Goal: Task Accomplishment & Management: Manage account settings

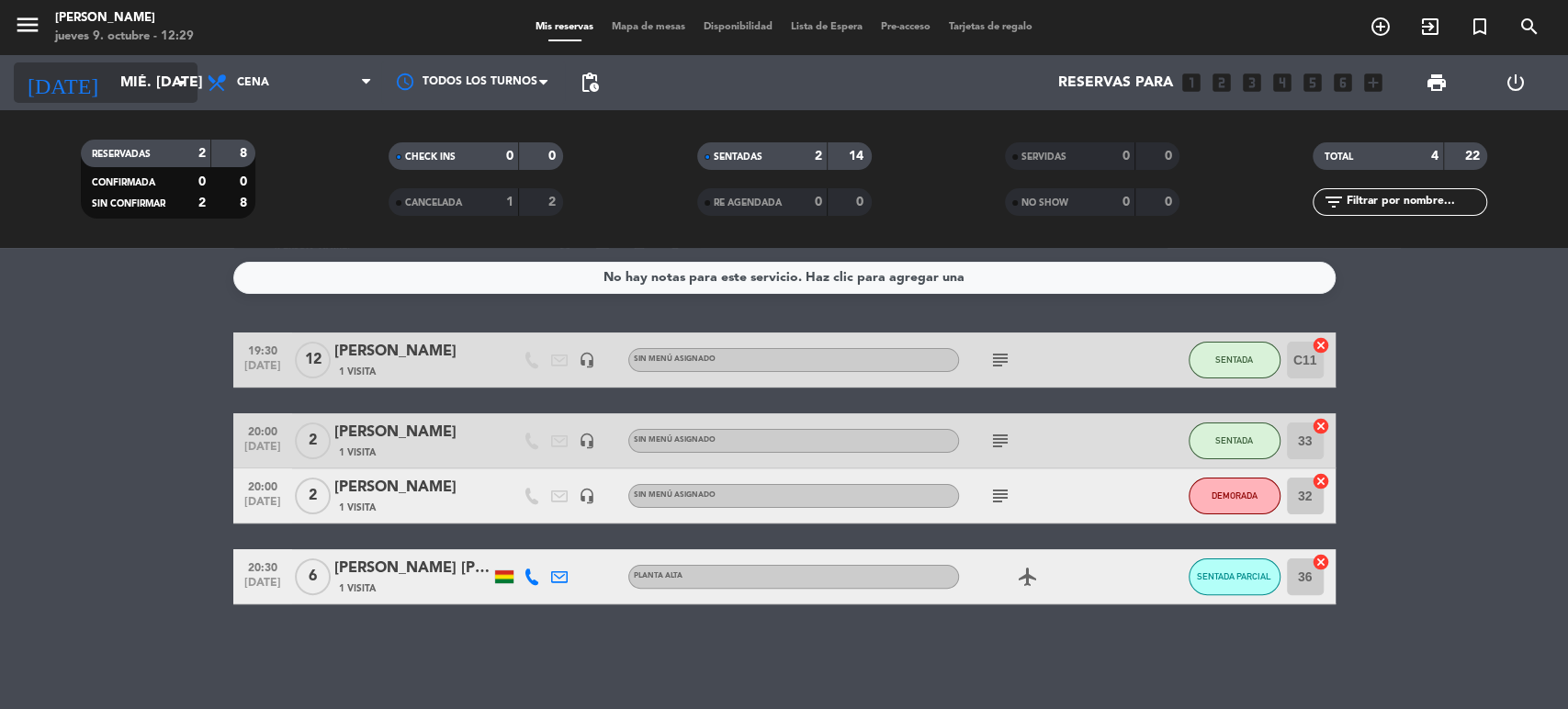
click at [116, 96] on input "mié. [DATE]" at bounding box center [209, 83] width 194 height 36
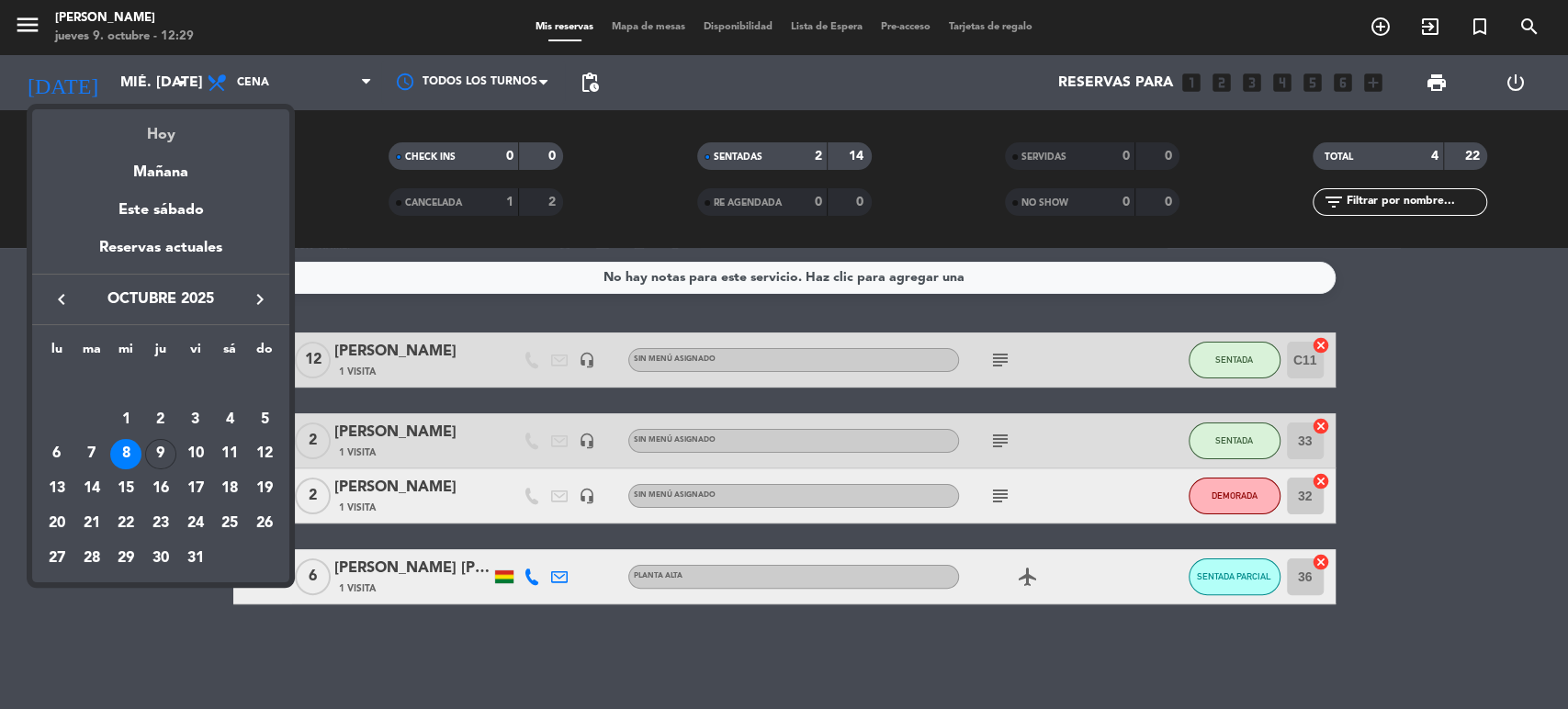
click at [137, 127] on div "Hoy" at bounding box center [161, 128] width 258 height 37
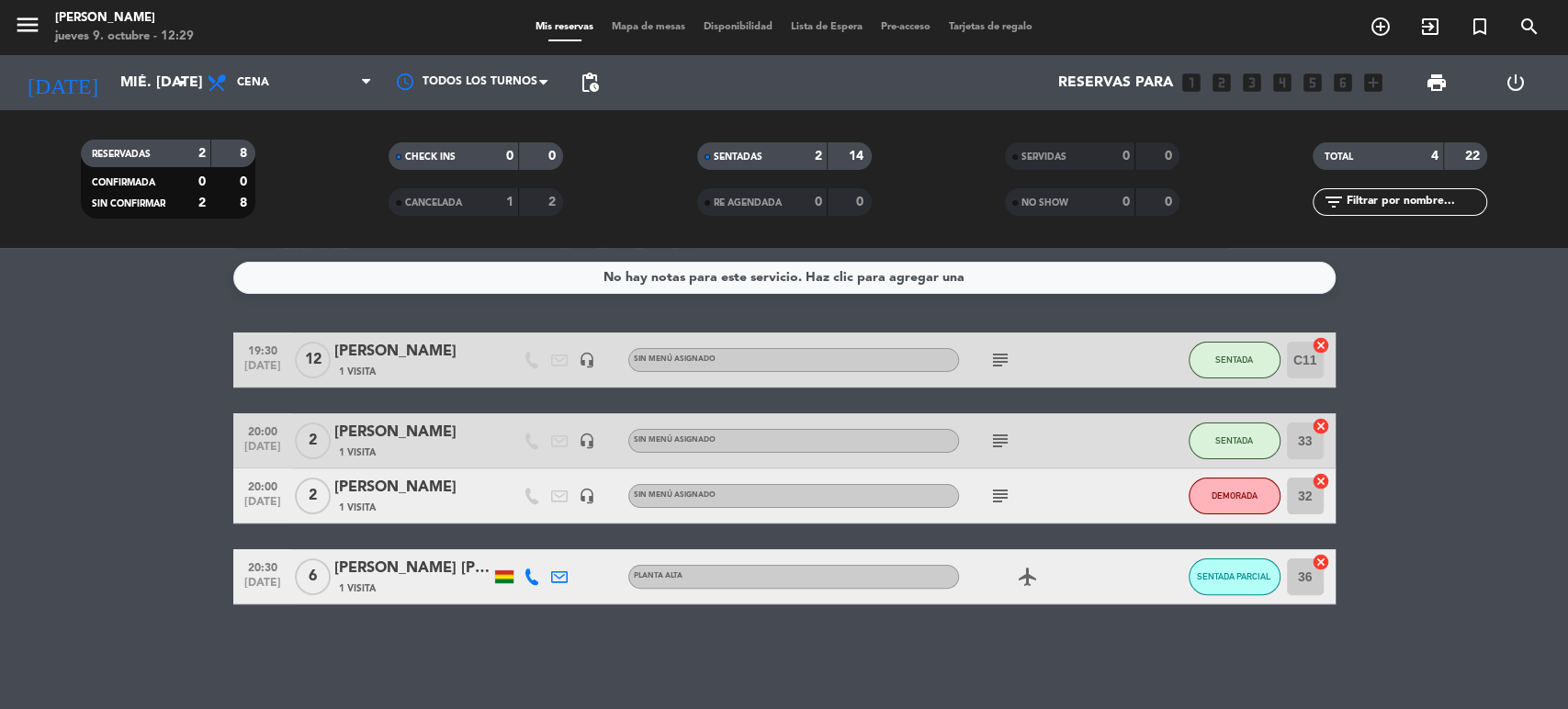
type input "[DEMOGRAPHIC_DATA] [DATE]"
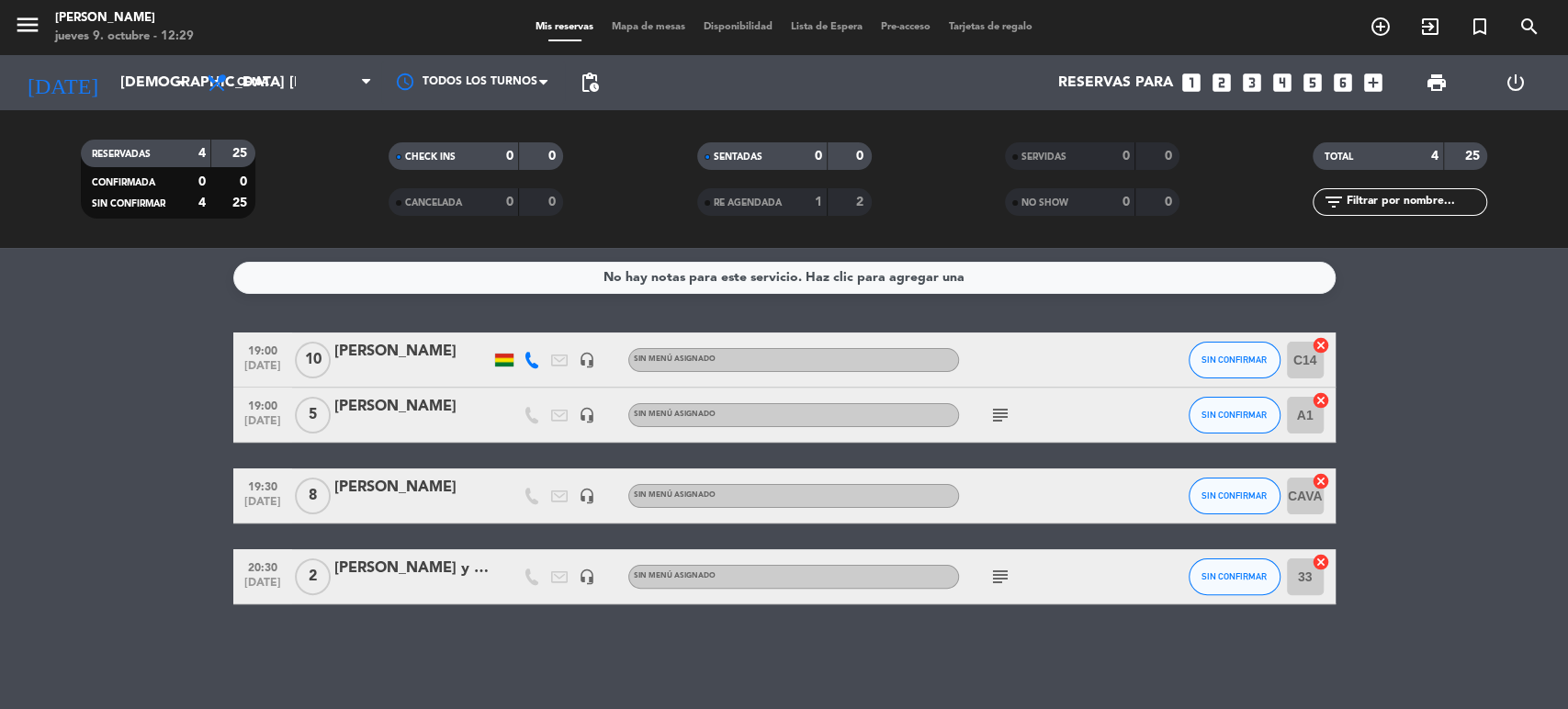
click at [1001, 411] on icon "subject" at bounding box center [1000, 415] width 23 height 23
click at [1002, 411] on icon "subject" at bounding box center [1000, 415] width 23 height 23
click at [1286, 79] on icon "looks_4" at bounding box center [1282, 82] width 24 height 24
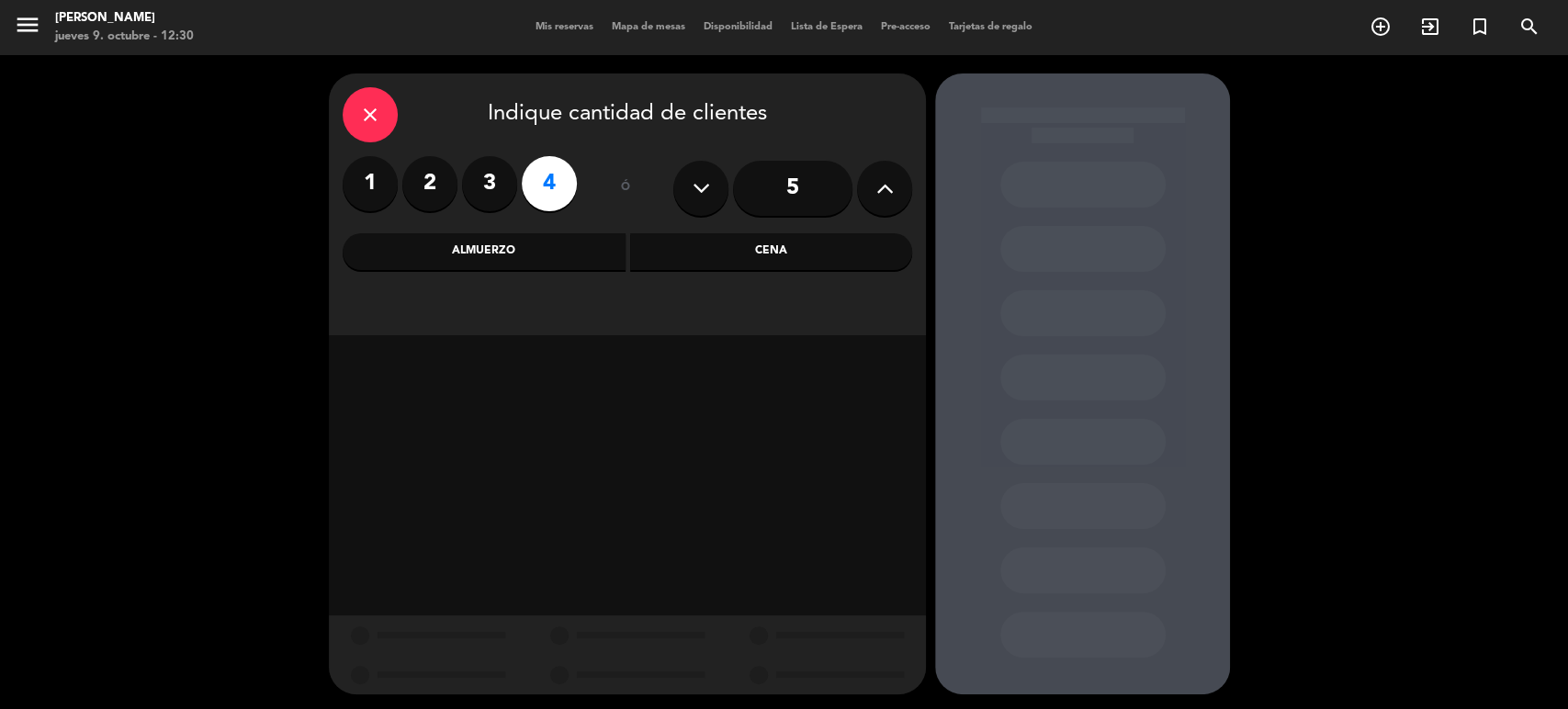
click at [691, 260] on div "Cena" at bounding box center [772, 252] width 283 height 37
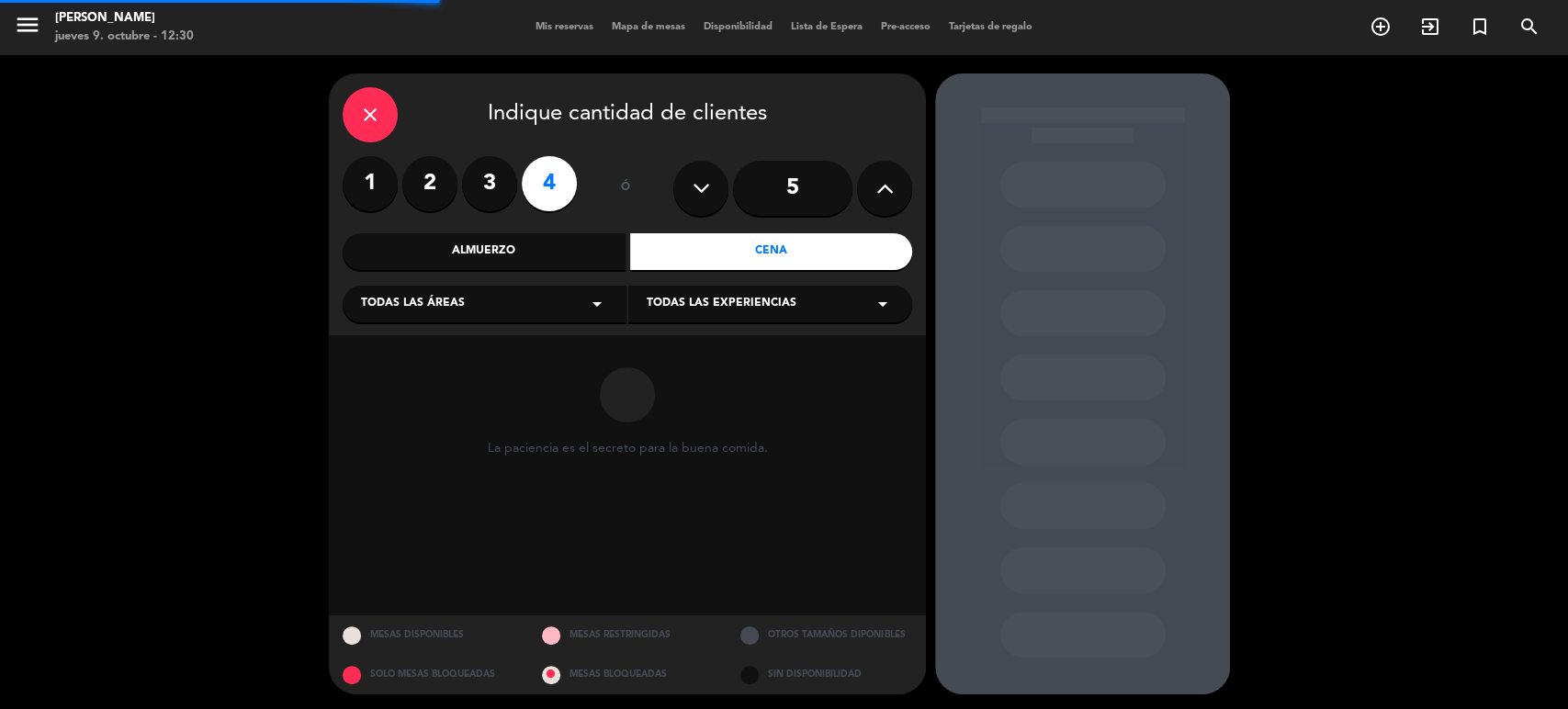
click at [485, 303] on div "Todas las áreas arrow_drop_down" at bounding box center [485, 305] width 284 height 37
click at [371, 343] on div "Aljibe" at bounding box center [485, 350] width 247 height 19
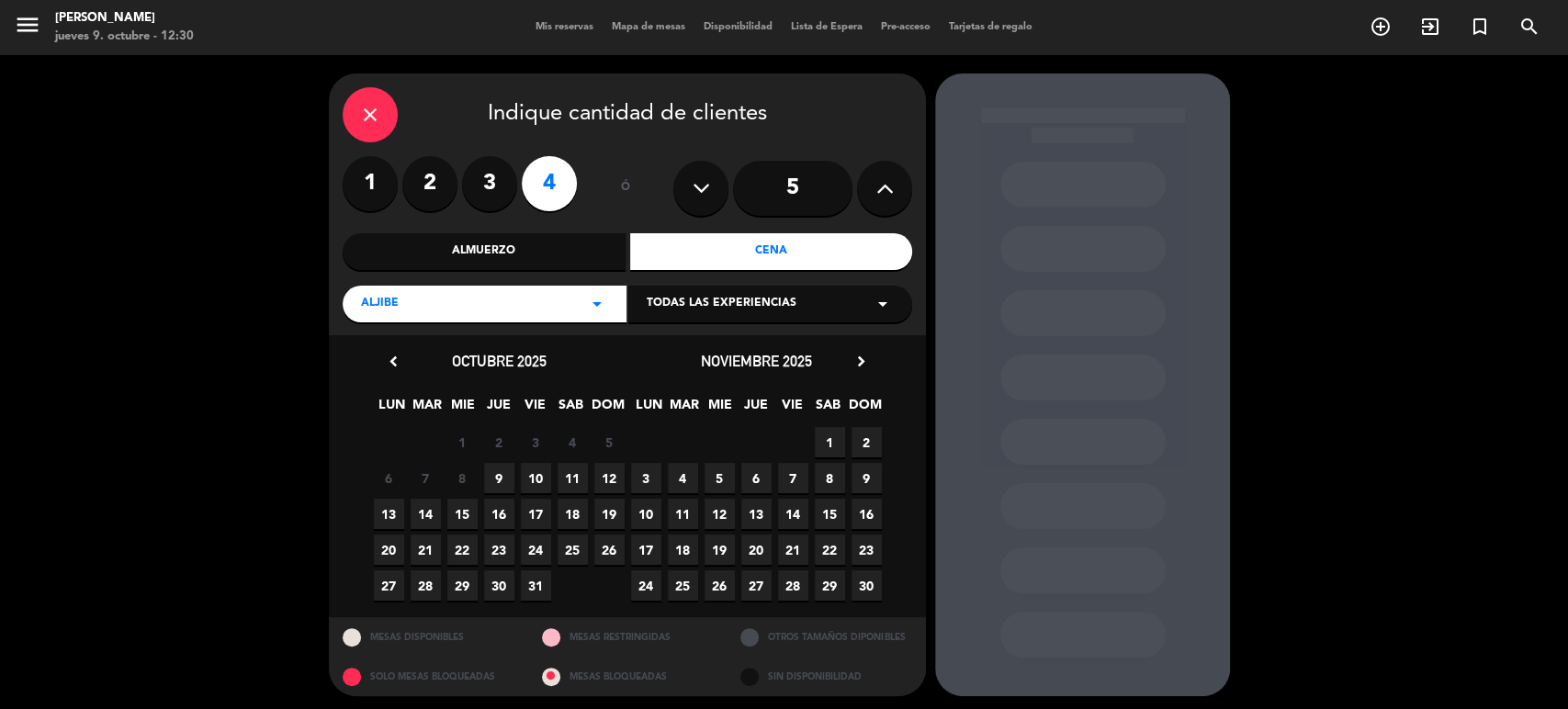
click at [498, 482] on span "9" at bounding box center [499, 478] width 30 height 30
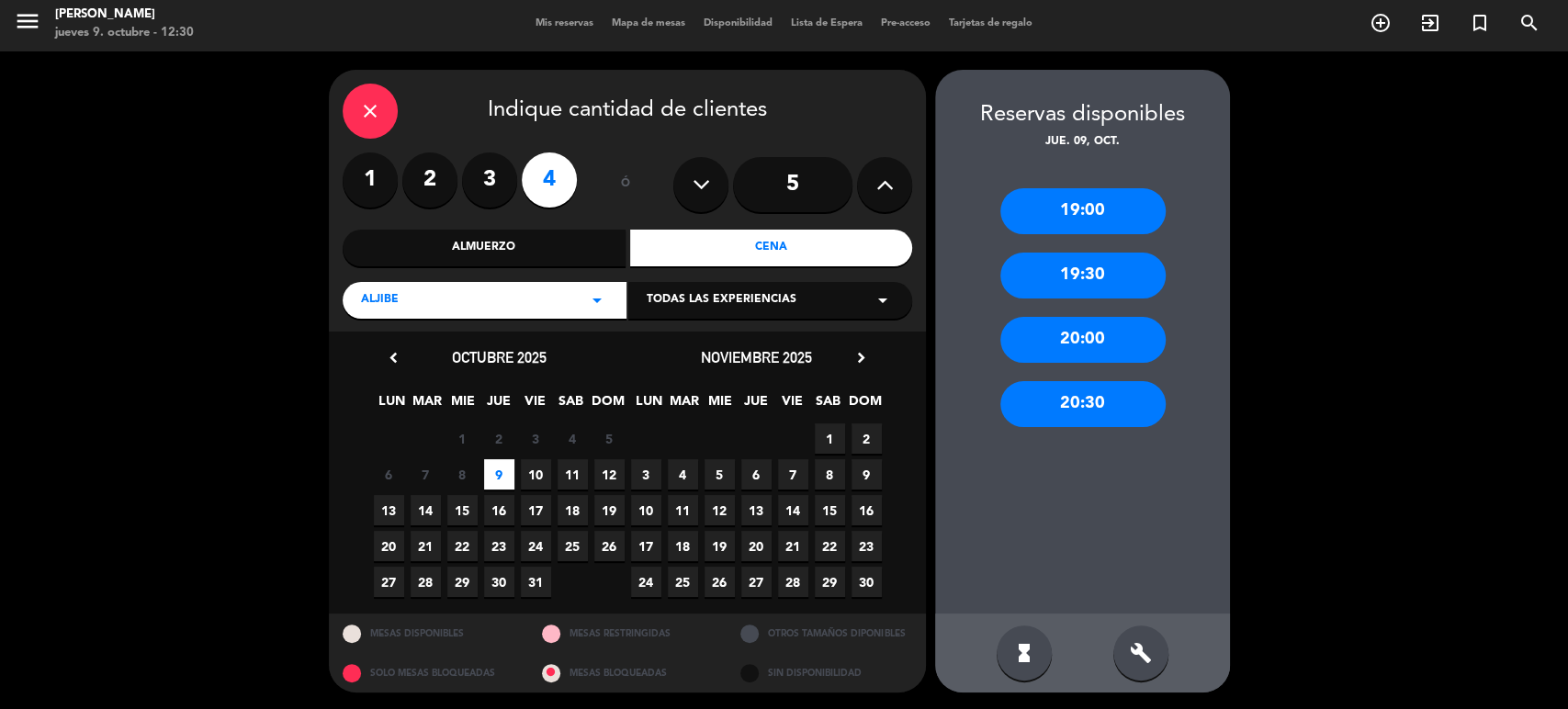
click at [1073, 348] on div "20:00" at bounding box center [1083, 340] width 166 height 46
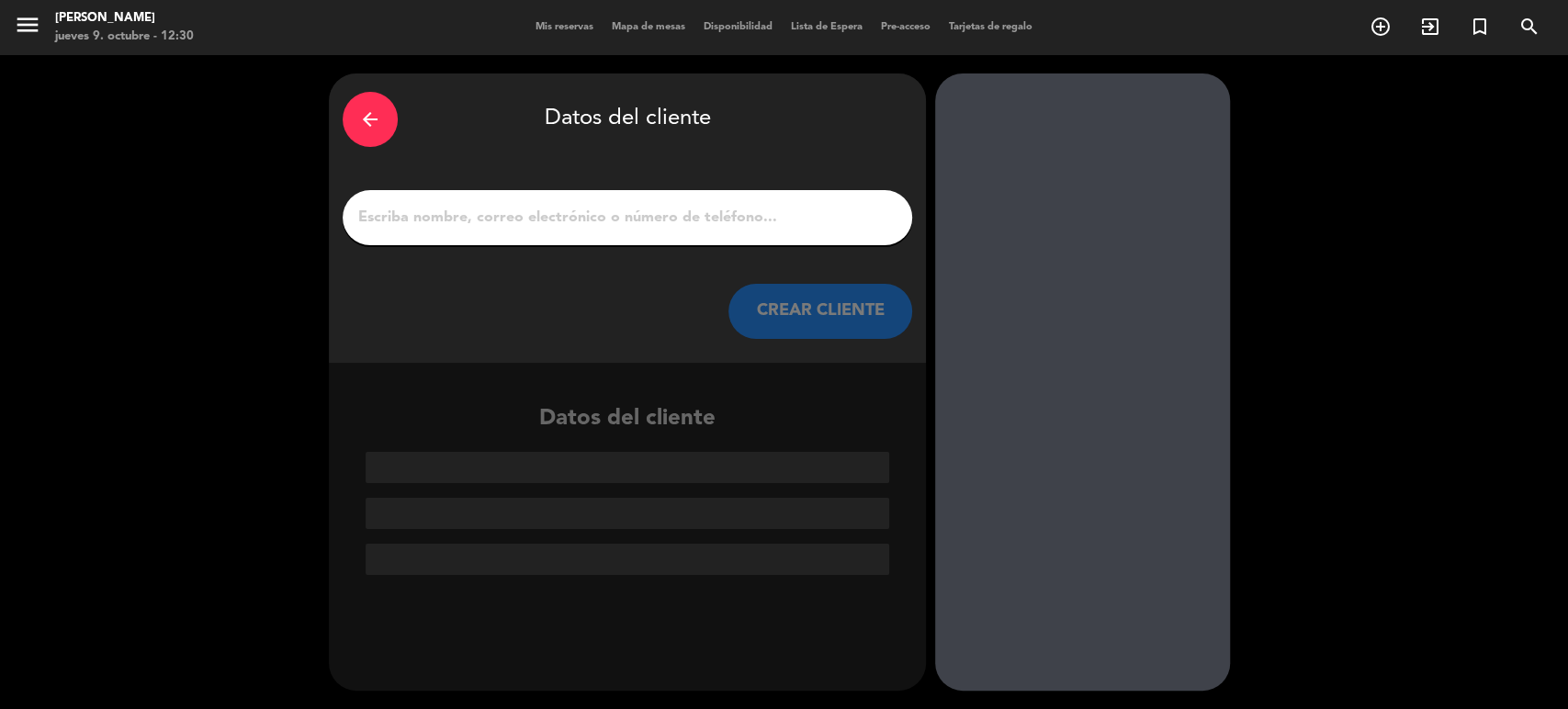
scroll to position [0, 0]
click at [571, 213] on input "1" at bounding box center [628, 217] width 543 height 25
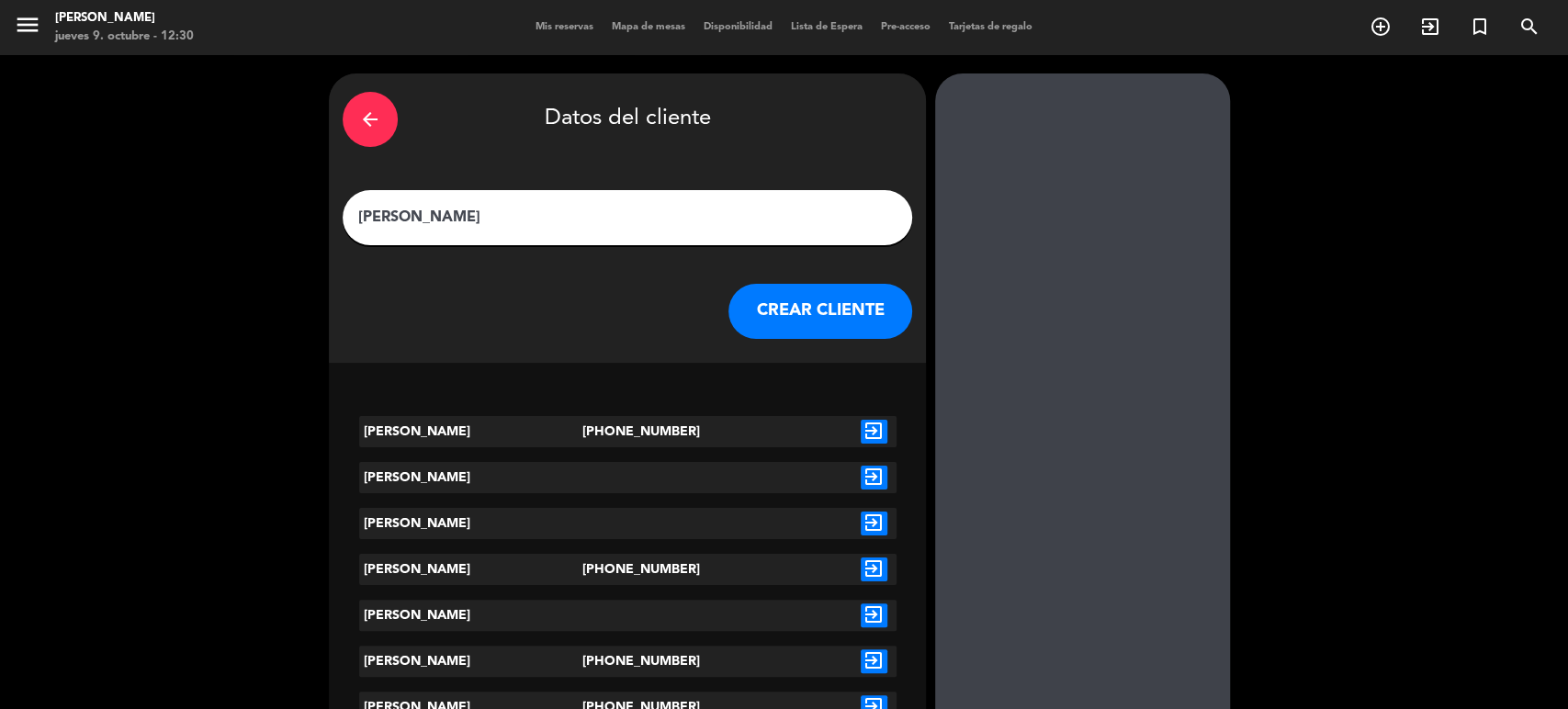
type input "[PERSON_NAME]"
click at [867, 437] on icon "exit_to_app" at bounding box center [874, 432] width 26 height 24
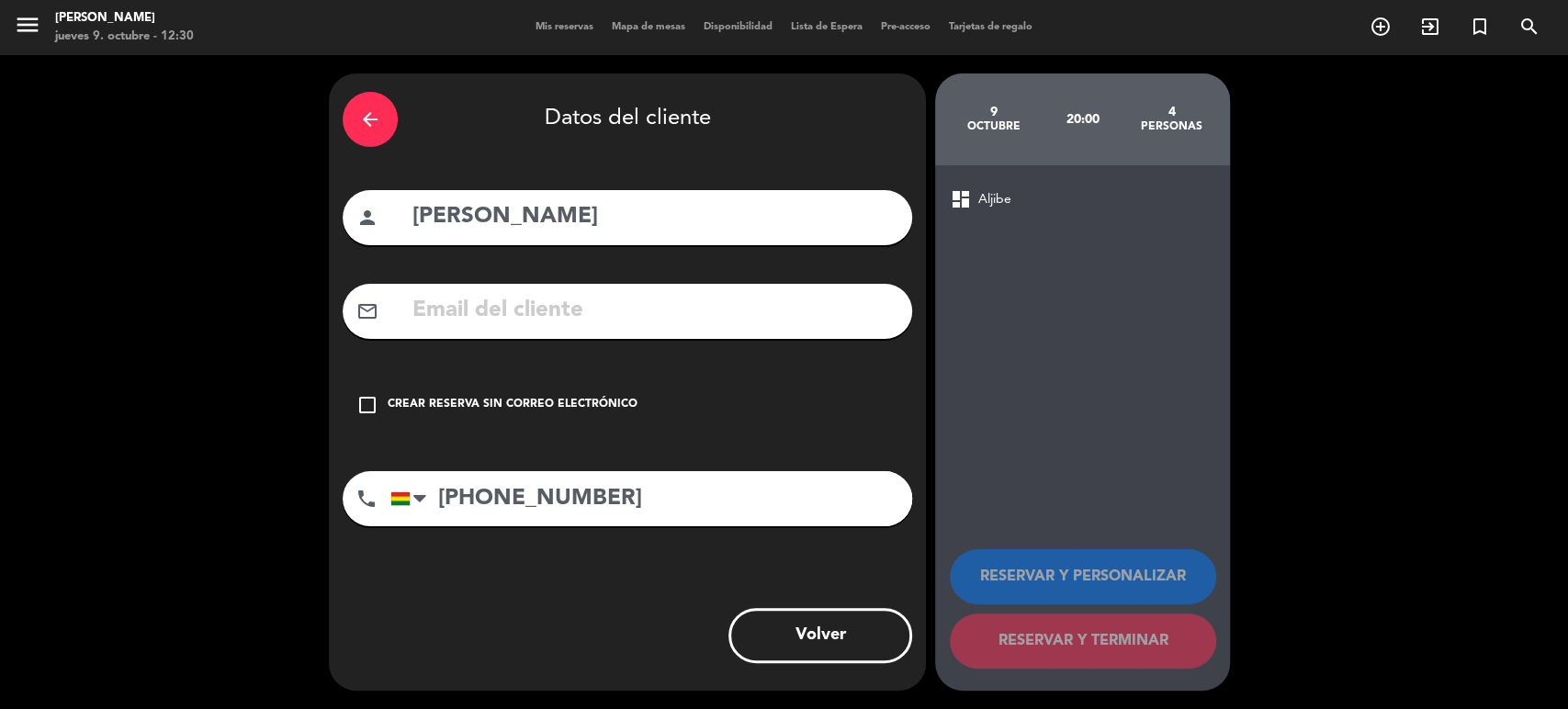
drag, startPoint x: 458, startPoint y: 394, endPoint x: 476, endPoint y: 403, distance: 20.1
click at [461, 395] on div "check_box_outline_blank Crear reserva sin correo electrónico" at bounding box center [628, 405] width 570 height 55
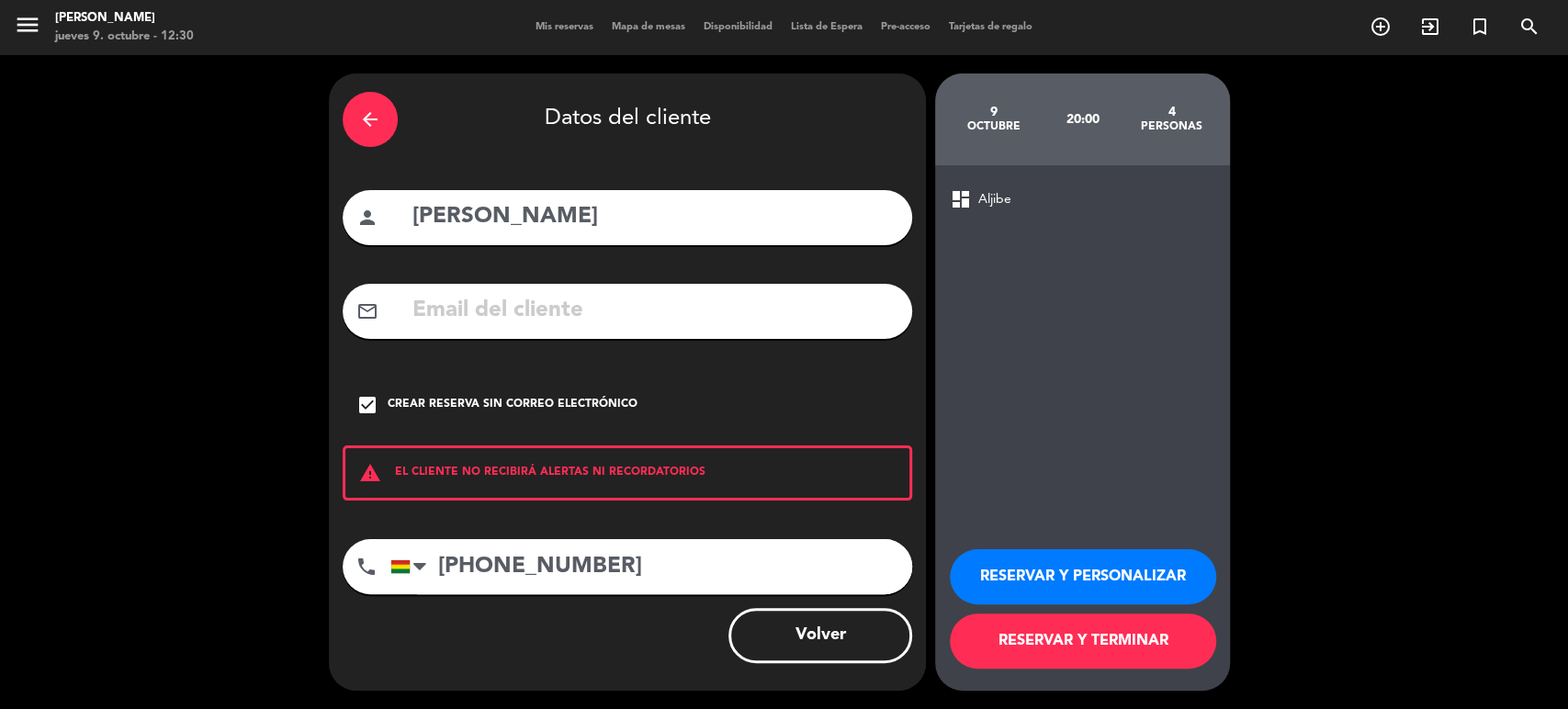
click at [1107, 656] on button "RESERVAR Y TERMINAR" at bounding box center [1083, 641] width 266 height 55
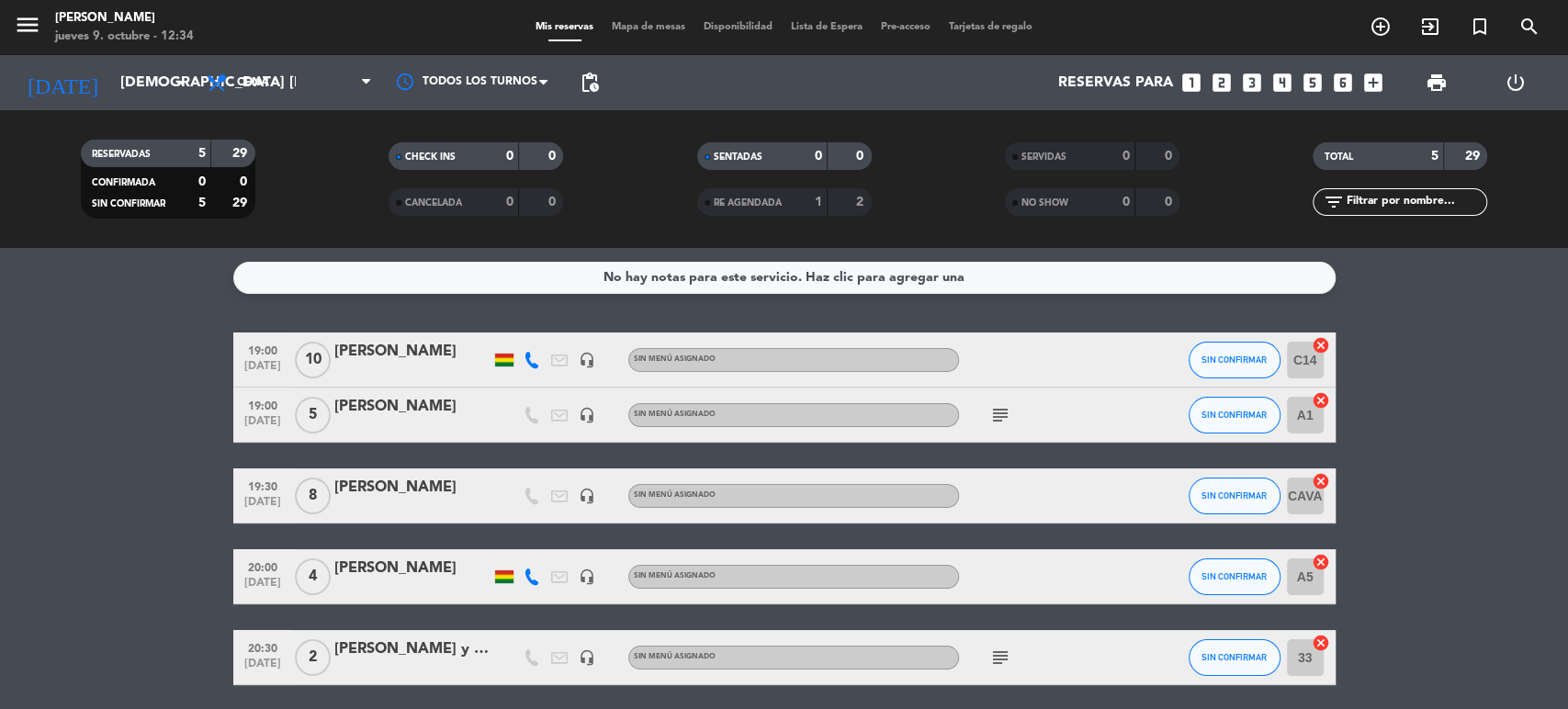
click at [1219, 80] on icon "looks_two" at bounding box center [1222, 82] width 24 height 24
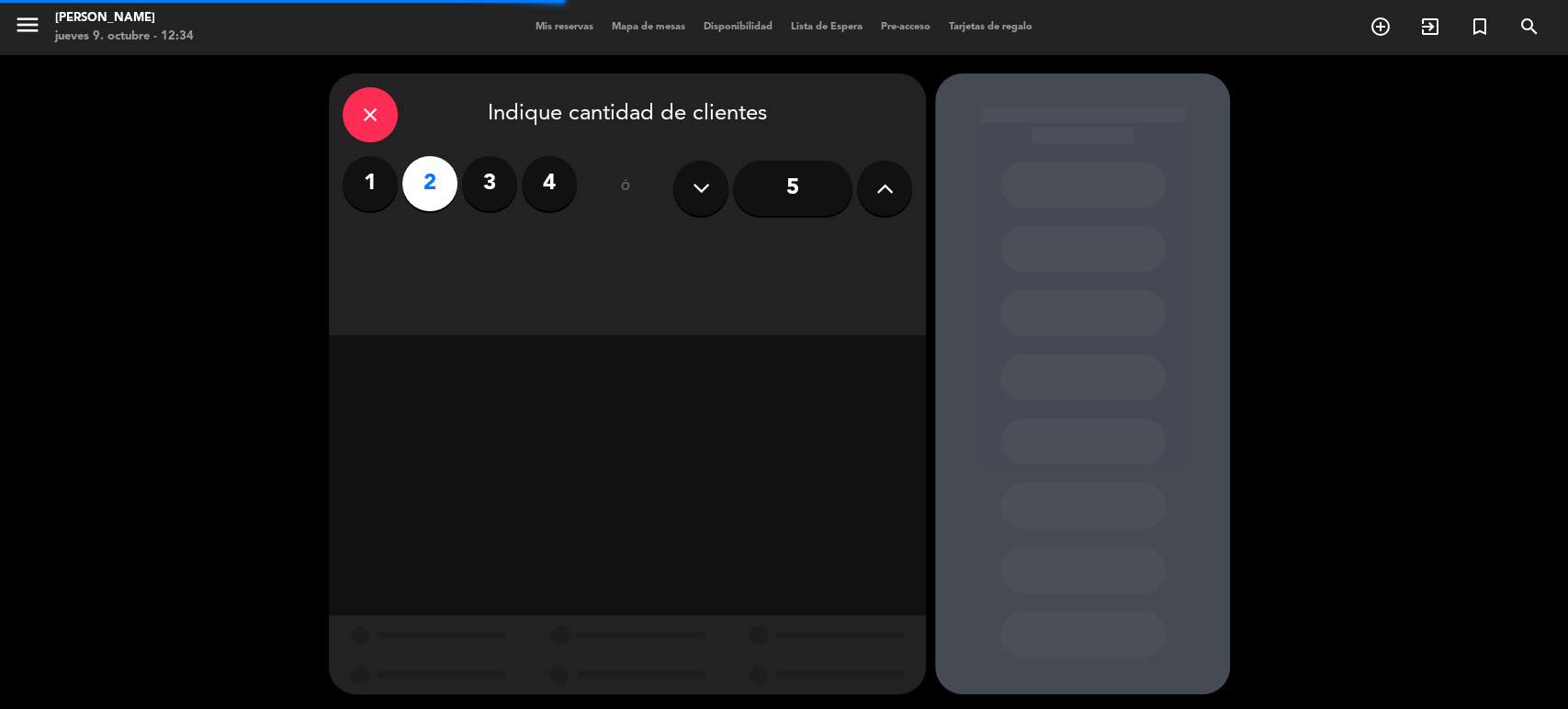
click at [367, 100] on div "close" at bounding box center [370, 115] width 55 height 55
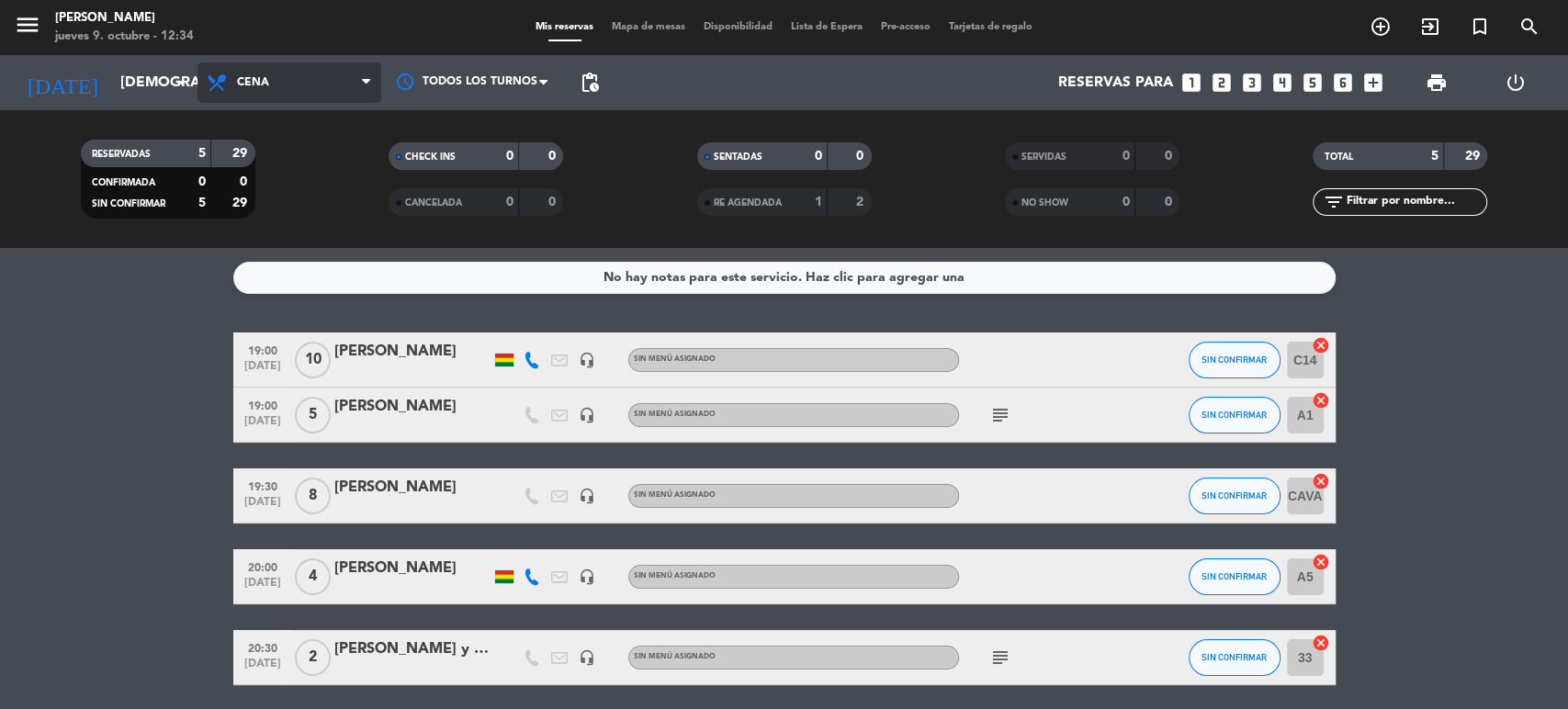
click at [283, 80] on span "Cena" at bounding box center [290, 82] width 184 height 40
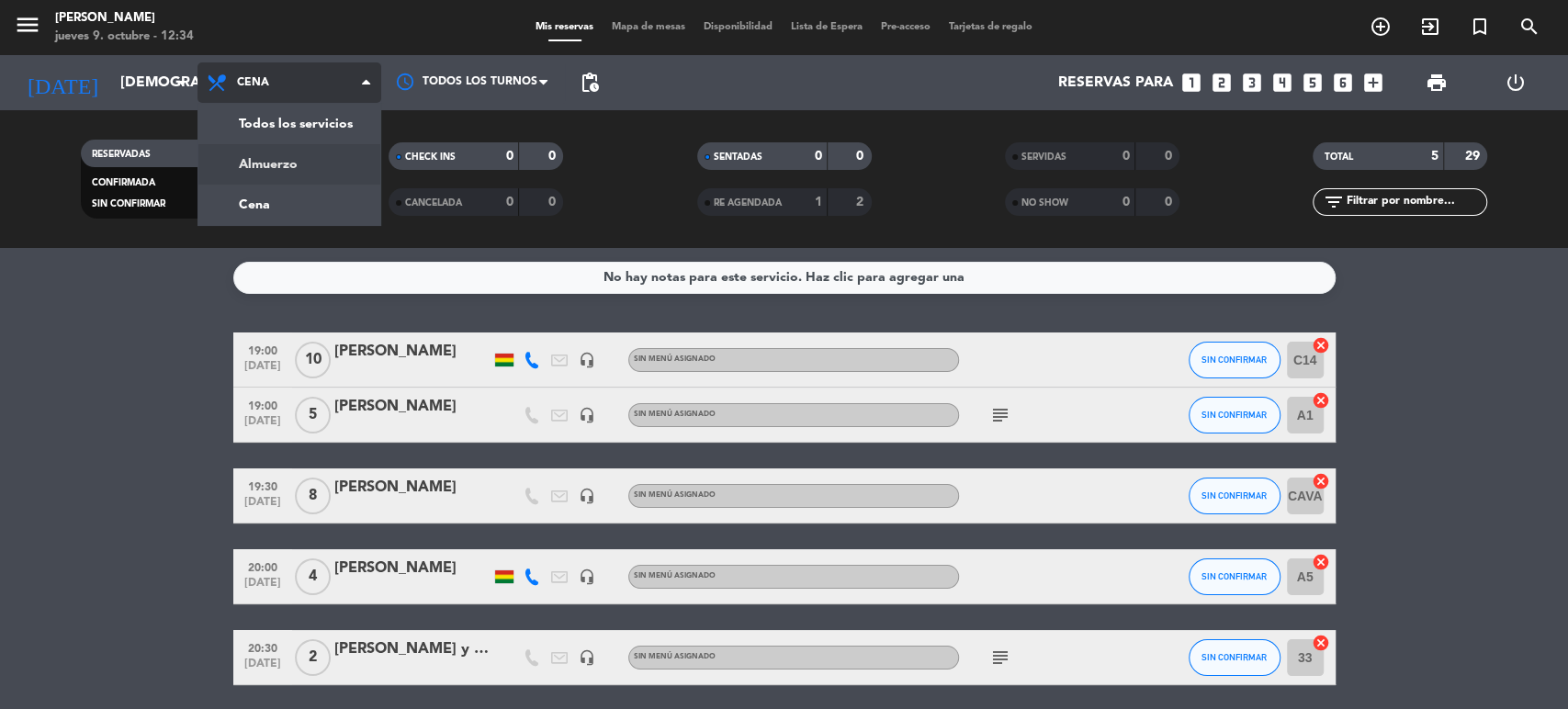
click at [260, 144] on div "menu [PERSON_NAME] jueves 9. octubre - 12:34 Mis reservas Mapa de mesas Disponi…" at bounding box center [784, 123] width 1568 height 248
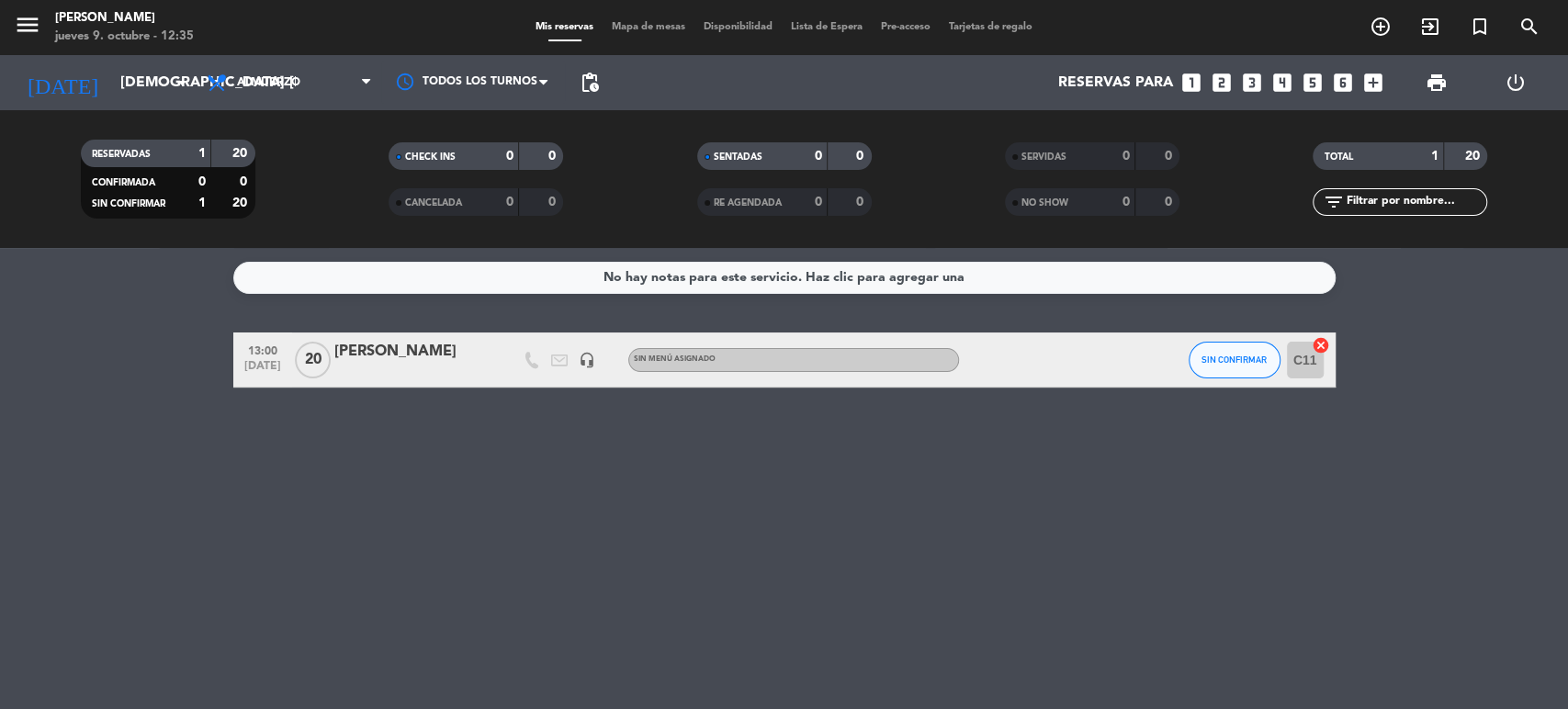
click at [1222, 73] on icon "looks_two" at bounding box center [1222, 82] width 24 height 24
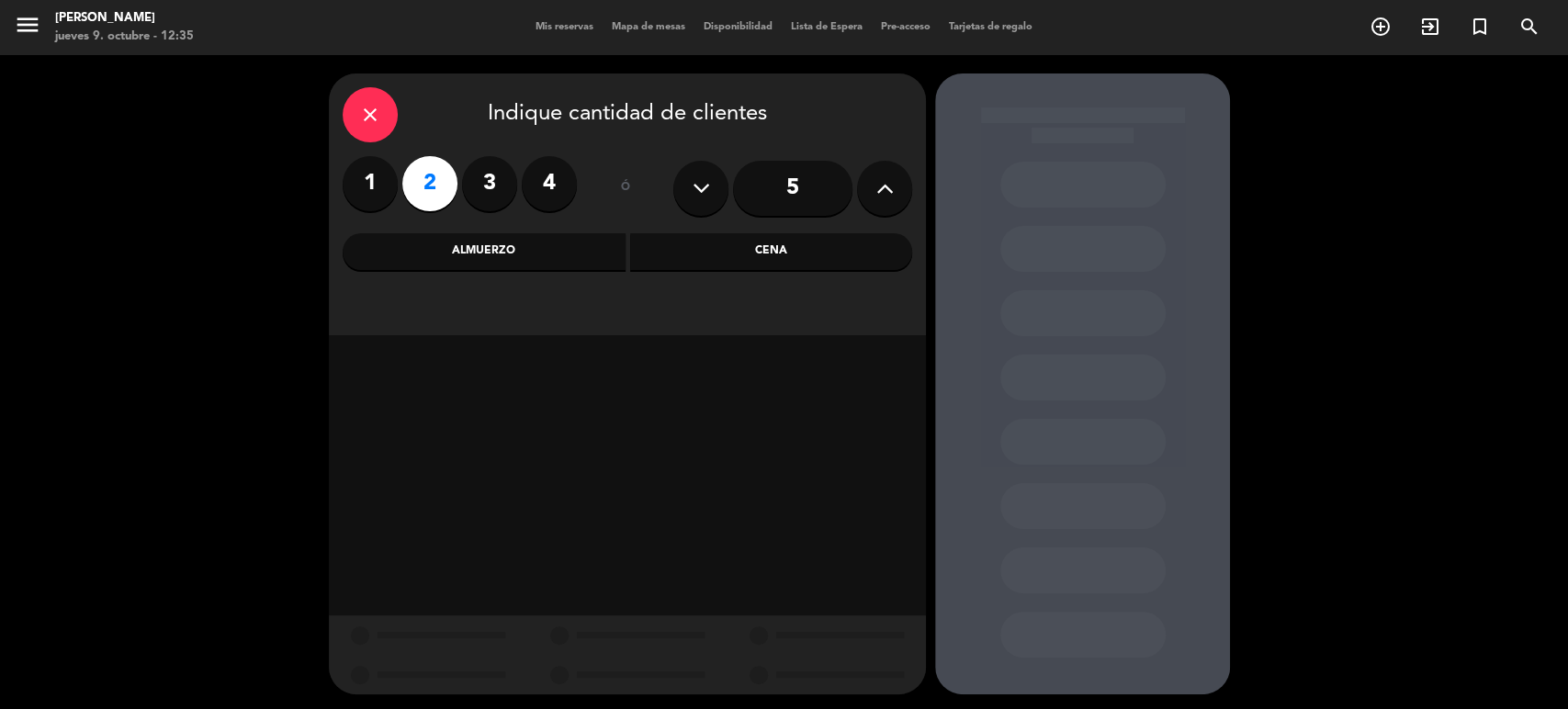
click at [550, 247] on div "Almuerzo" at bounding box center [484, 252] width 283 height 37
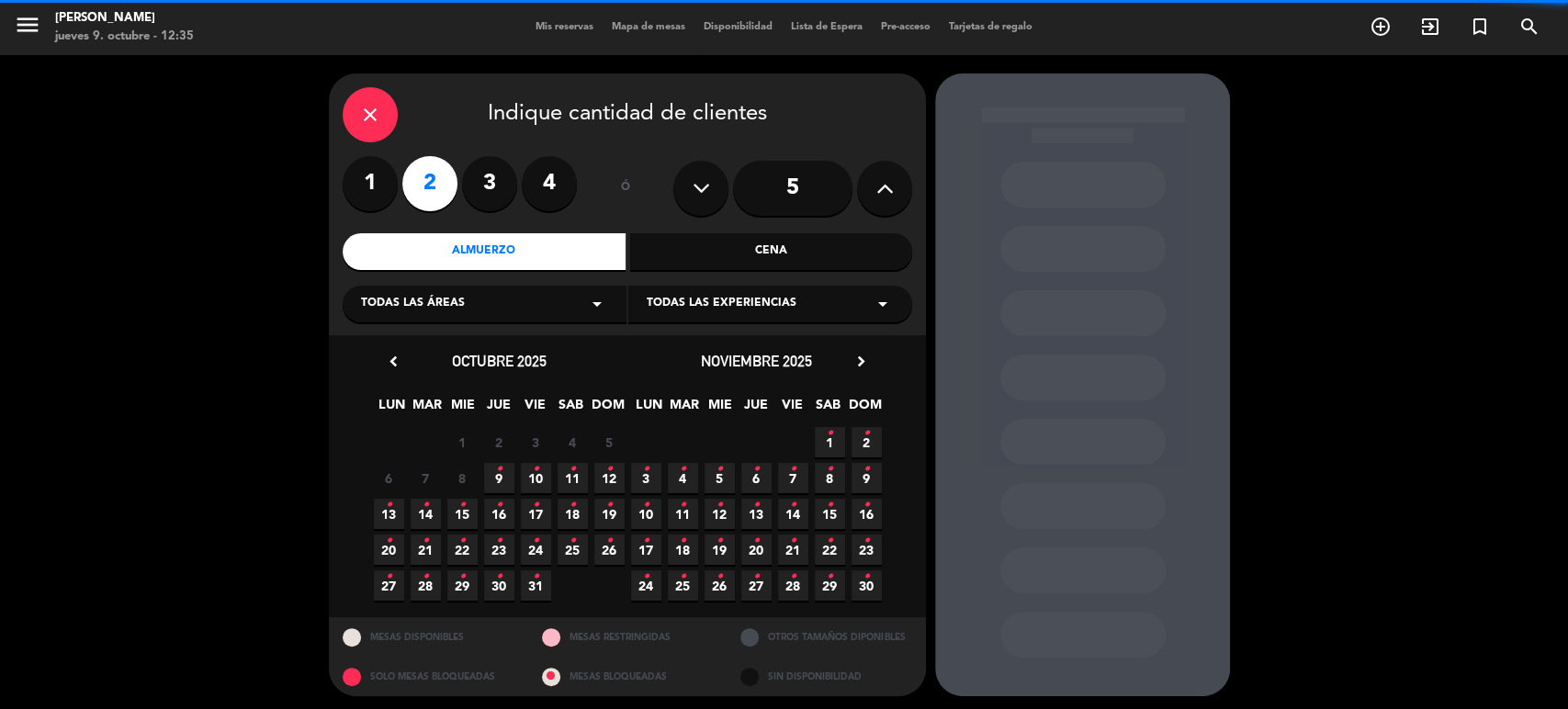
click at [488, 305] on div "Todas las áreas arrow_drop_down" at bounding box center [485, 305] width 284 height 37
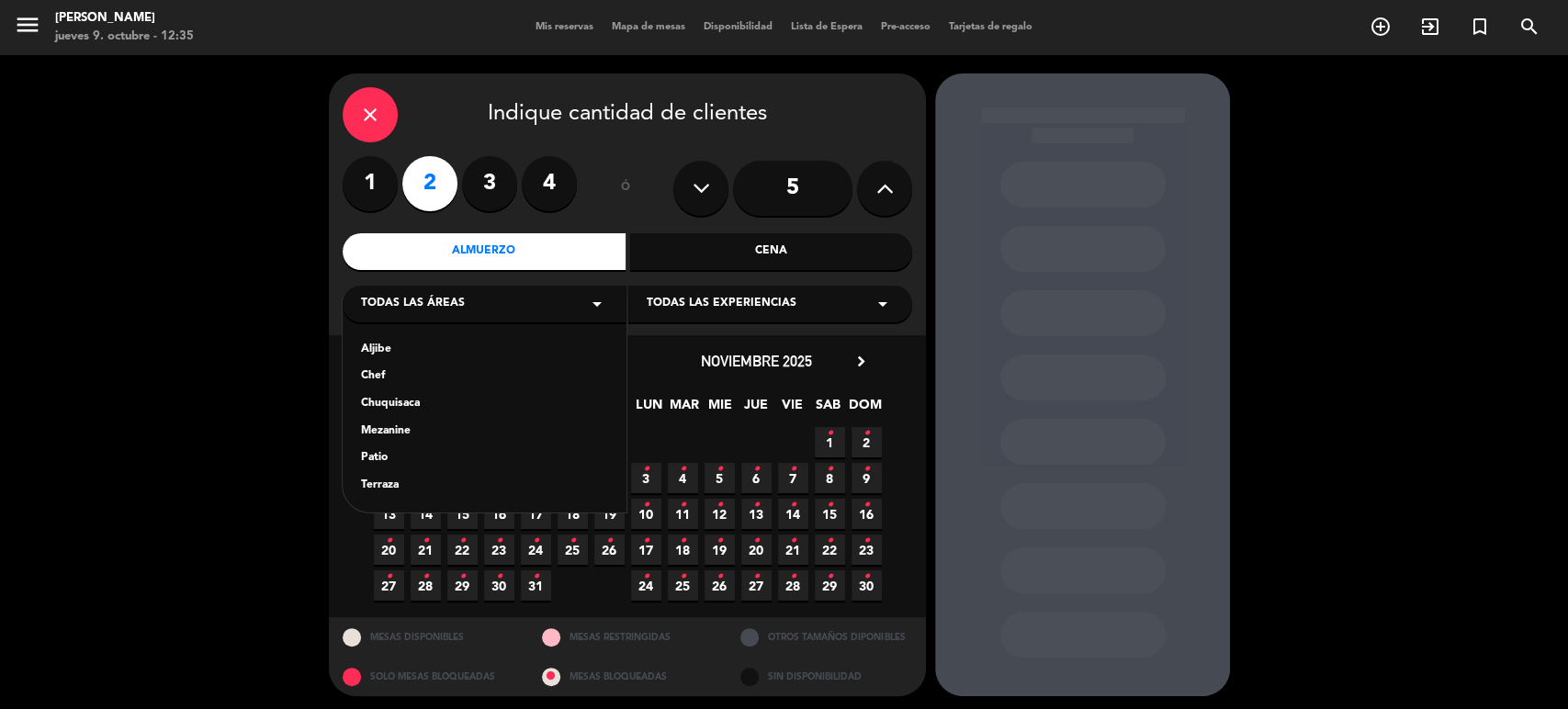
click at [389, 349] on div "Aljibe" at bounding box center [485, 350] width 247 height 19
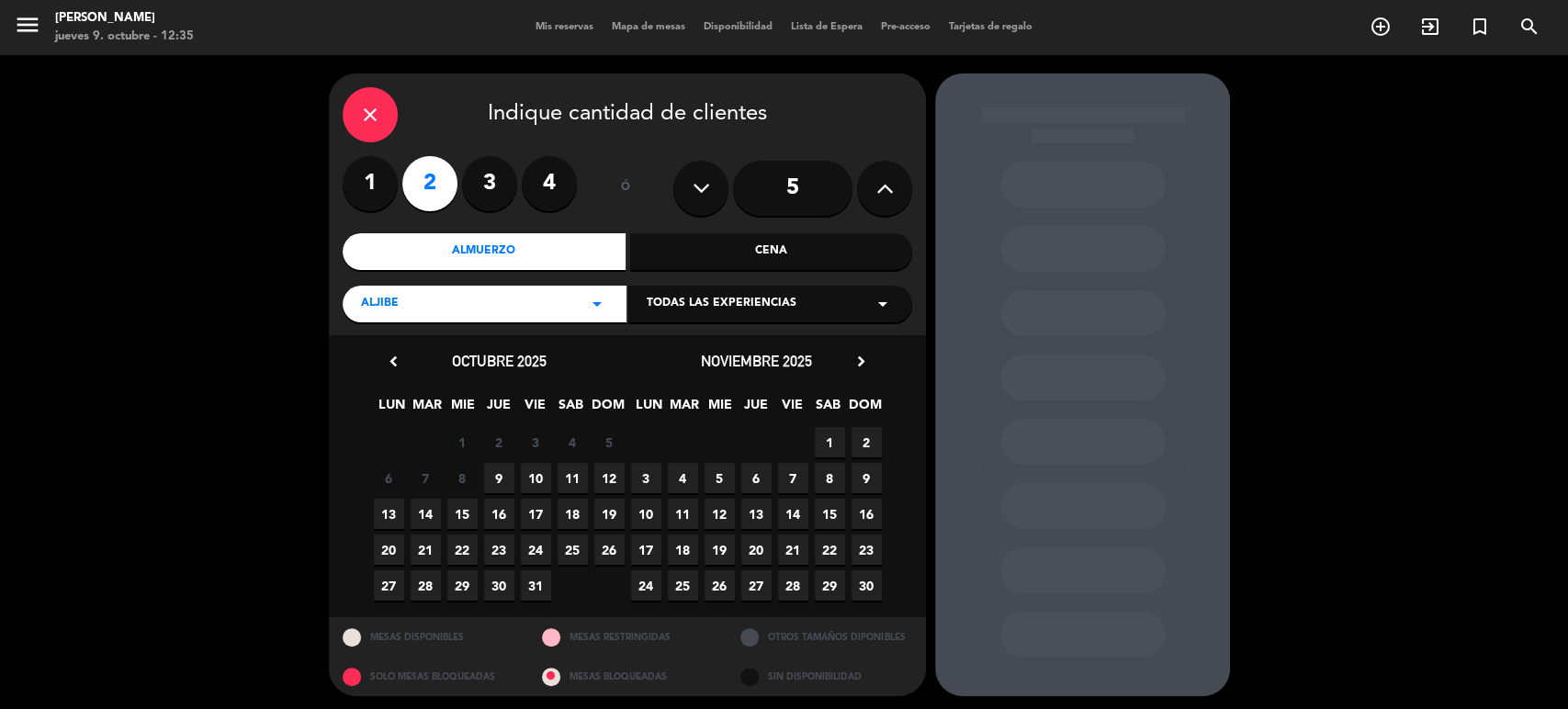
click at [499, 476] on span "9" at bounding box center [499, 478] width 30 height 30
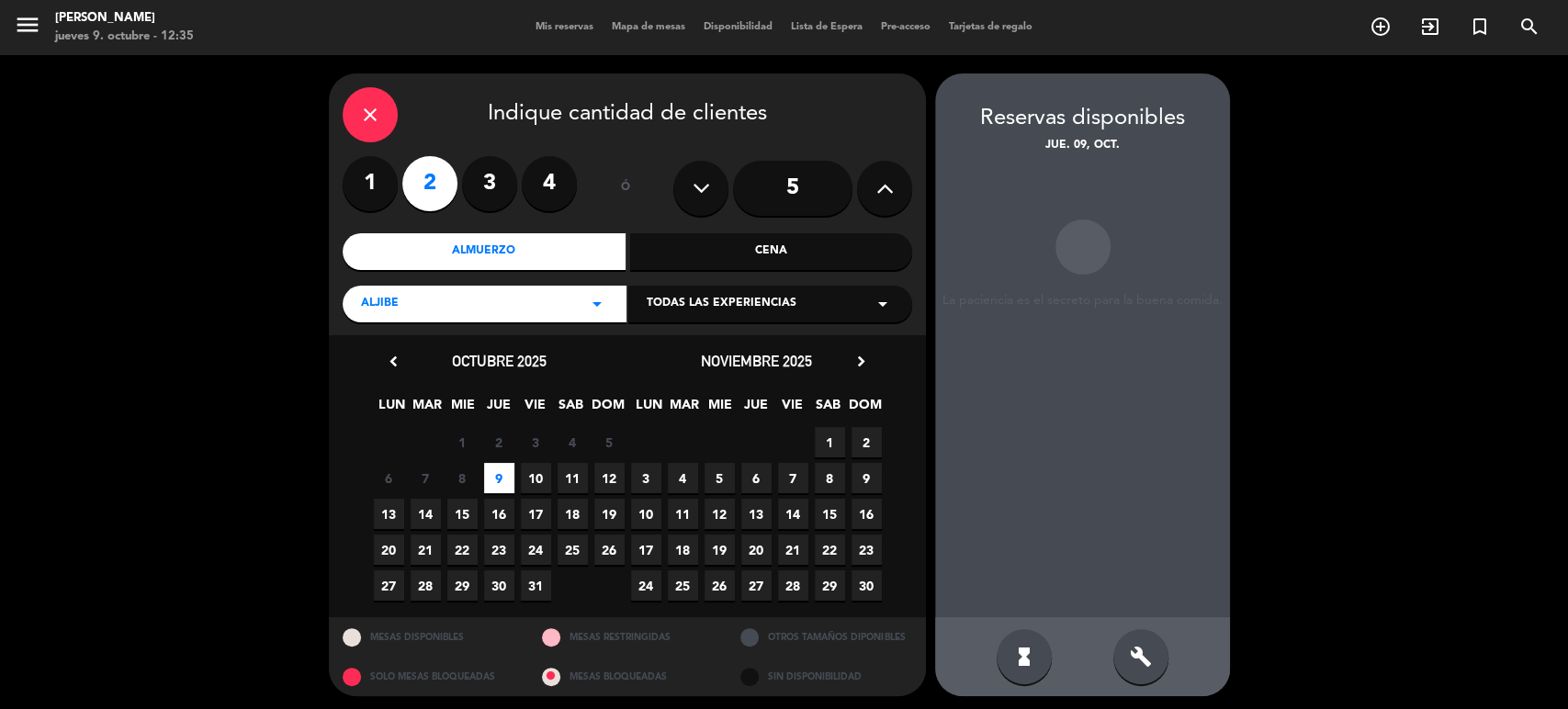
scroll to position [4, 0]
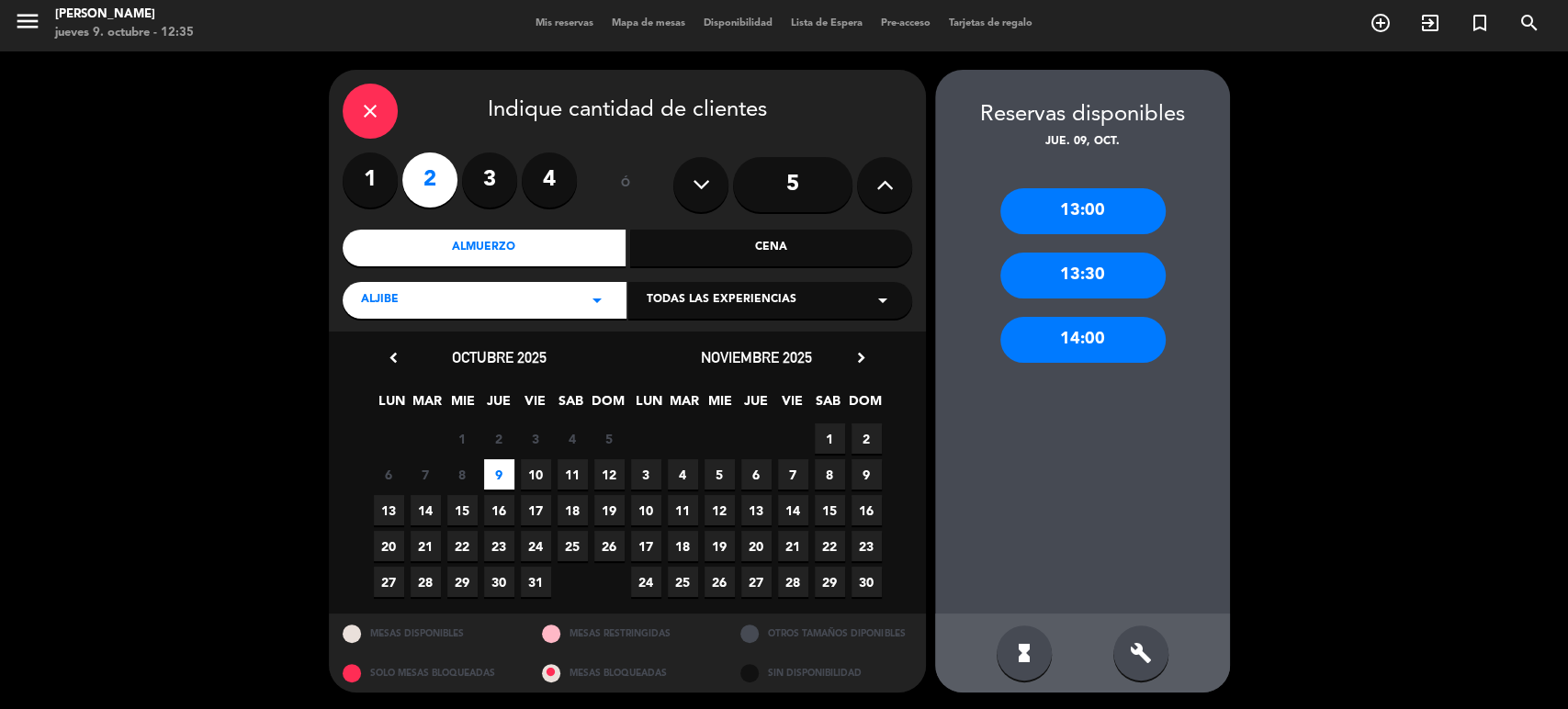
click at [1059, 212] on div "13:00" at bounding box center [1083, 211] width 166 height 46
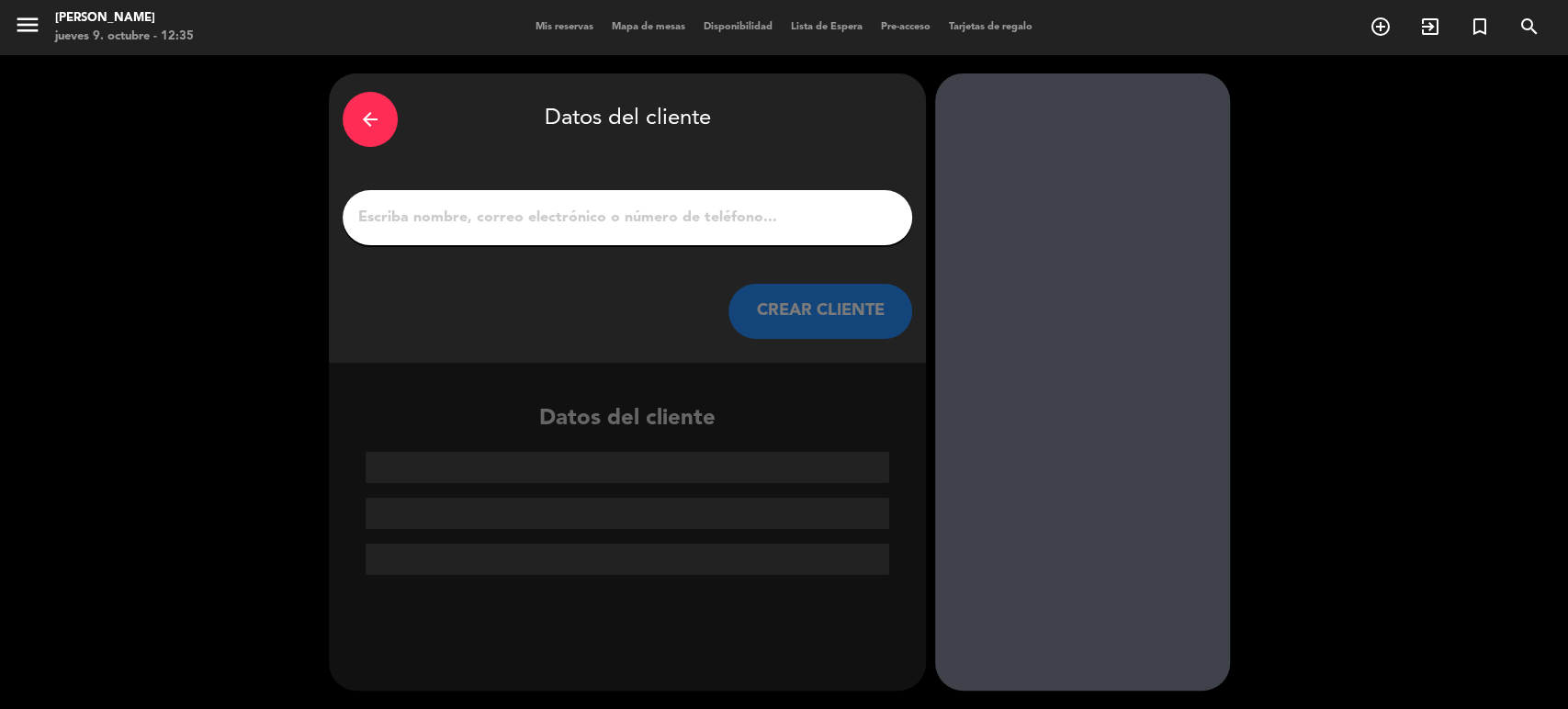
click at [604, 213] on input "1" at bounding box center [628, 217] width 543 height 25
click at [464, 215] on input "1" at bounding box center [628, 217] width 543 height 25
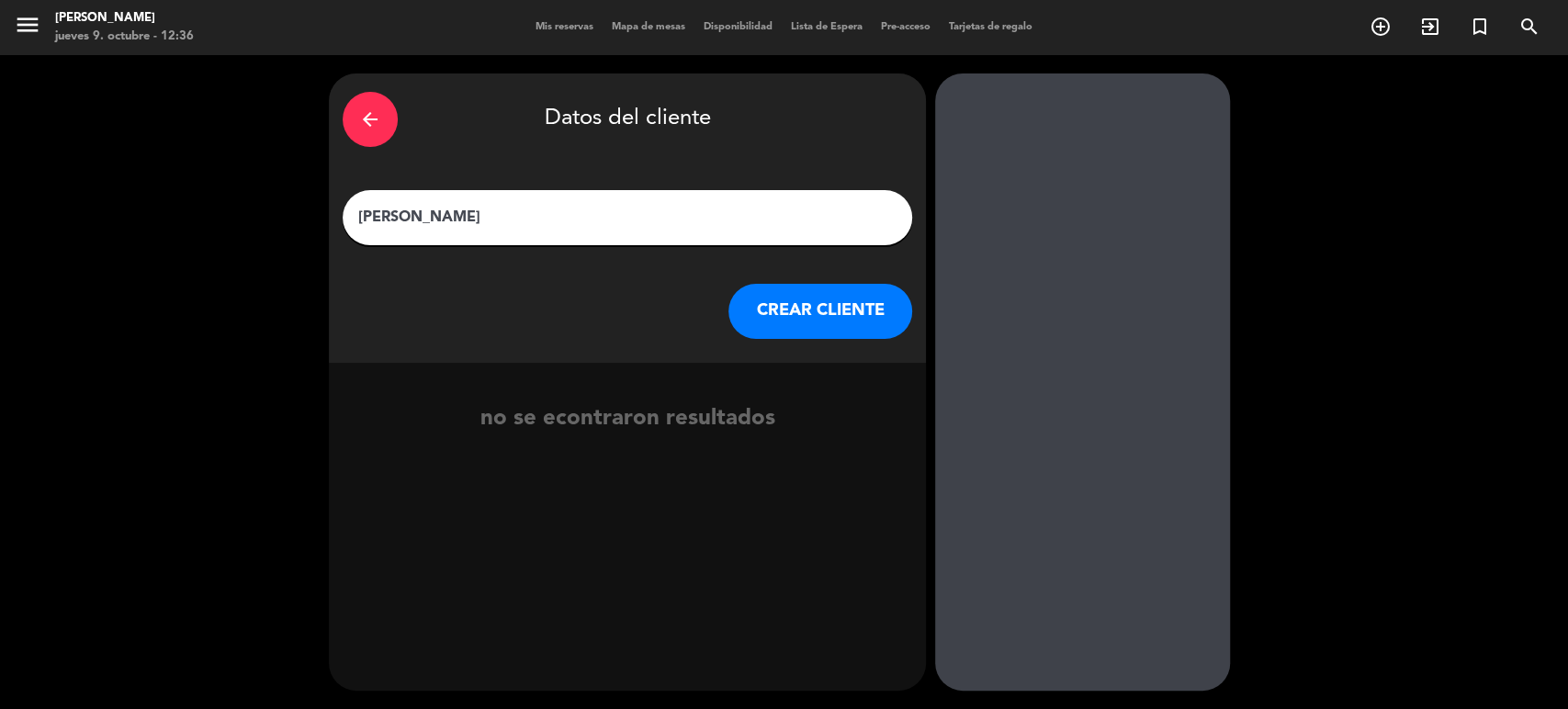
type input "[PERSON_NAME]"
click at [796, 320] on button "CREAR CLIENTE" at bounding box center [821, 311] width 184 height 55
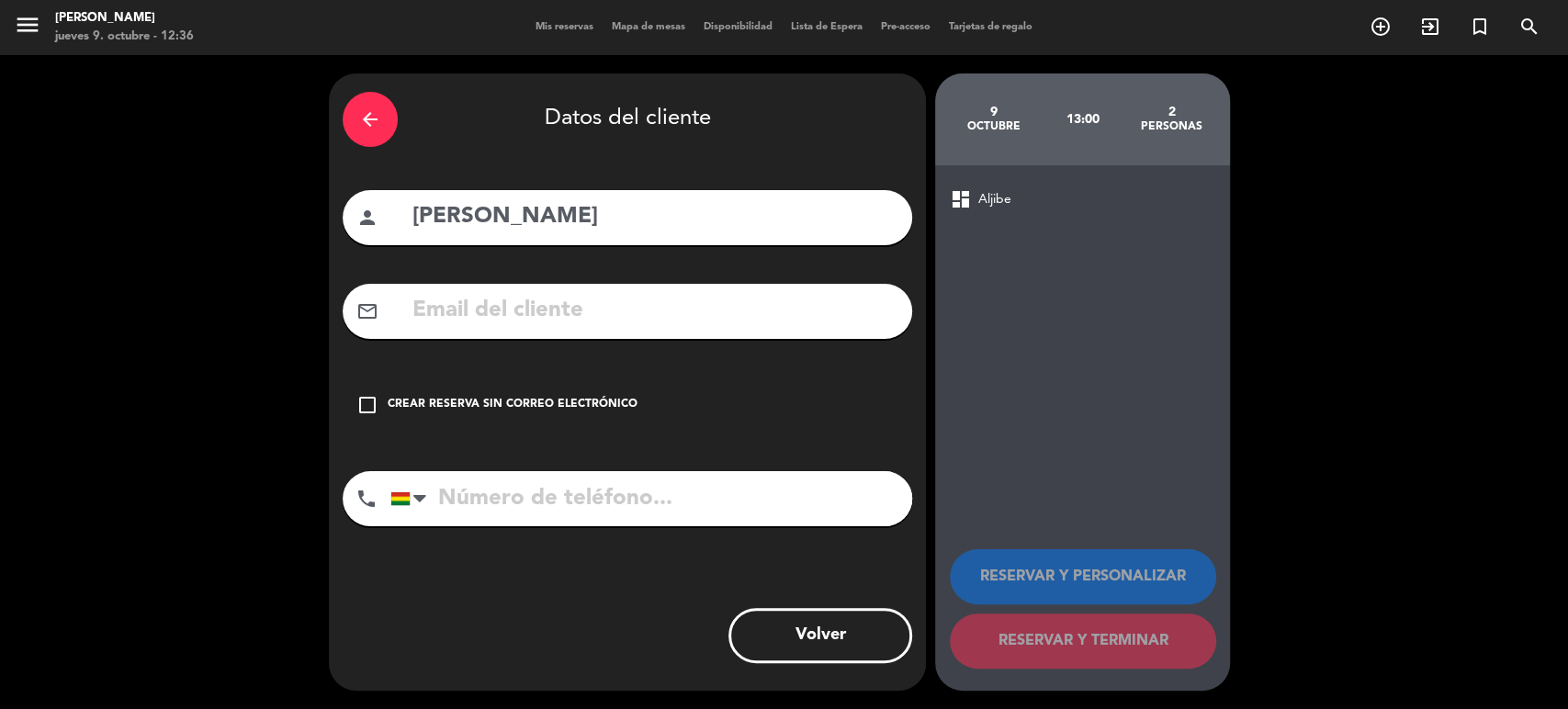
click at [461, 417] on div "check_box_outline_blank Crear reserva sin correo electrónico" at bounding box center [628, 405] width 570 height 55
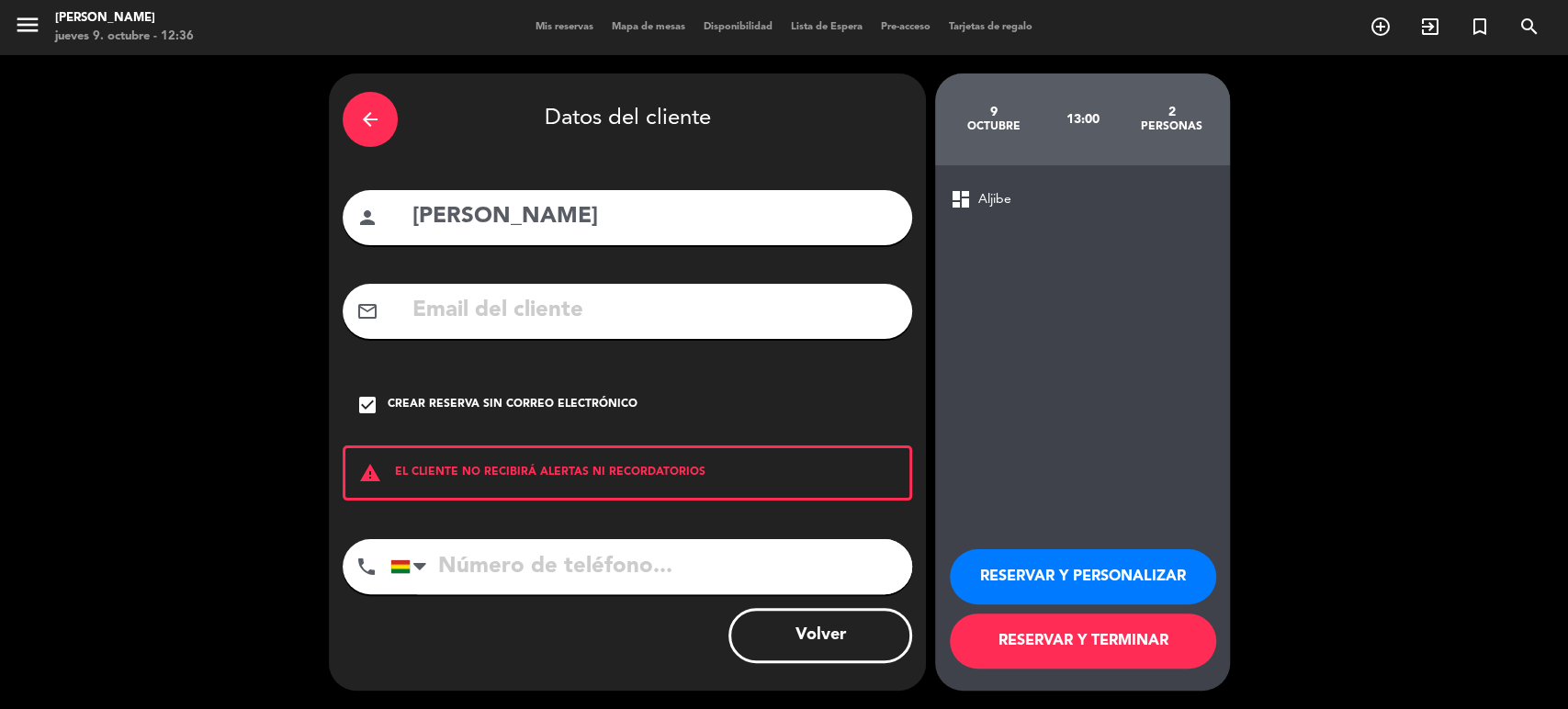
click at [1032, 664] on button "RESERVAR Y TERMINAR" at bounding box center [1083, 641] width 266 height 55
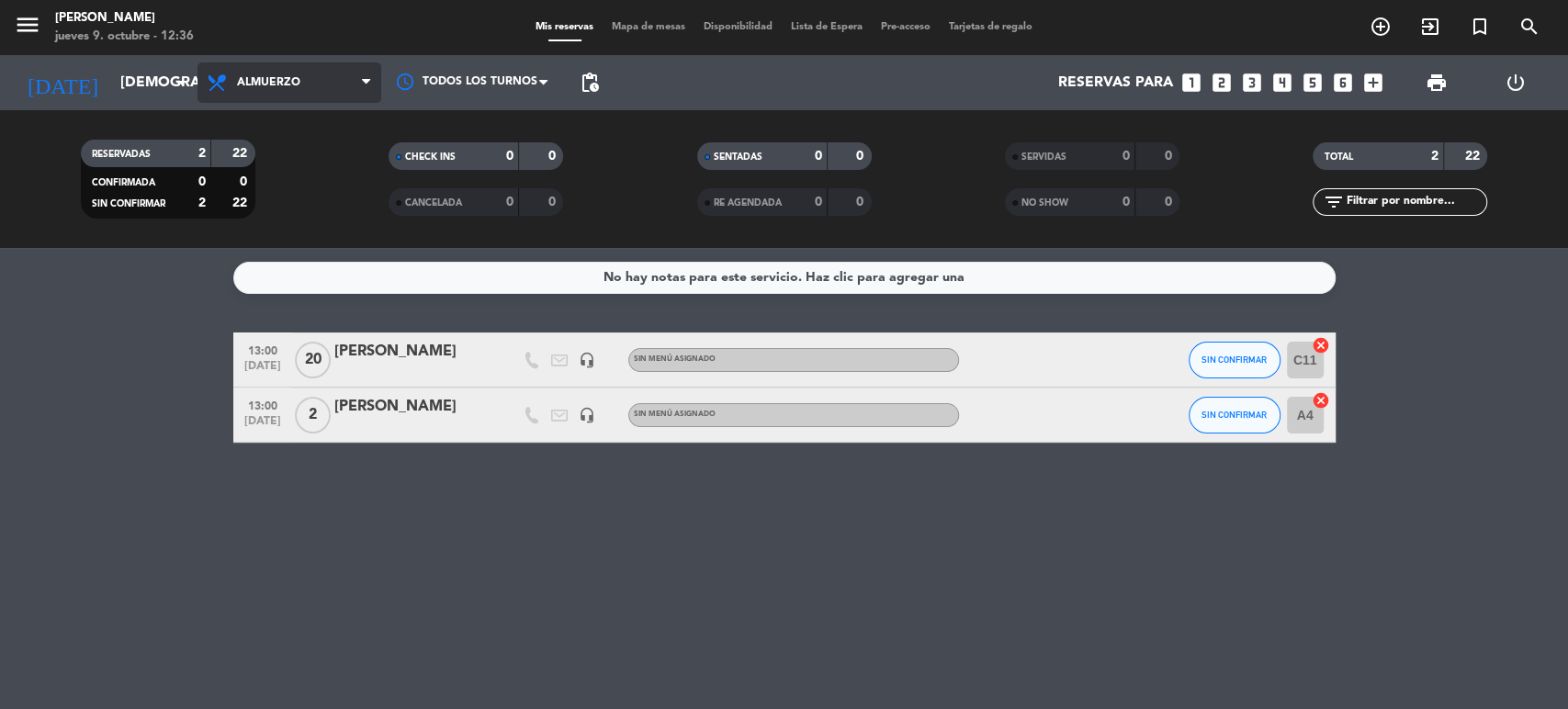
click at [316, 78] on span "Almuerzo" at bounding box center [290, 82] width 184 height 40
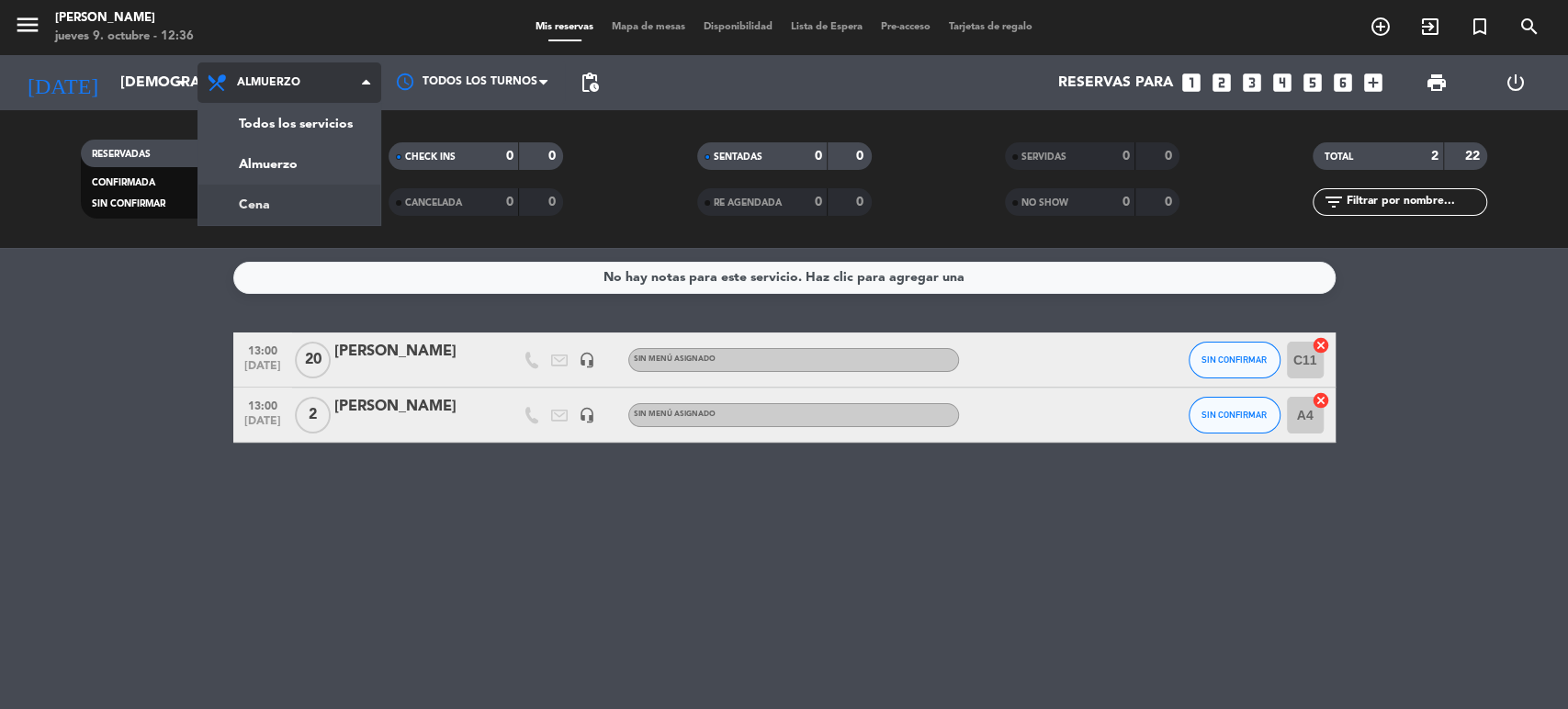
click at [309, 192] on div "menu [PERSON_NAME] jueves 9. octubre - 12:36 Mis reservas Mapa de mesas Disponi…" at bounding box center [784, 123] width 1568 height 248
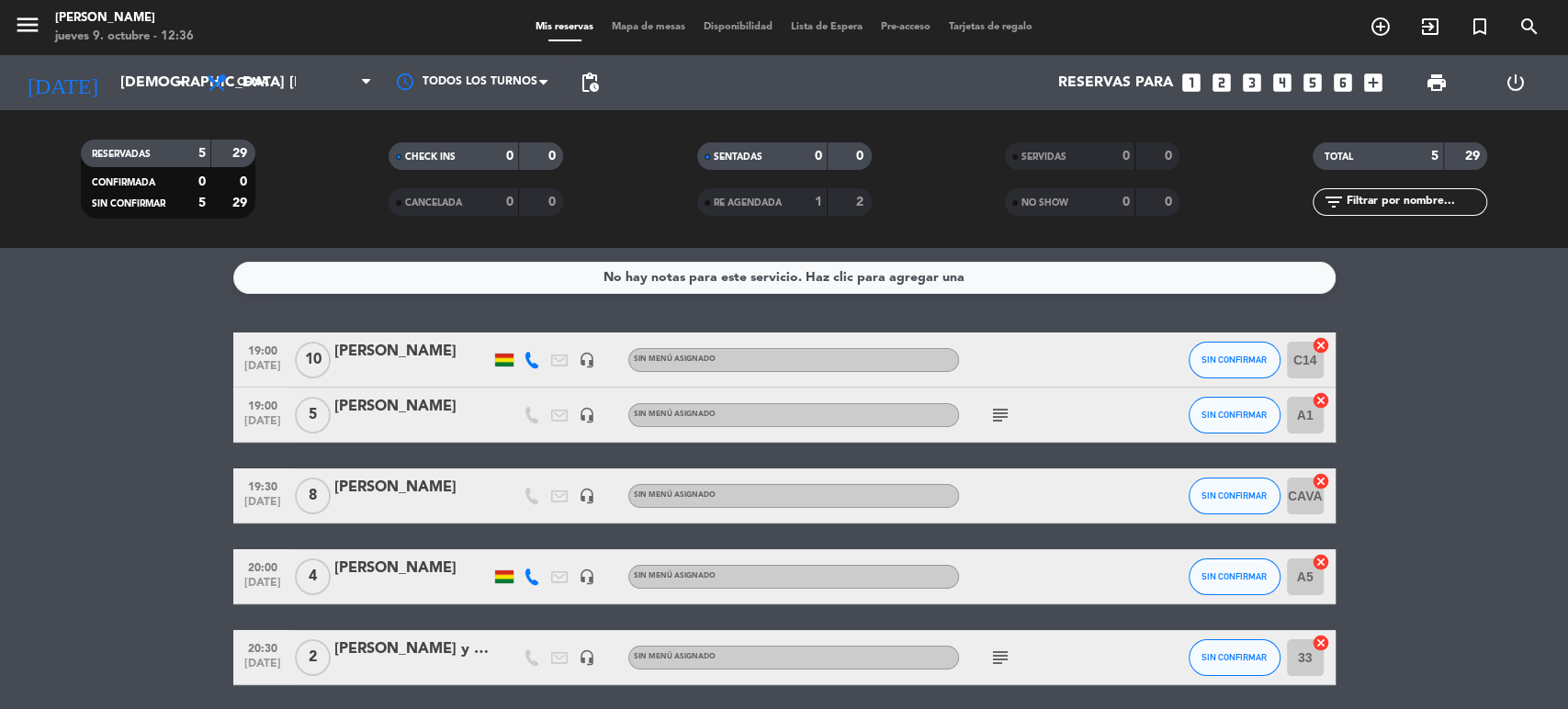
click at [401, 573] on div "[PERSON_NAME]" at bounding box center [411, 569] width 156 height 24
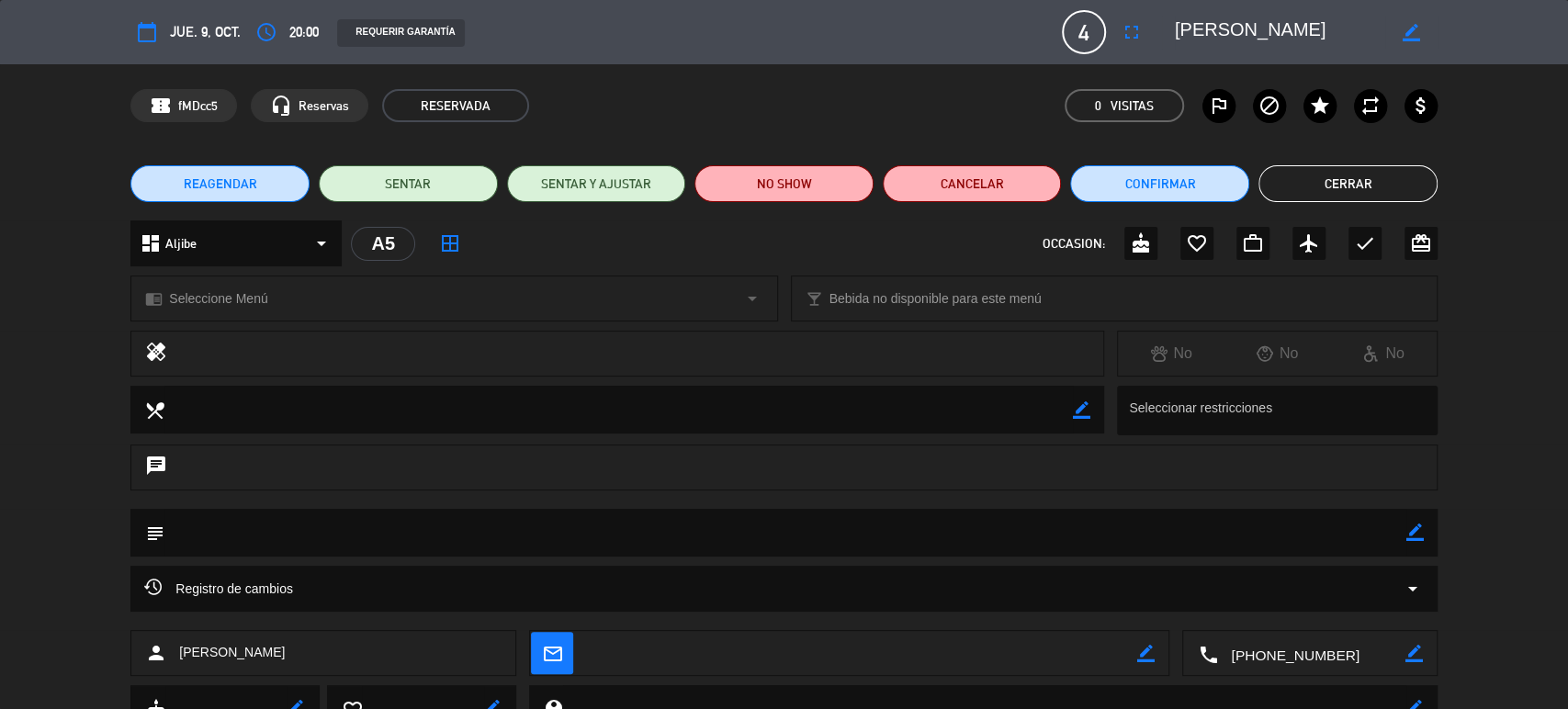
click at [222, 189] on span "REAGENDAR" at bounding box center [220, 184] width 73 height 20
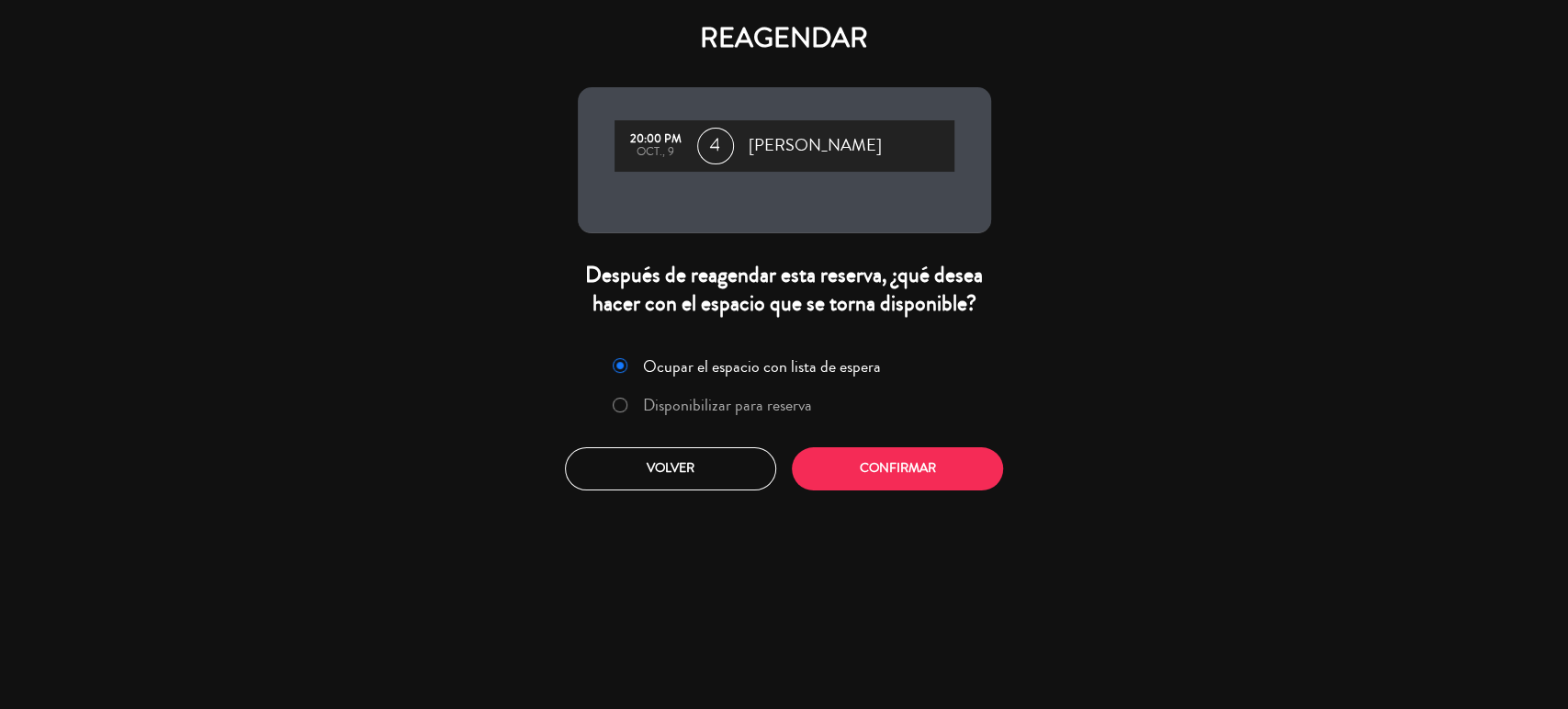
click at [732, 397] on label "Disponibilizar para reserva" at bounding box center [728, 404] width 169 height 17
click at [826, 448] on button "Confirmar" at bounding box center [898, 469] width 212 height 43
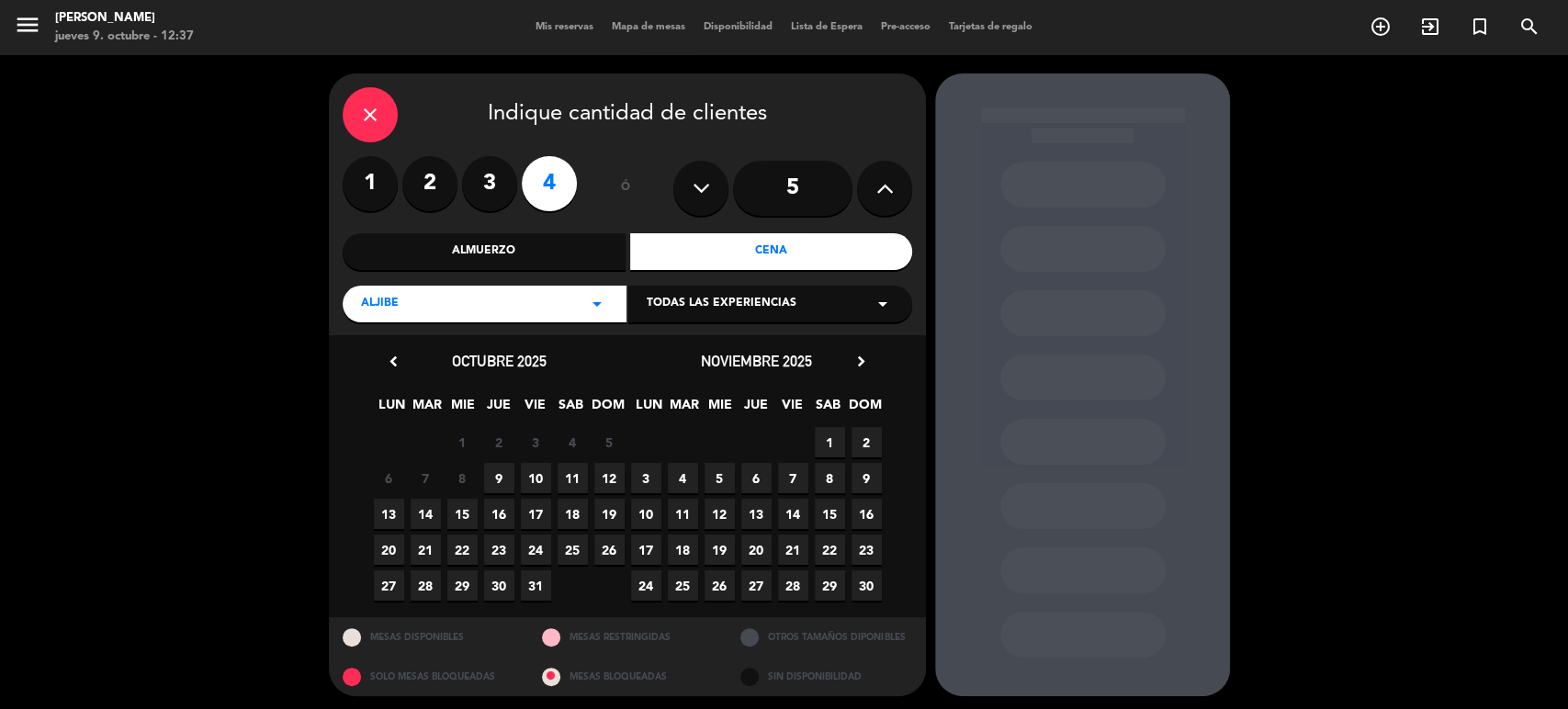
click at [498, 483] on span "9" at bounding box center [499, 478] width 30 height 30
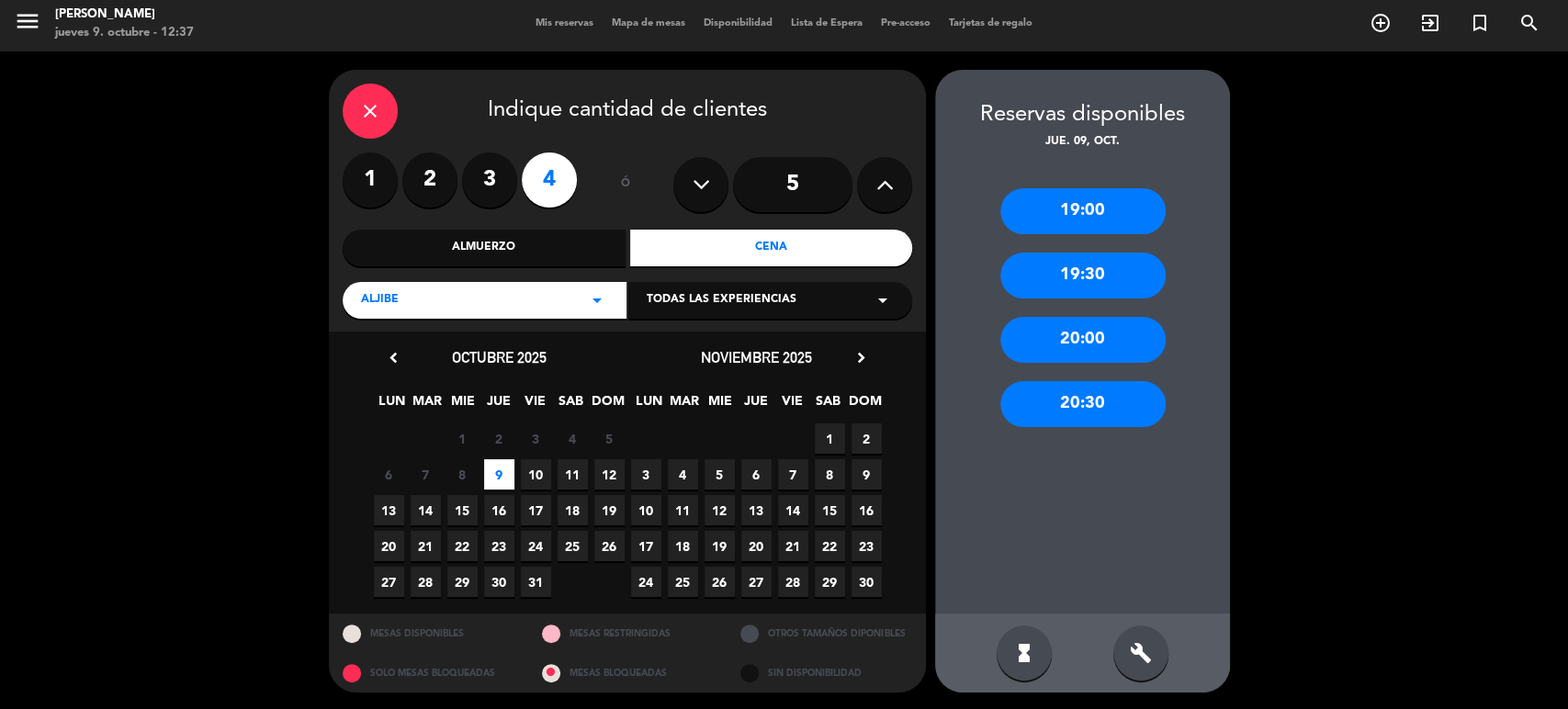
click at [540, 476] on span "10" at bounding box center [536, 474] width 30 height 30
click at [1037, 340] on div "20:00" at bounding box center [1083, 340] width 166 height 46
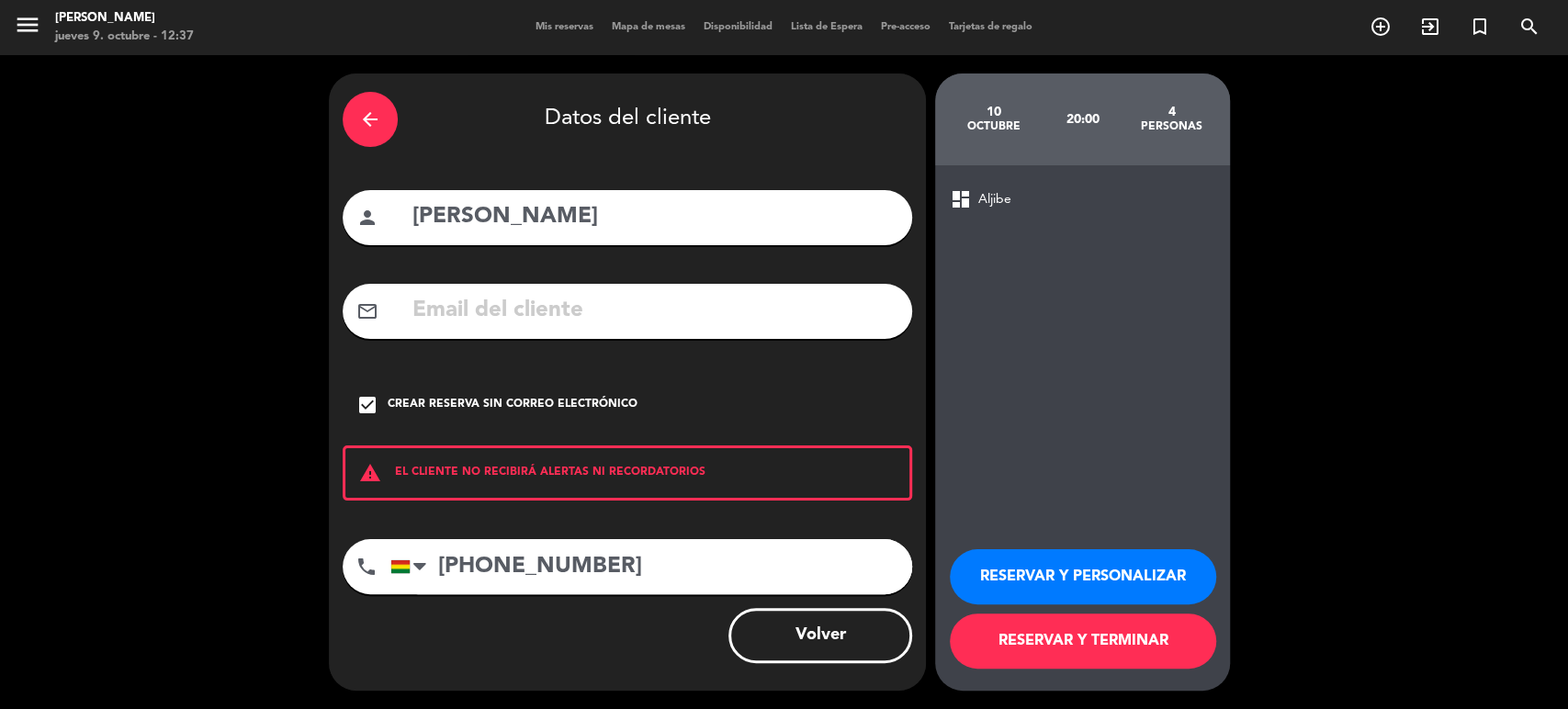
click at [1035, 635] on button "RESERVAR Y TERMINAR" at bounding box center [1083, 641] width 266 height 55
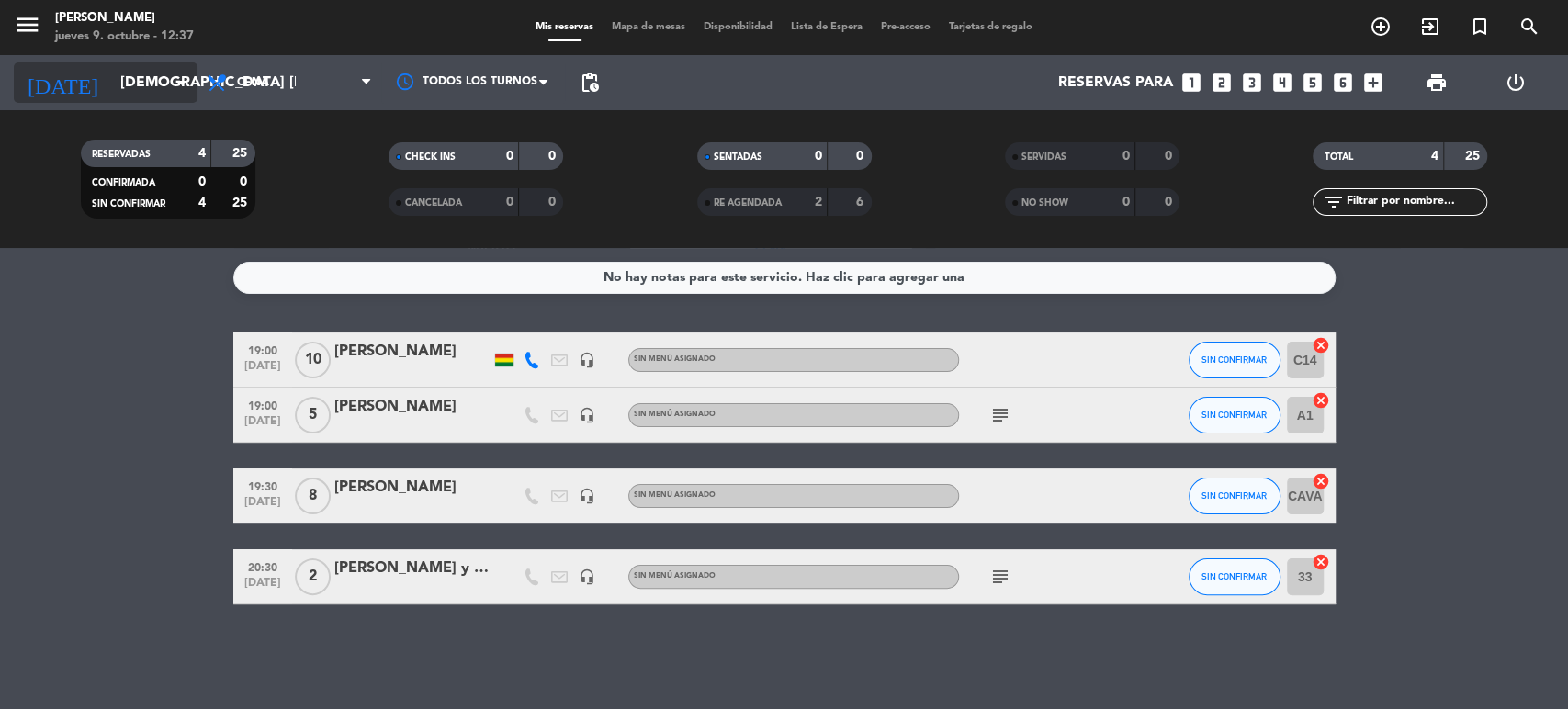
click at [141, 86] on input "[DEMOGRAPHIC_DATA] [DATE]" at bounding box center [209, 83] width 194 height 36
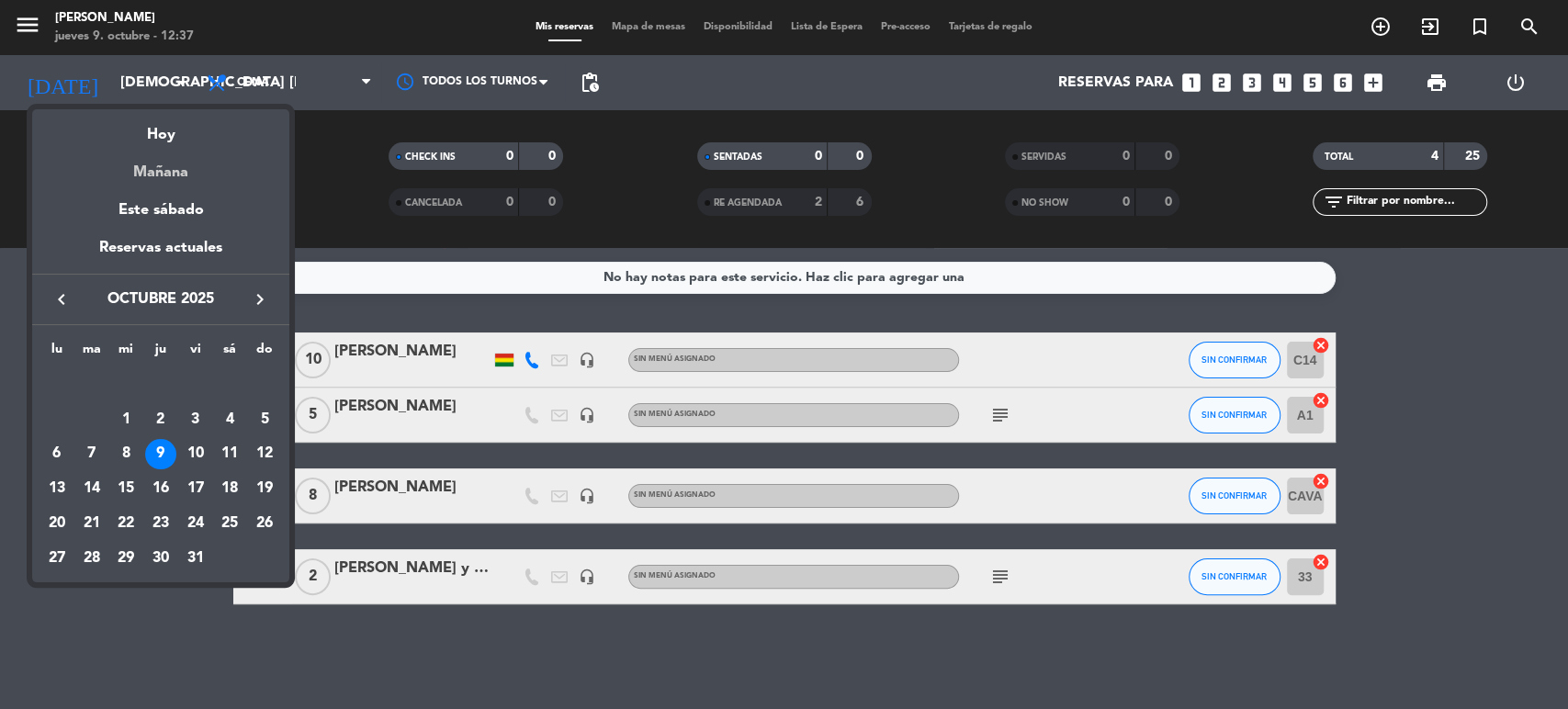
click at [150, 167] on div "Mañana" at bounding box center [161, 165] width 258 height 37
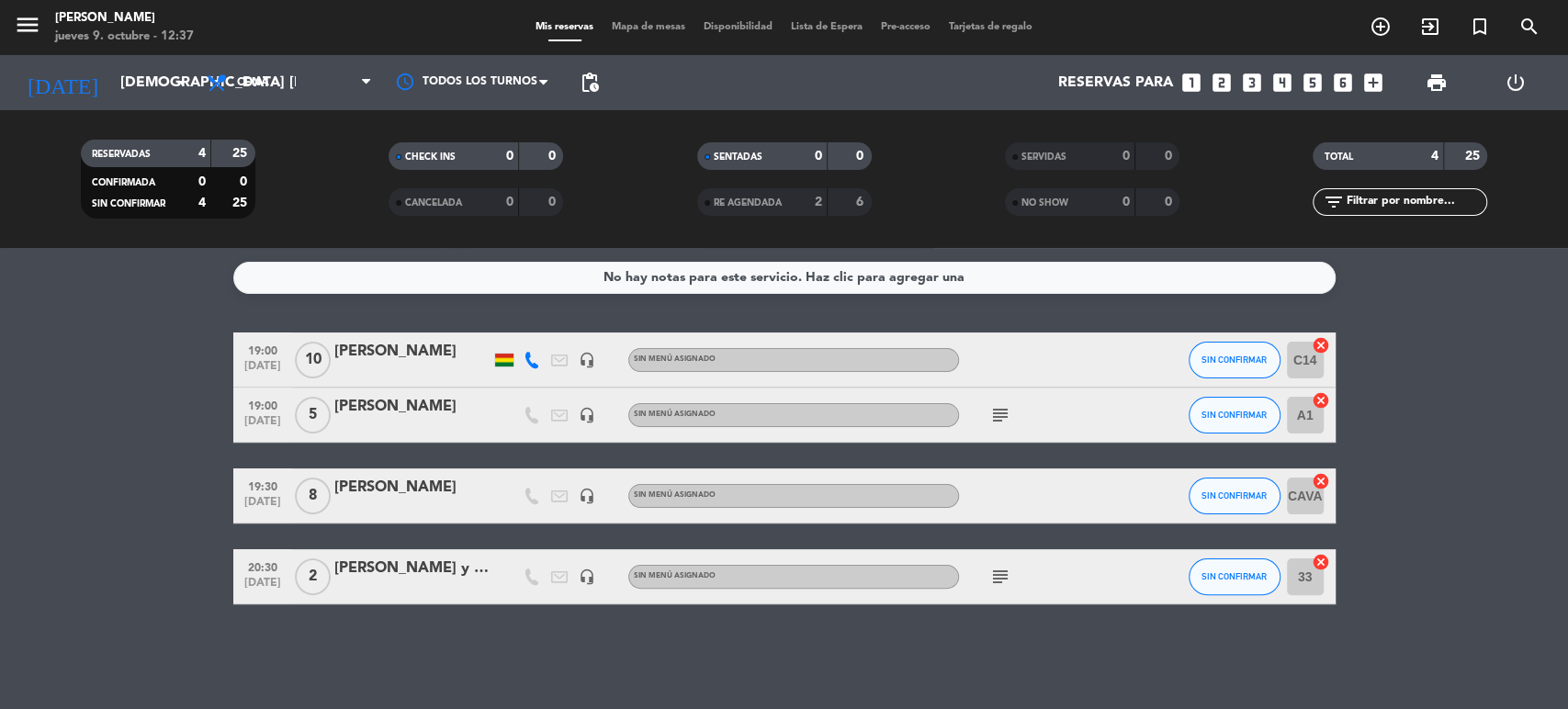
type input "vie. [DATE]"
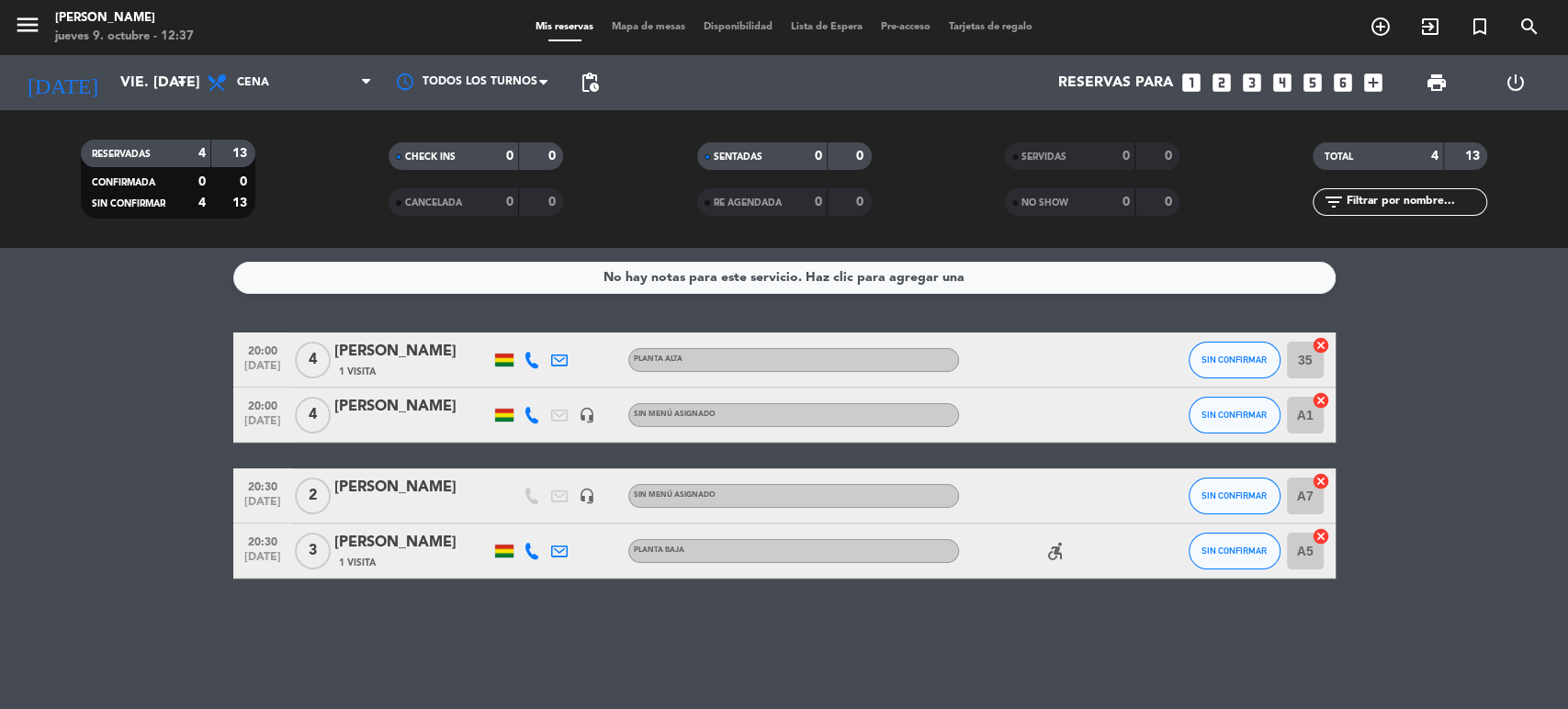
click at [1281, 83] on icon "looks_4" at bounding box center [1282, 82] width 24 height 24
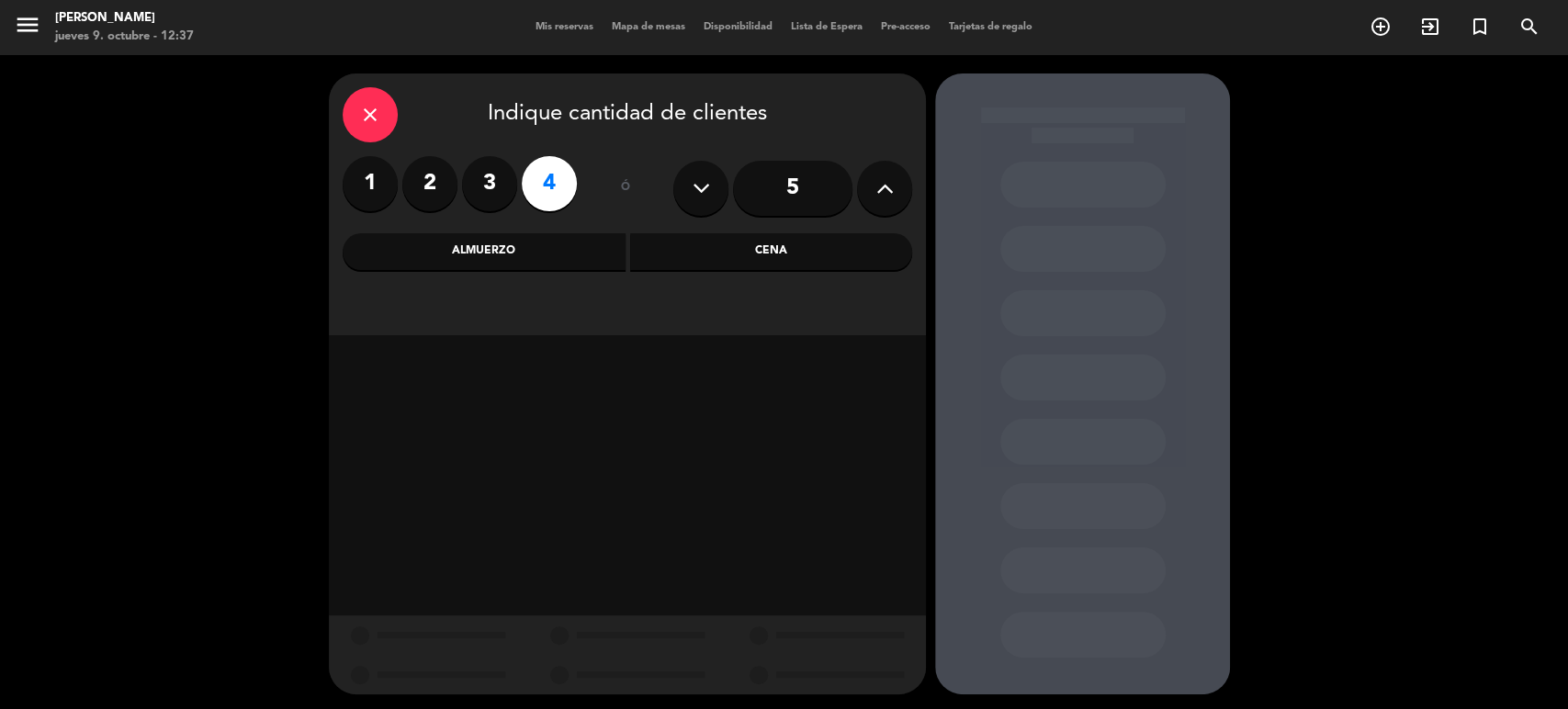
click at [745, 255] on div "Cena" at bounding box center [772, 252] width 283 height 37
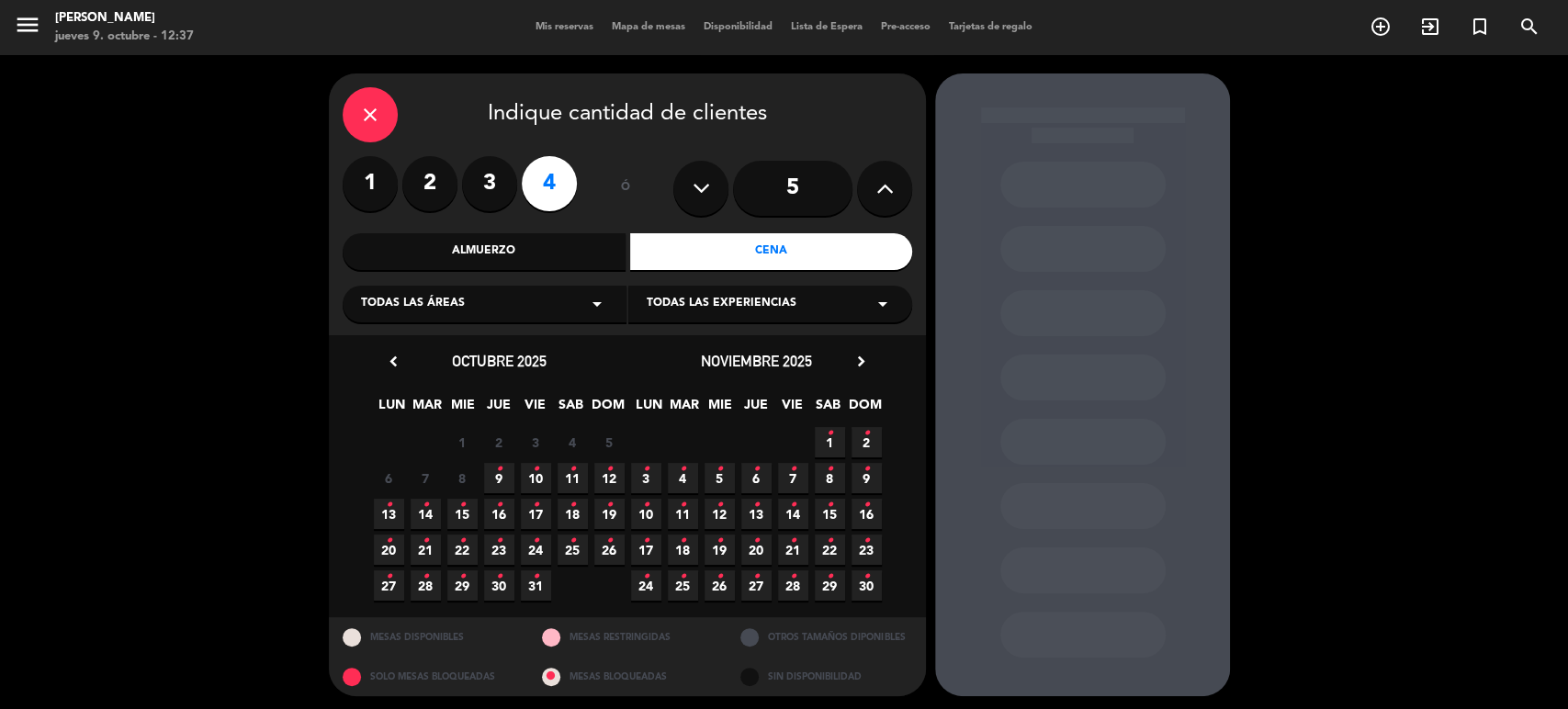
click at [542, 473] on span "10 •" at bounding box center [536, 478] width 30 height 30
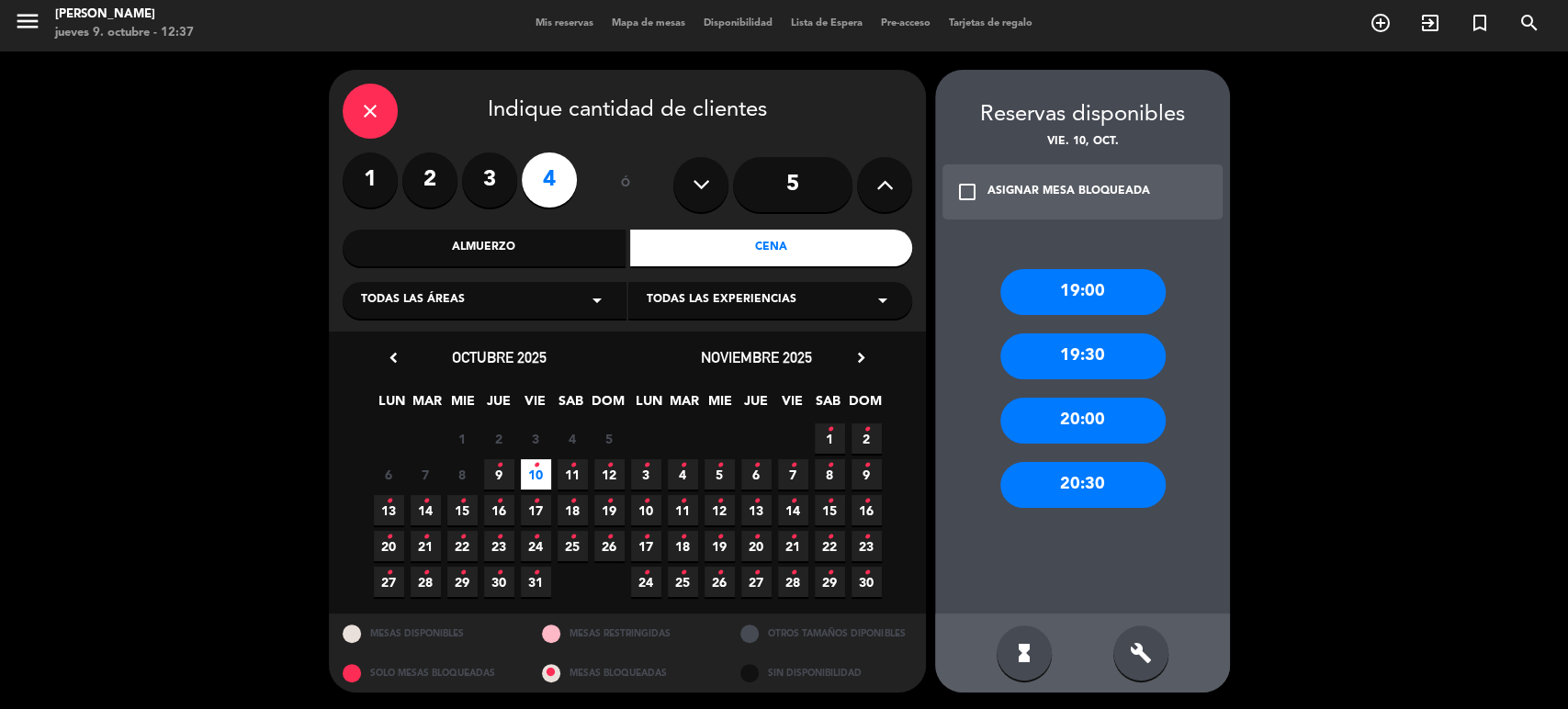
click at [1072, 471] on div "20:30" at bounding box center [1083, 485] width 166 height 46
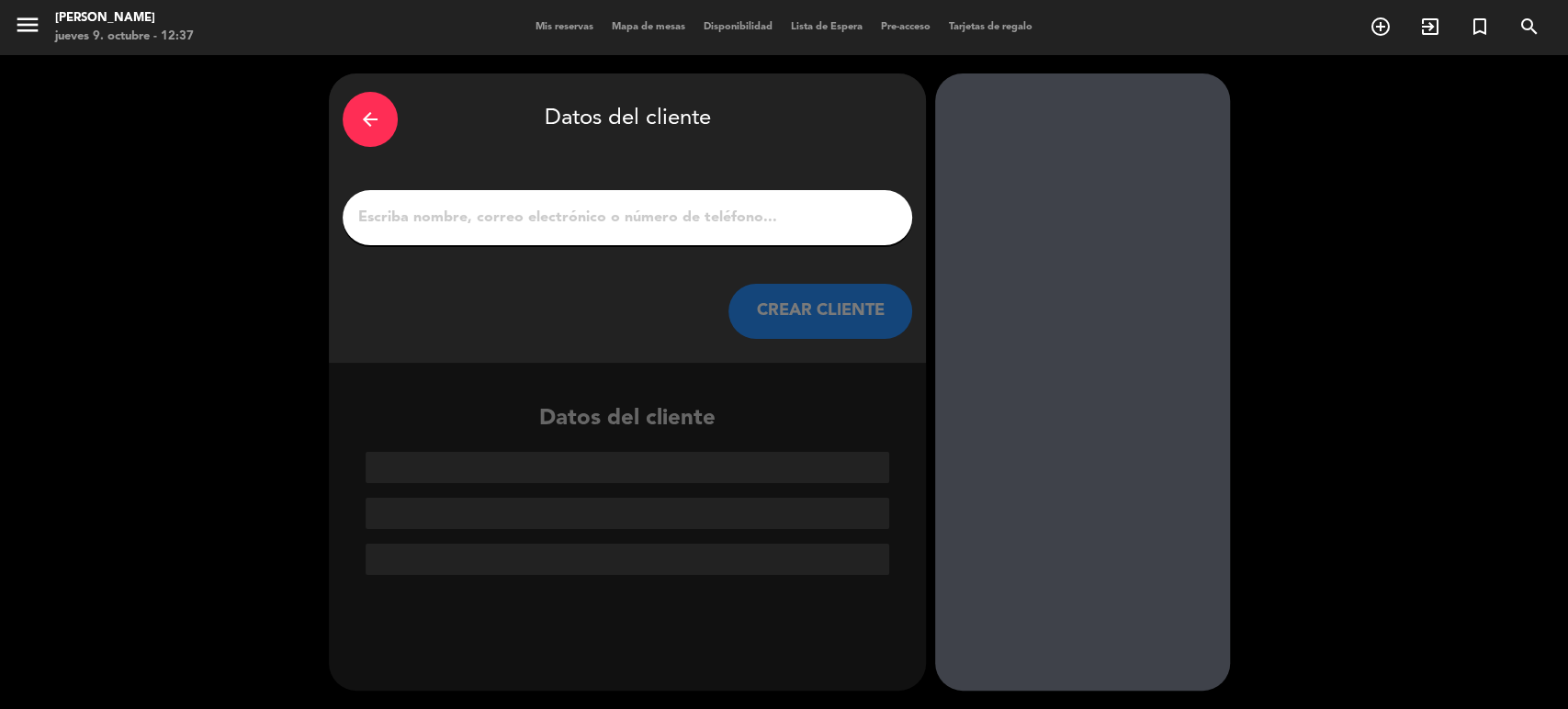
scroll to position [0, 0]
click at [639, 225] on input "1" at bounding box center [628, 217] width 543 height 25
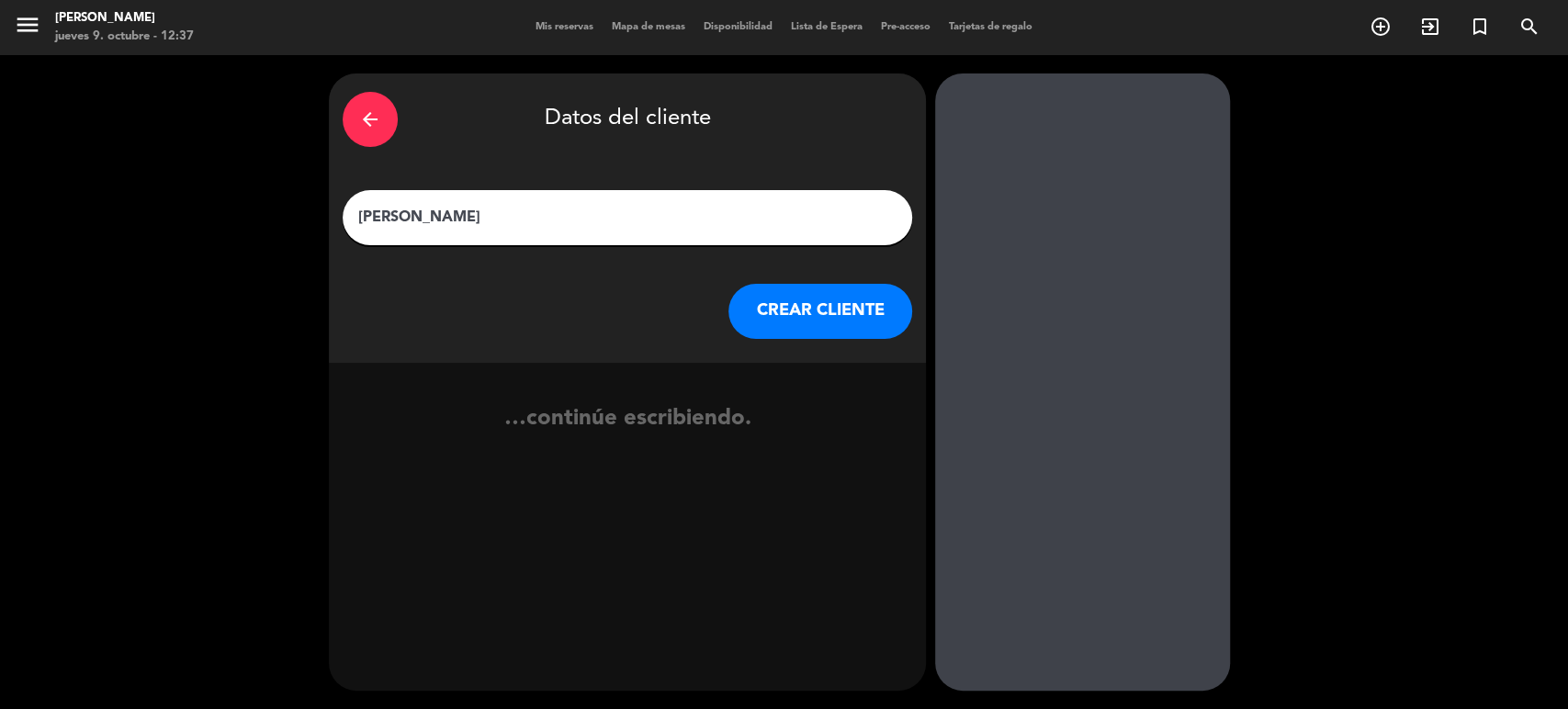
type input "[PERSON_NAME]"
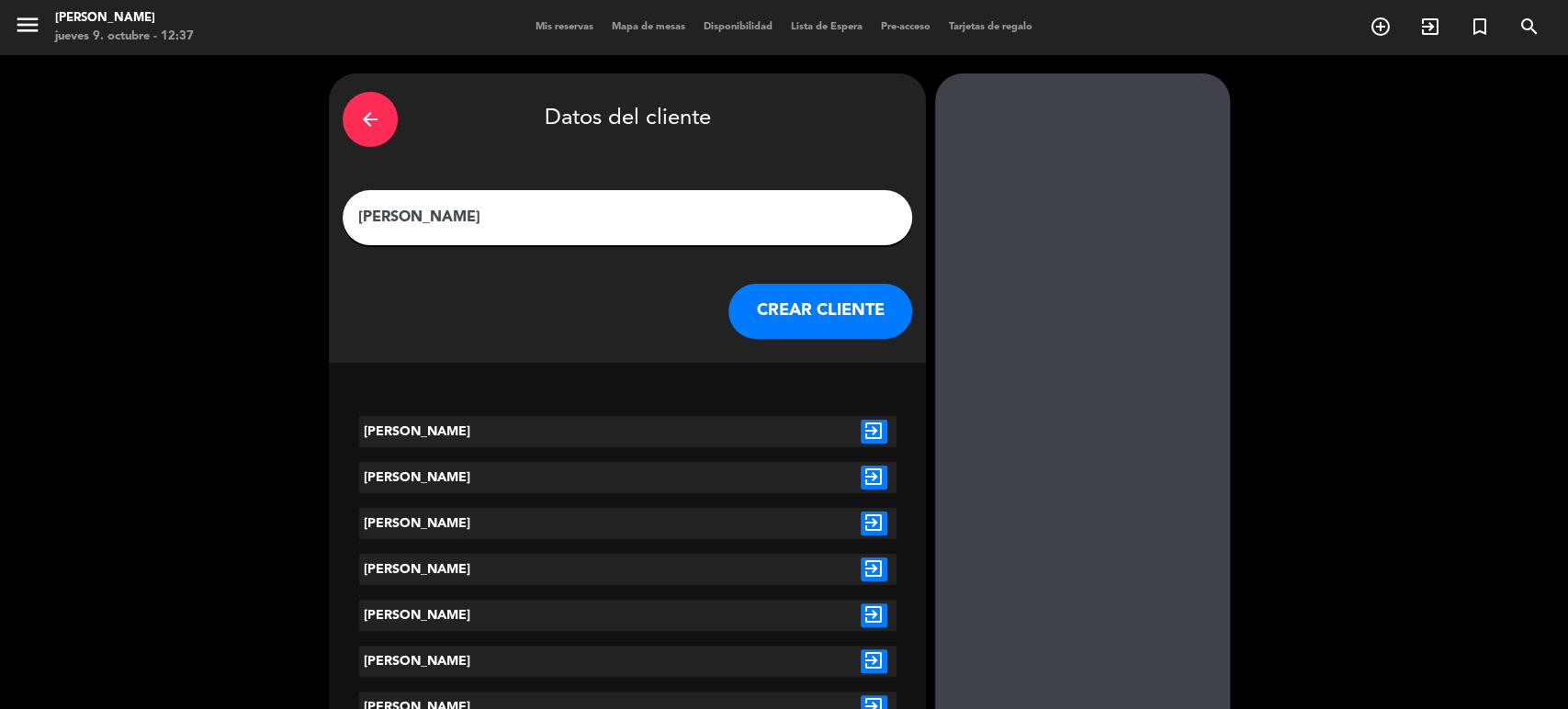
click at [825, 302] on button "CREAR CLIENTE" at bounding box center [821, 311] width 184 height 55
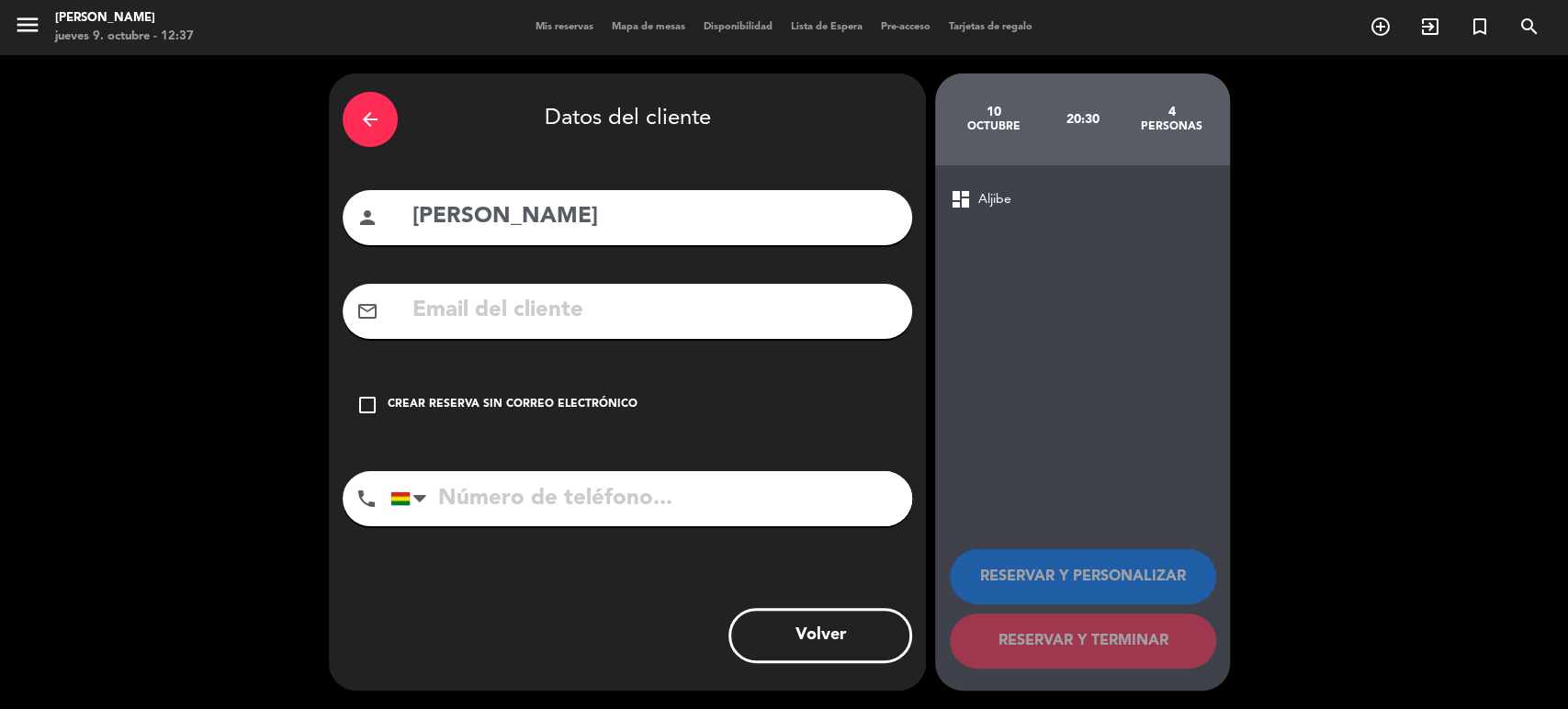
click at [452, 402] on div "Crear reserva sin correo electrónico" at bounding box center [512, 404] width 250 height 19
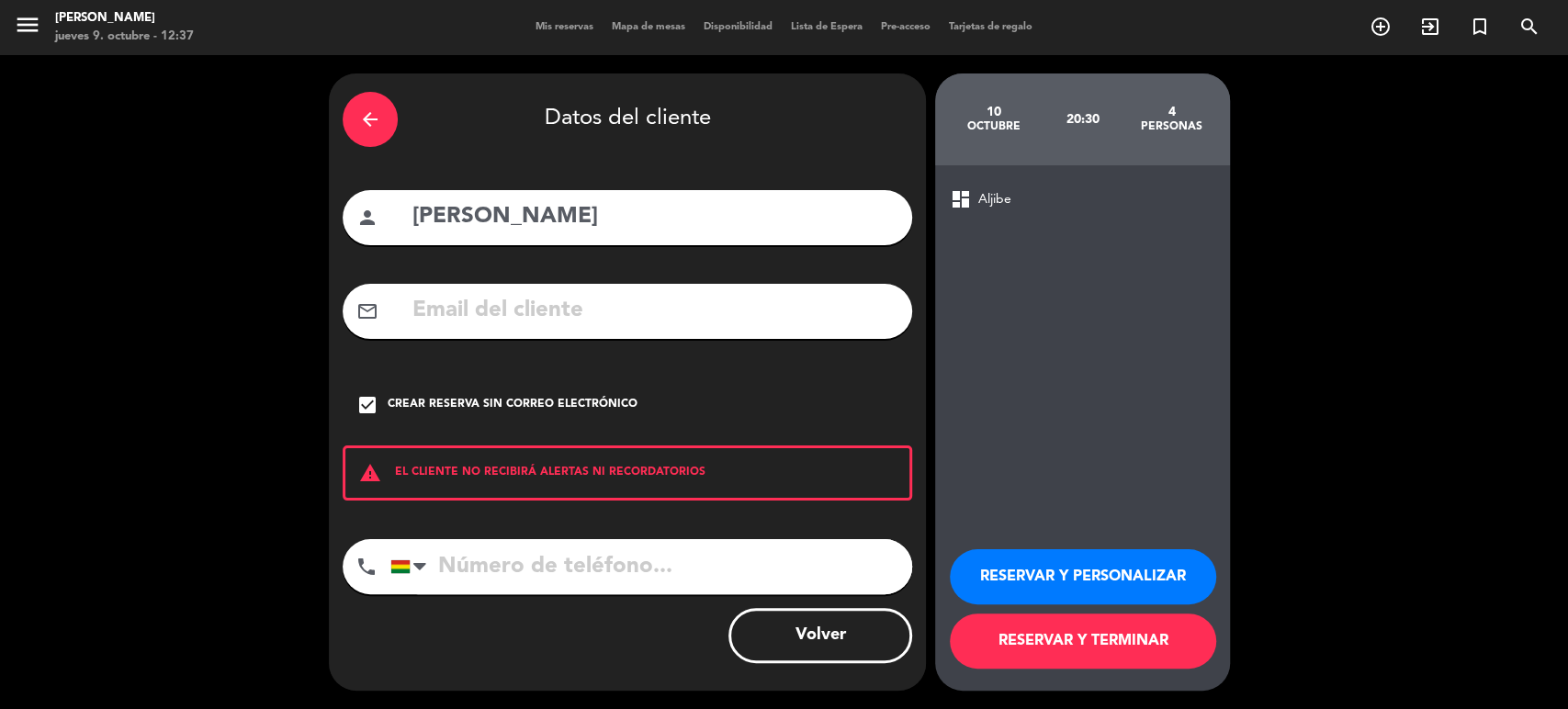
click at [1169, 661] on button "RESERVAR Y TERMINAR" at bounding box center [1083, 641] width 266 height 55
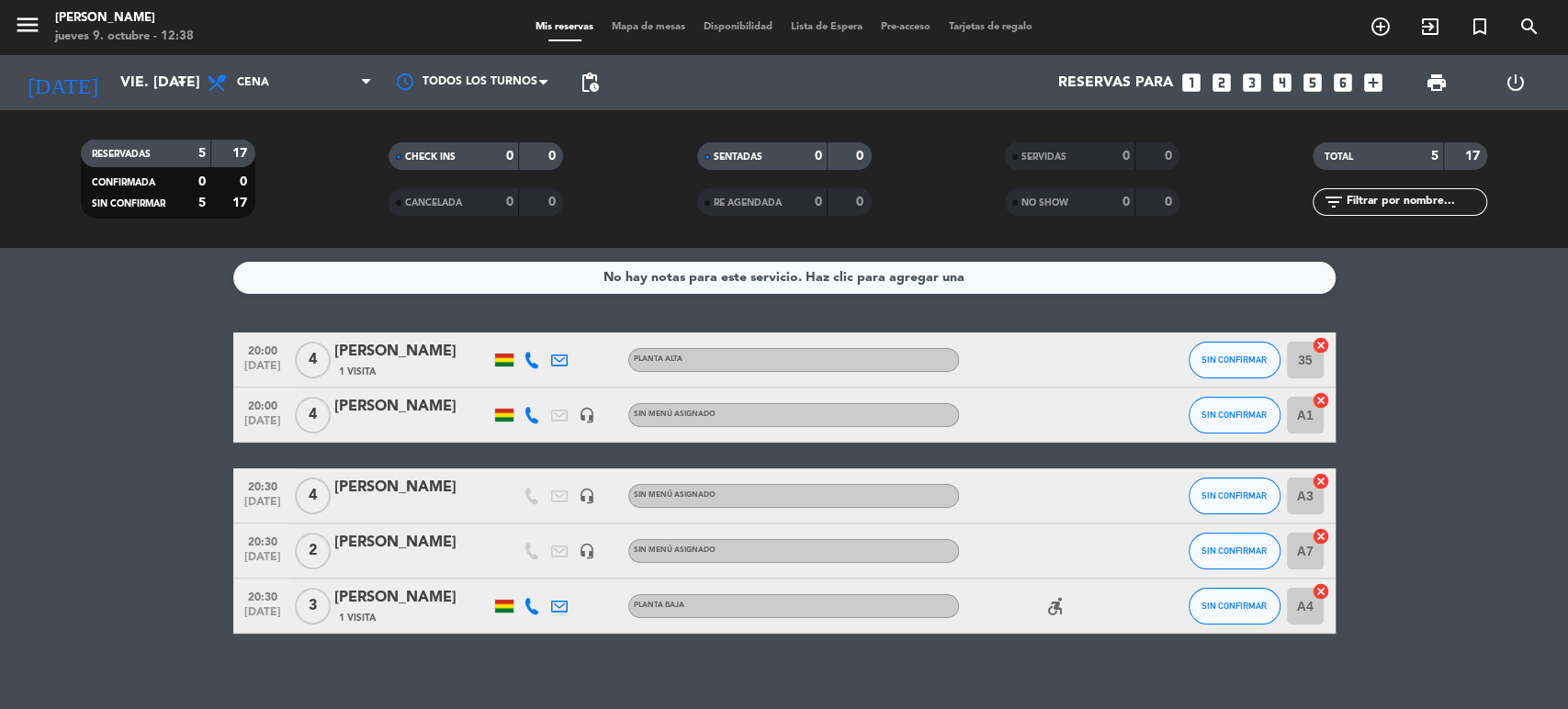
click at [1327, 482] on icon "cancel" at bounding box center [1321, 481] width 19 height 19
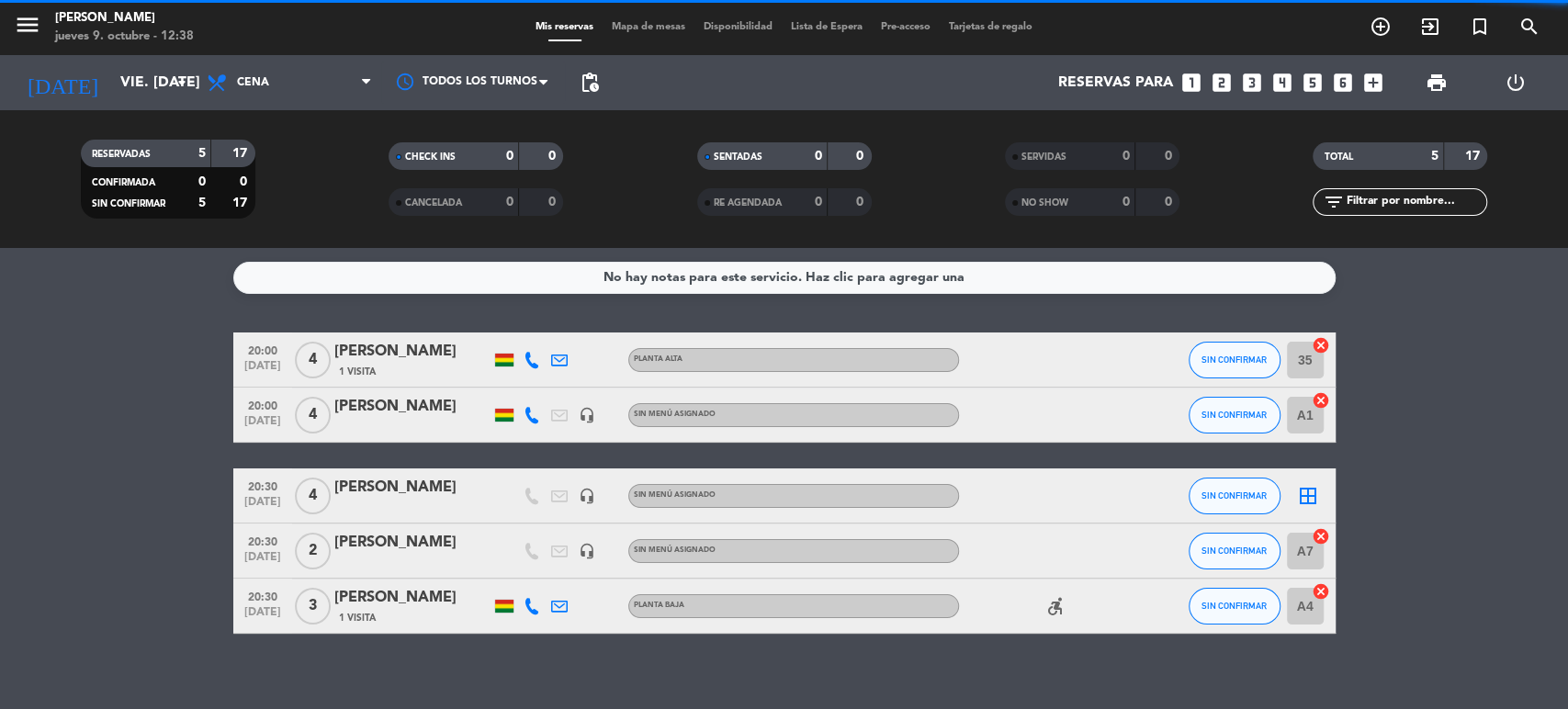
click at [1308, 486] on icon "border_all" at bounding box center [1308, 496] width 23 height 23
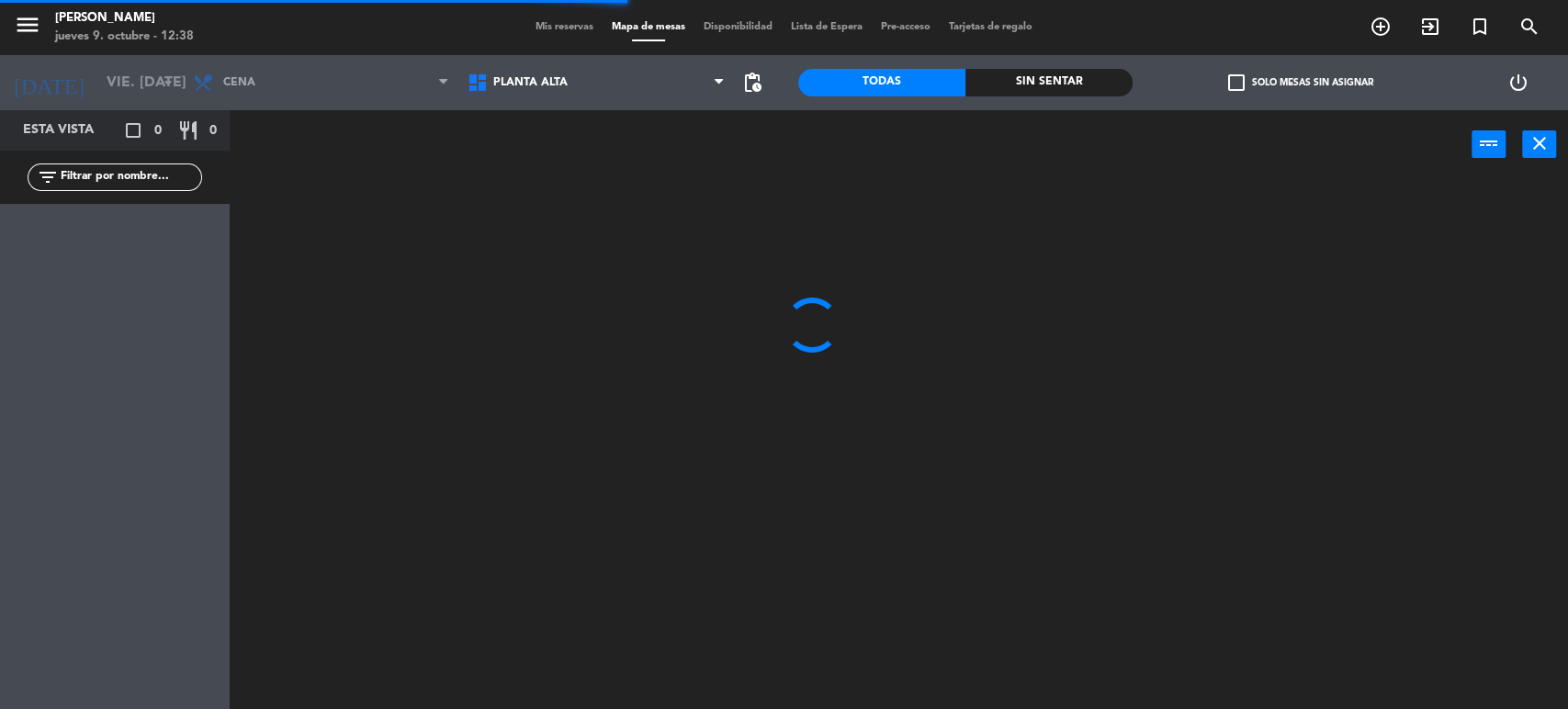
click at [577, 87] on span "Planta alta" at bounding box center [595, 82] width 275 height 40
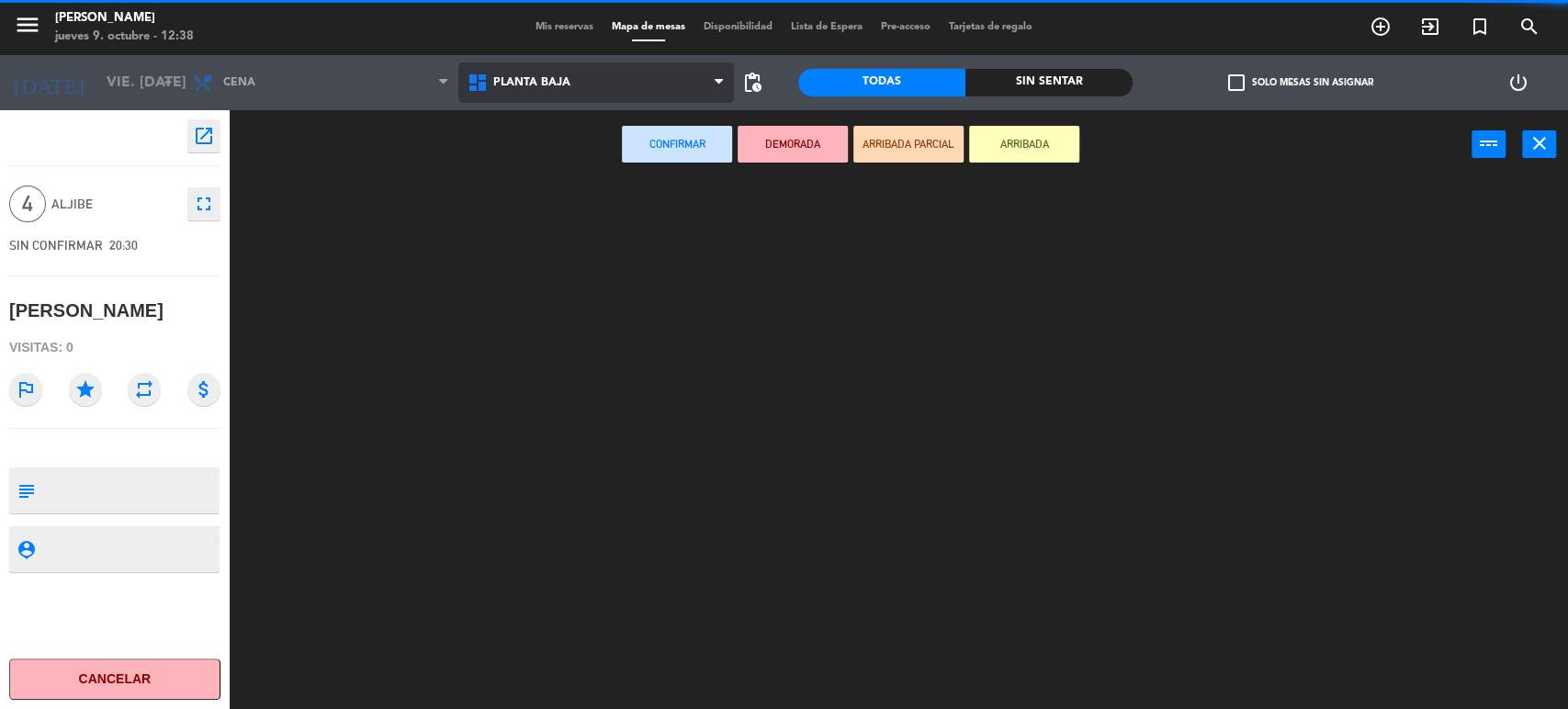
click at [582, 159] on ng-component "menu [PERSON_NAME] jueves 9. octubre - 12:38 Mis reservas Mapa de mesas Disponi…" at bounding box center [784, 355] width 1568 height 712
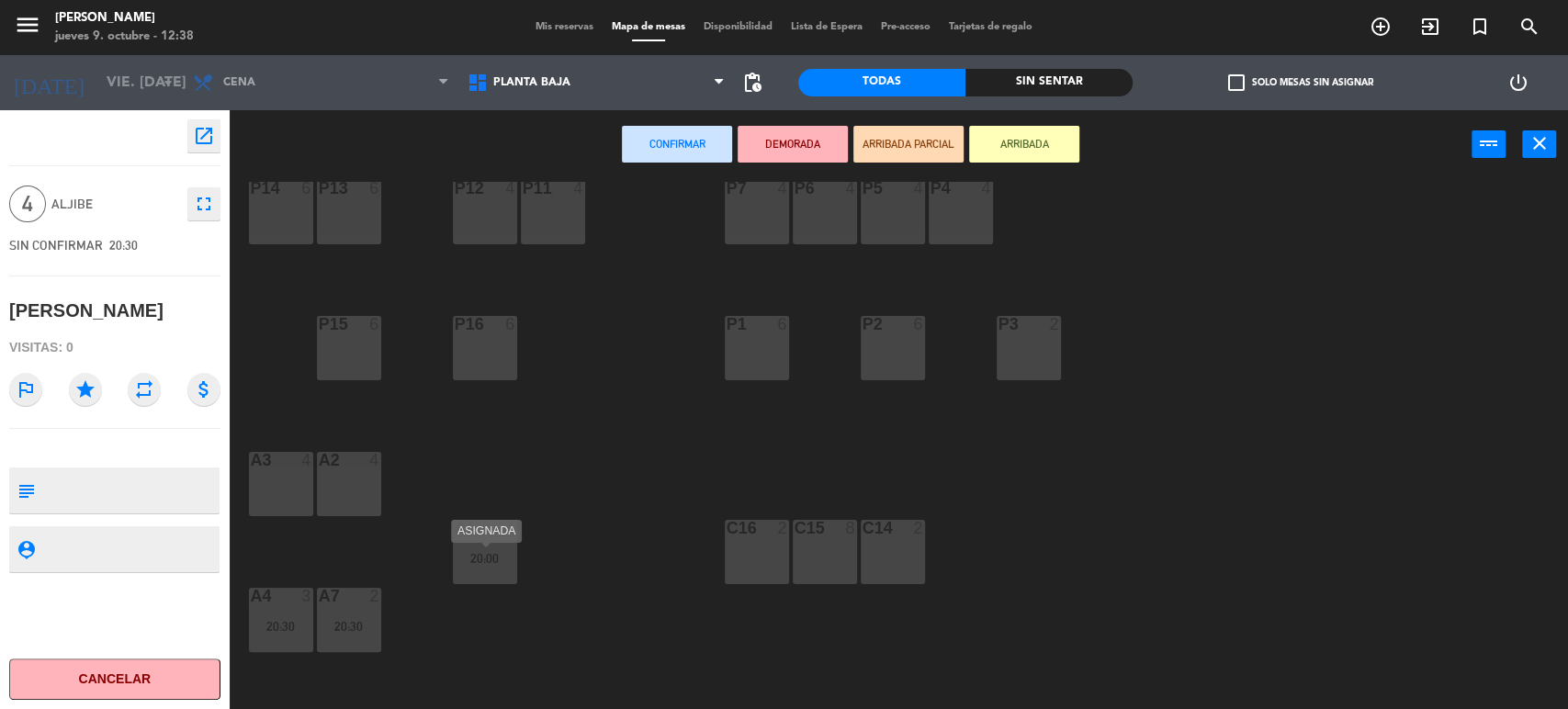
scroll to position [111, 0]
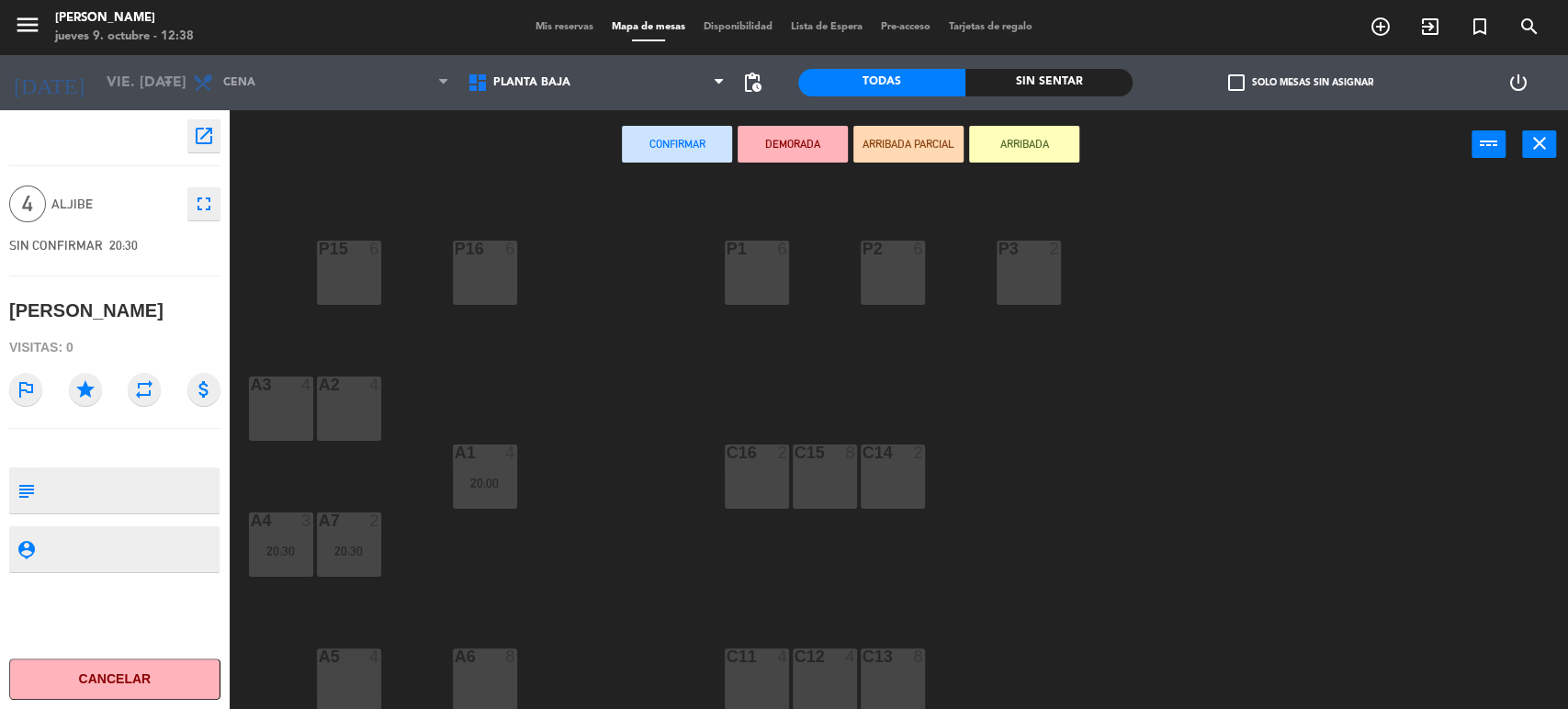
click at [486, 676] on div "A6 8" at bounding box center [486, 681] width 65 height 65
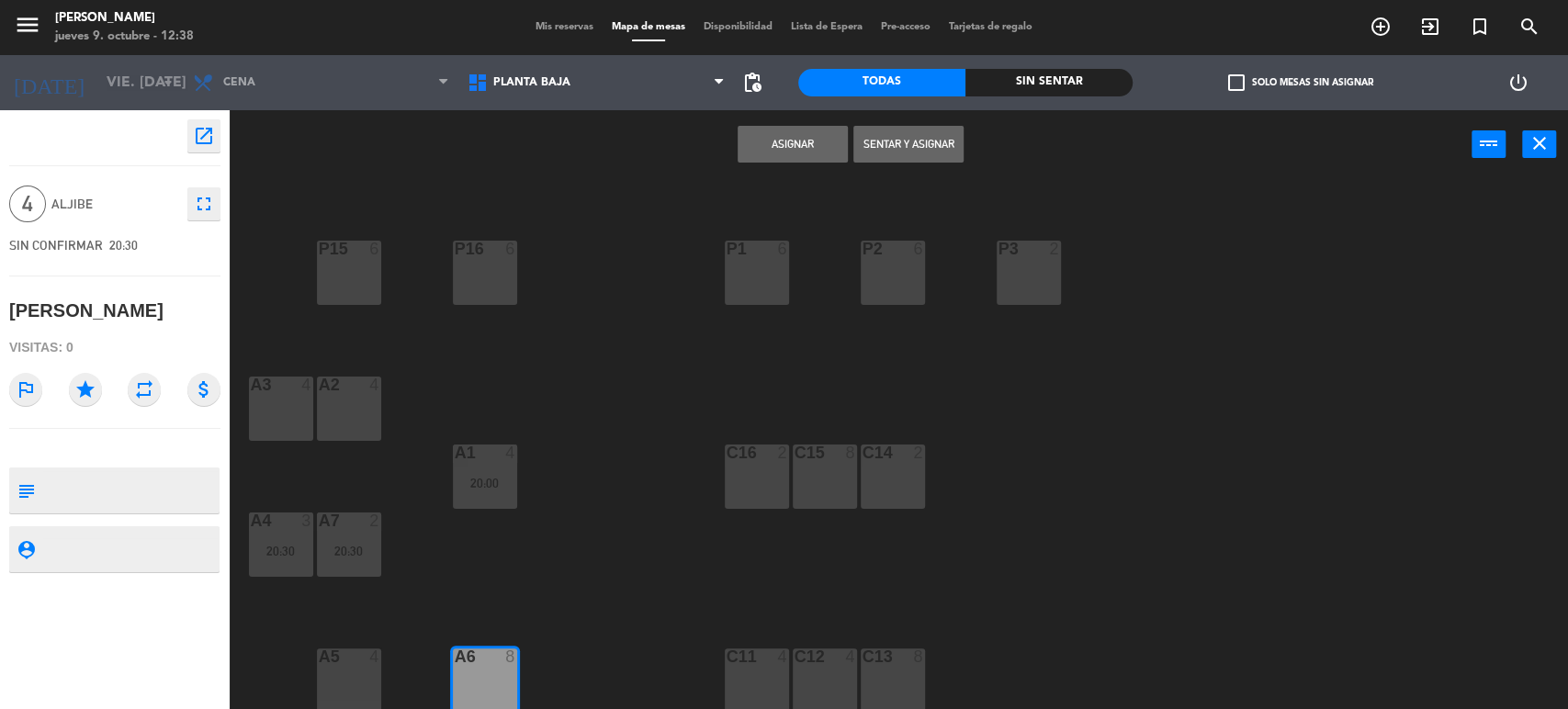
click at [777, 156] on button "Asignar" at bounding box center [792, 145] width 111 height 37
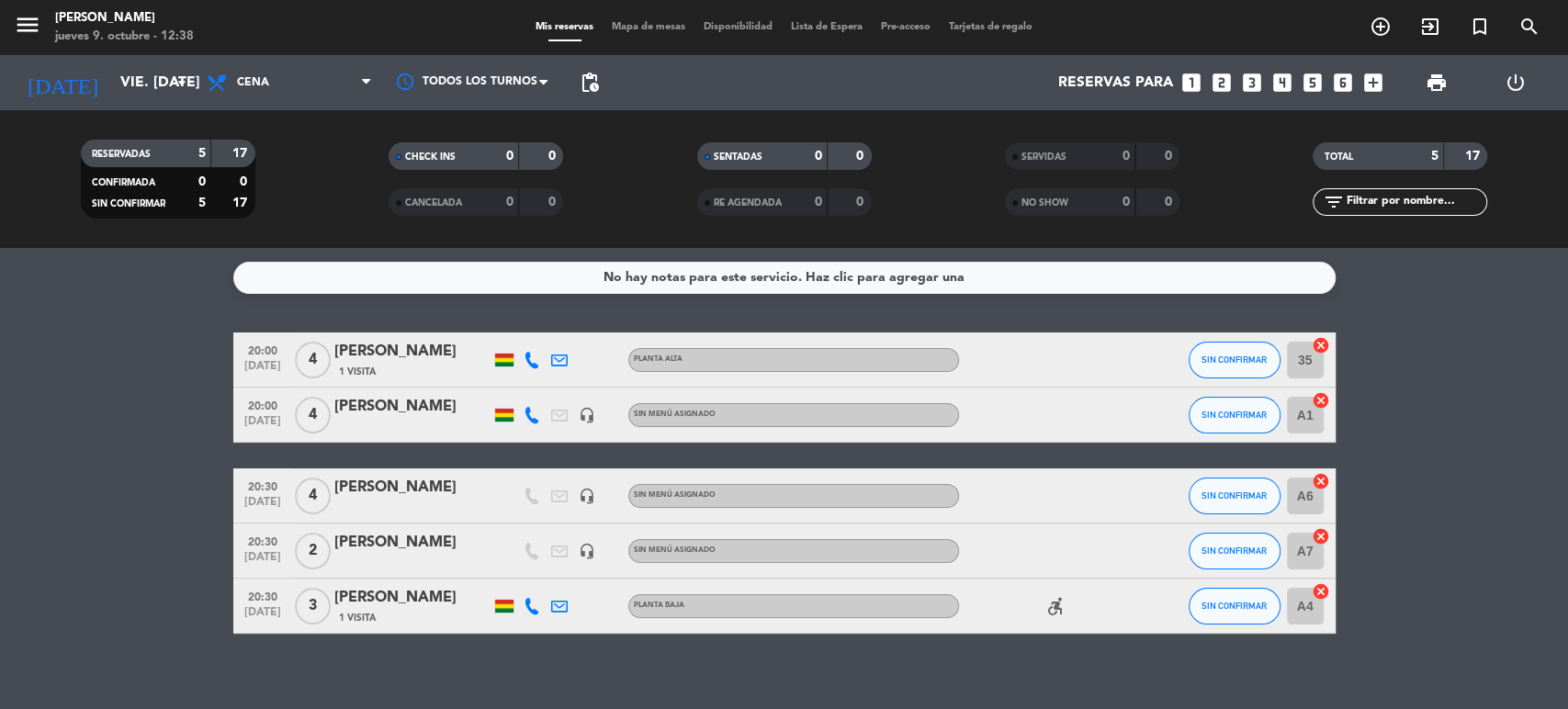
click at [1323, 394] on icon "cancel" at bounding box center [1321, 401] width 19 height 19
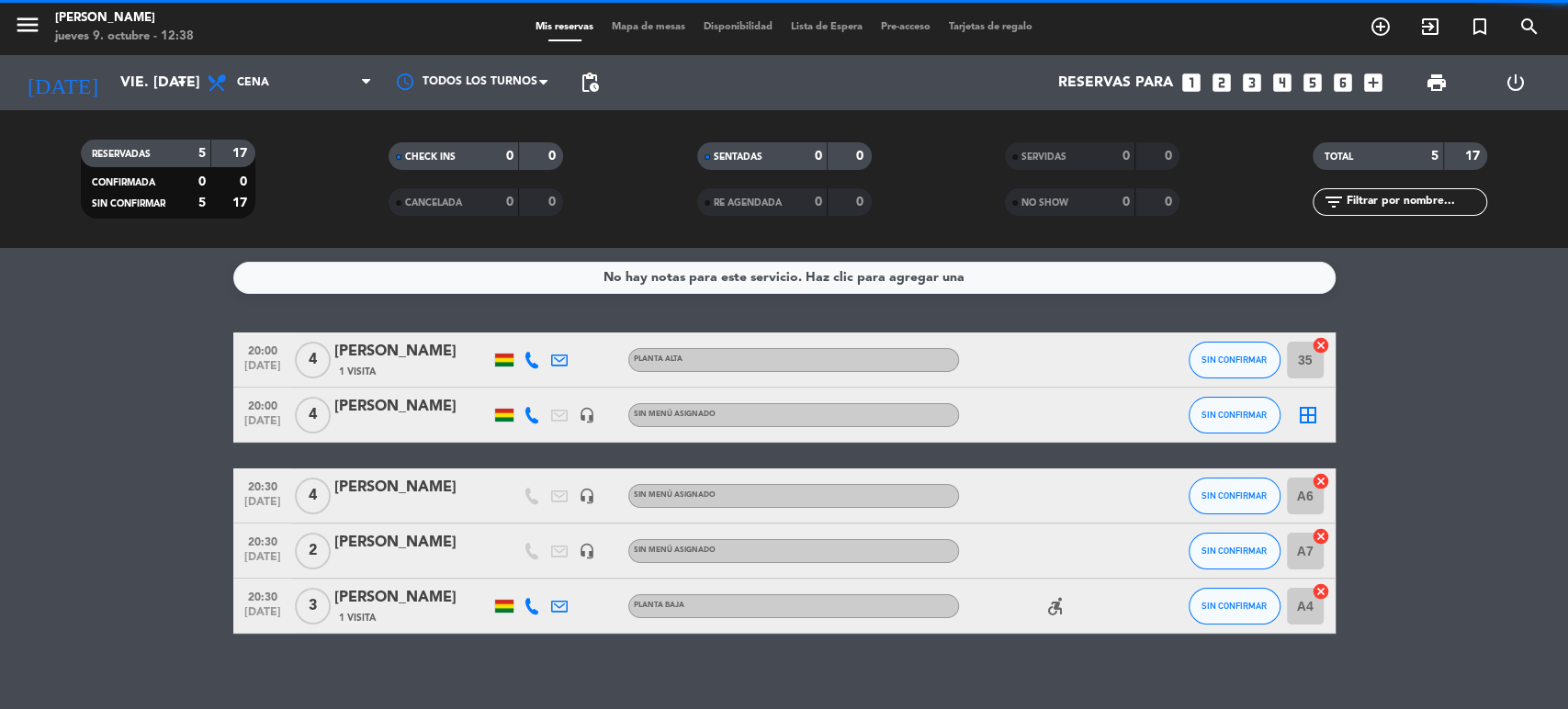
click at [1307, 416] on icon "border_all" at bounding box center [1308, 415] width 23 height 23
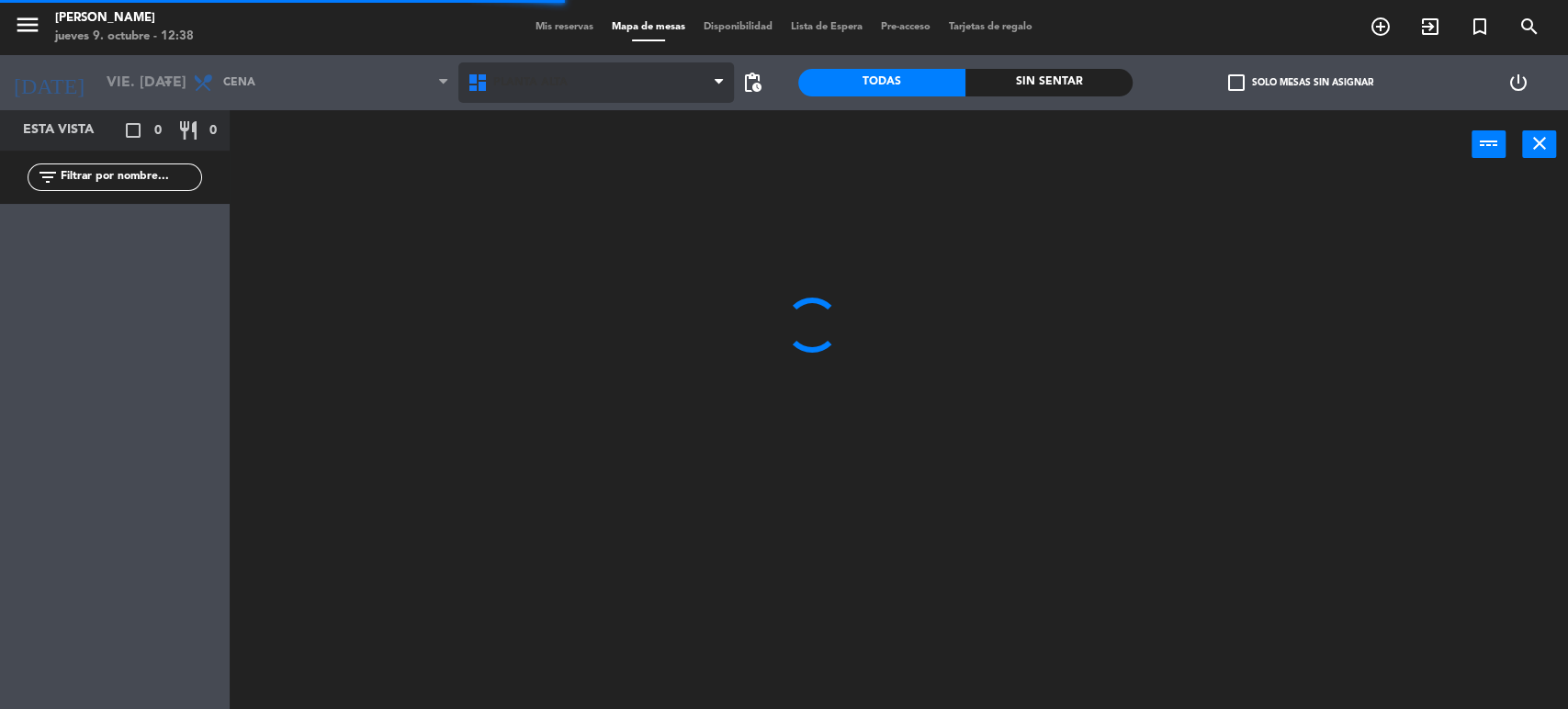
click at [543, 86] on span "Planta alta" at bounding box center [531, 82] width 74 height 13
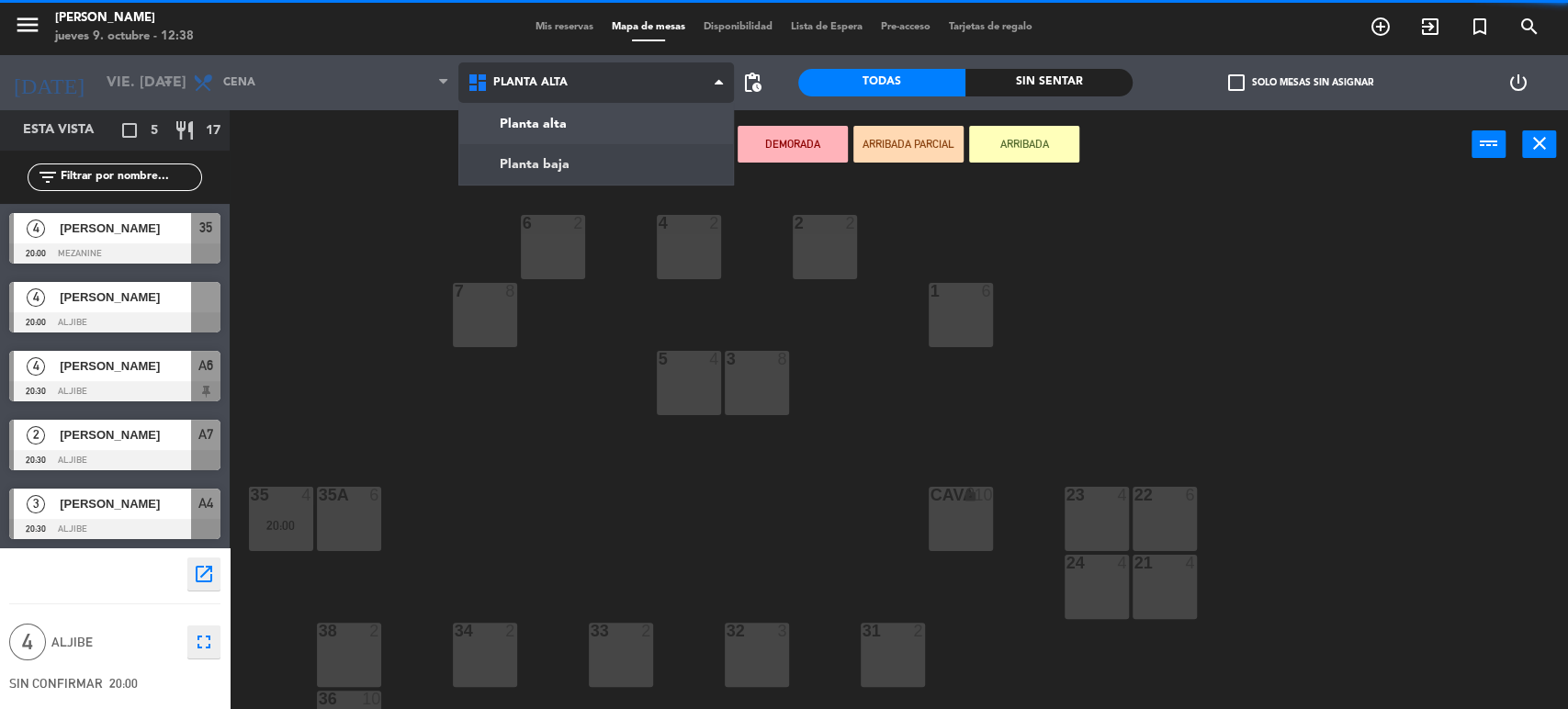
click at [534, 158] on ng-component "menu [PERSON_NAME] jueves 9. octubre - 12:38 Mis reservas Mapa de mesas Disponi…" at bounding box center [784, 355] width 1568 height 712
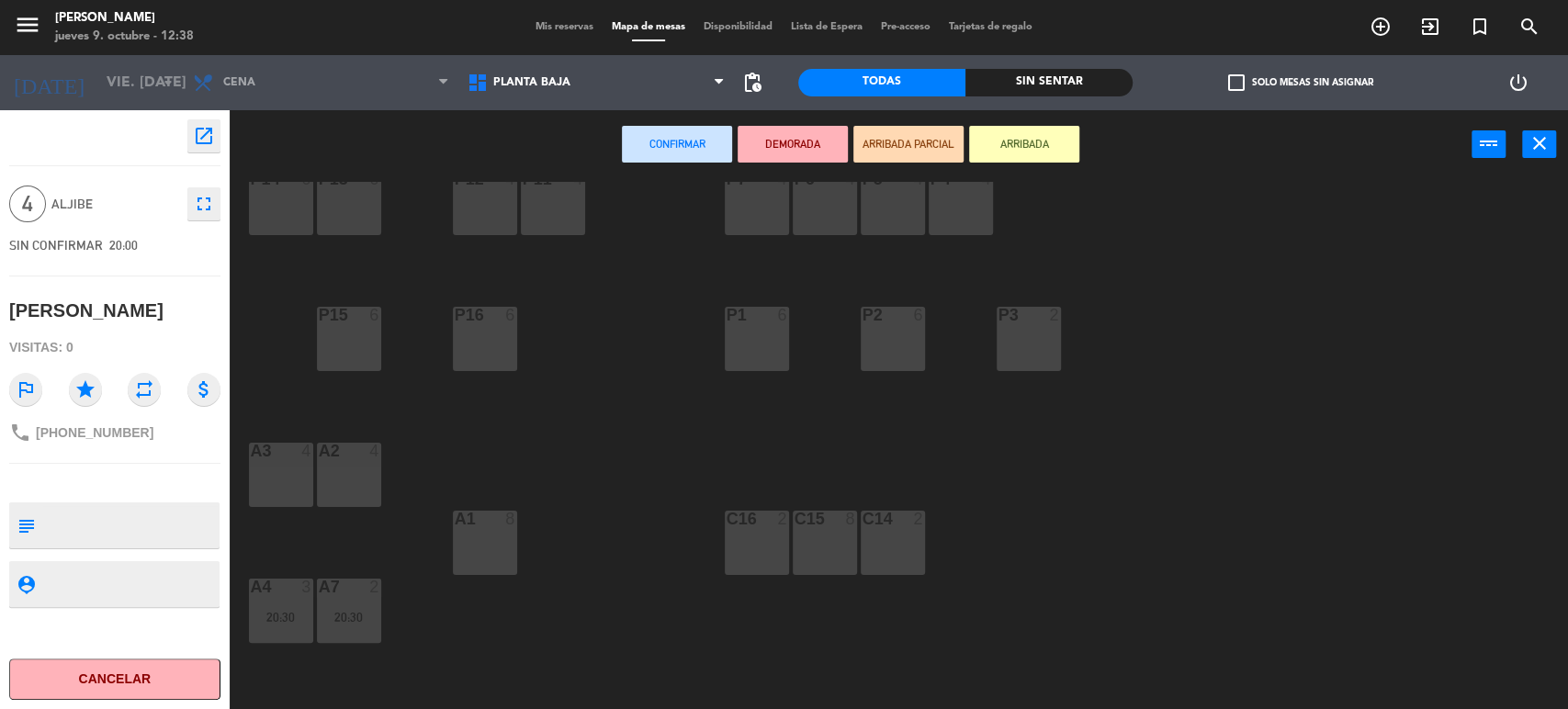
scroll to position [111, 0]
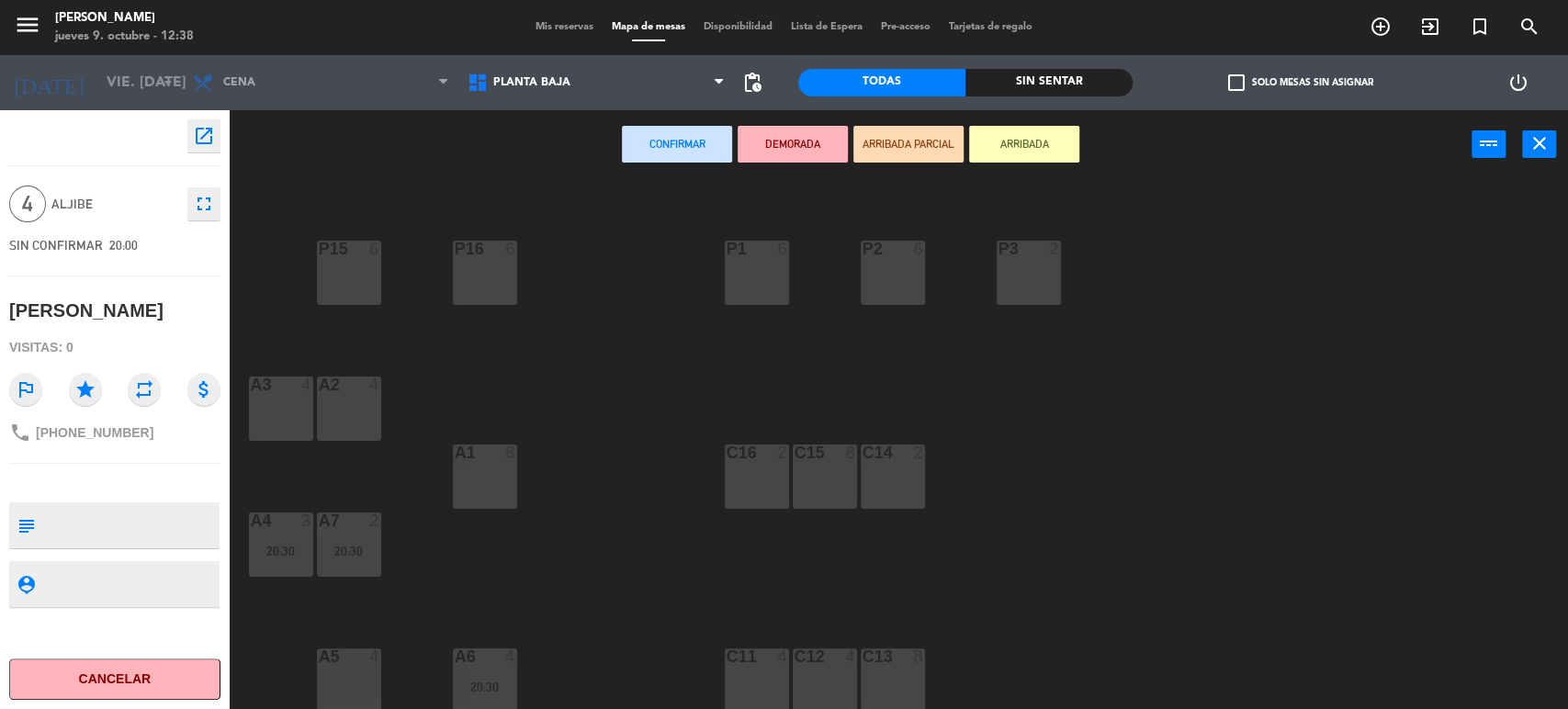
drag, startPoint x: 350, startPoint y: 690, endPoint x: 381, endPoint y: 663, distance: 41.1
click at [353, 688] on div "A5 4" at bounding box center [350, 681] width 65 height 65
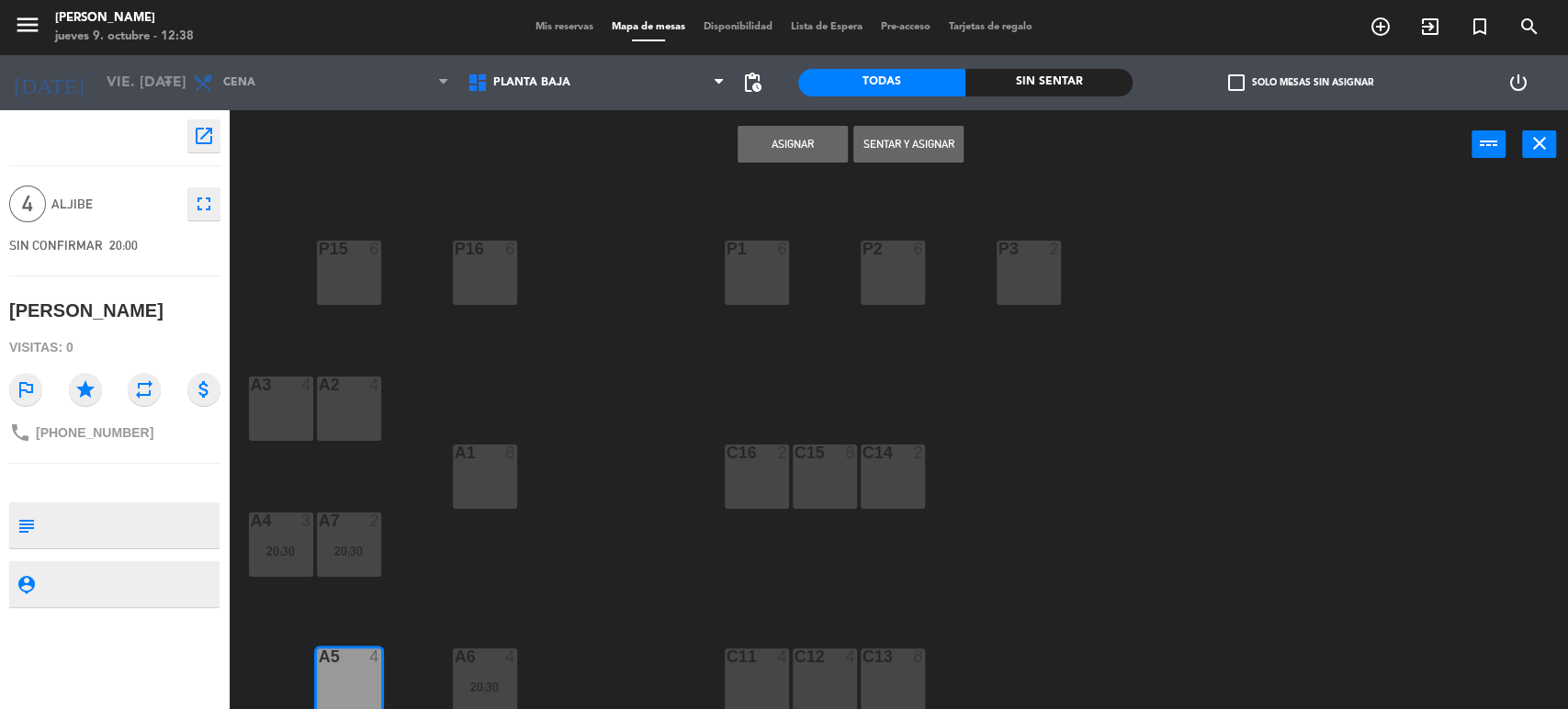
click at [794, 133] on button "Asignar" at bounding box center [792, 145] width 111 height 37
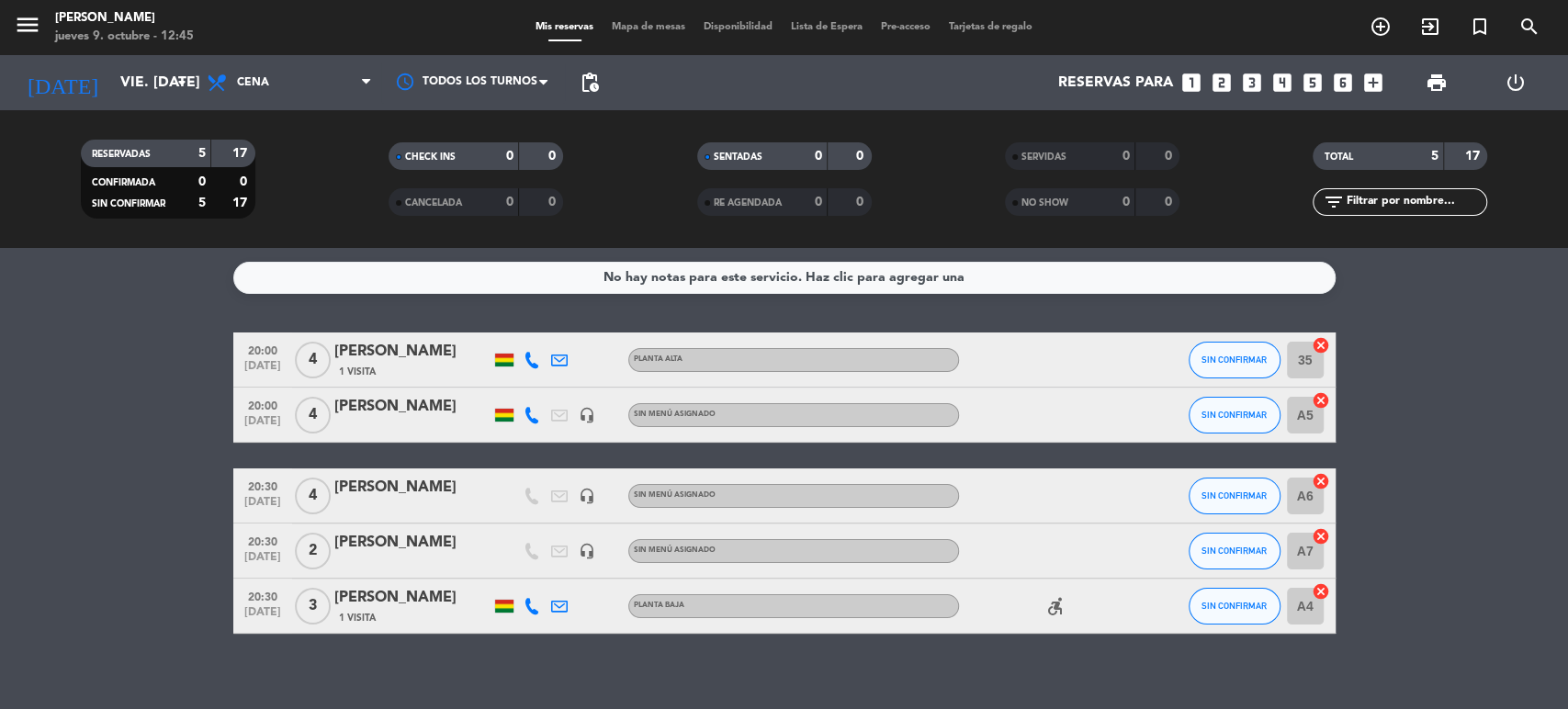
click at [0, 391] on bookings-row "20:00 [DATE] 4 [PERSON_NAME] 1 Visita Planta alta SIN CONFIRMAR 35 cancel 20:00…" at bounding box center [784, 484] width 1568 height 302
click at [112, 66] on input "vie. [DATE]" at bounding box center [209, 83] width 194 height 36
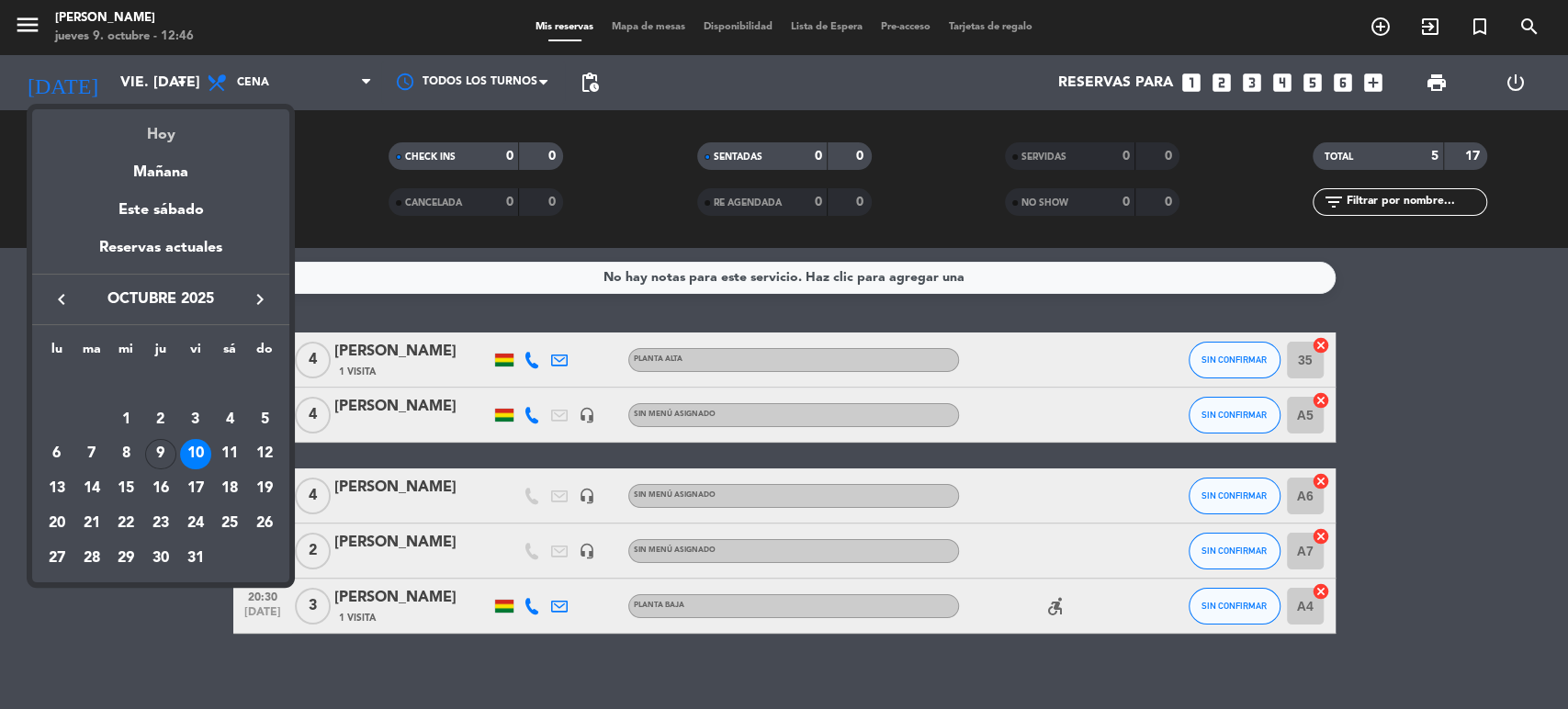
click at [143, 134] on div "Hoy" at bounding box center [161, 128] width 258 height 37
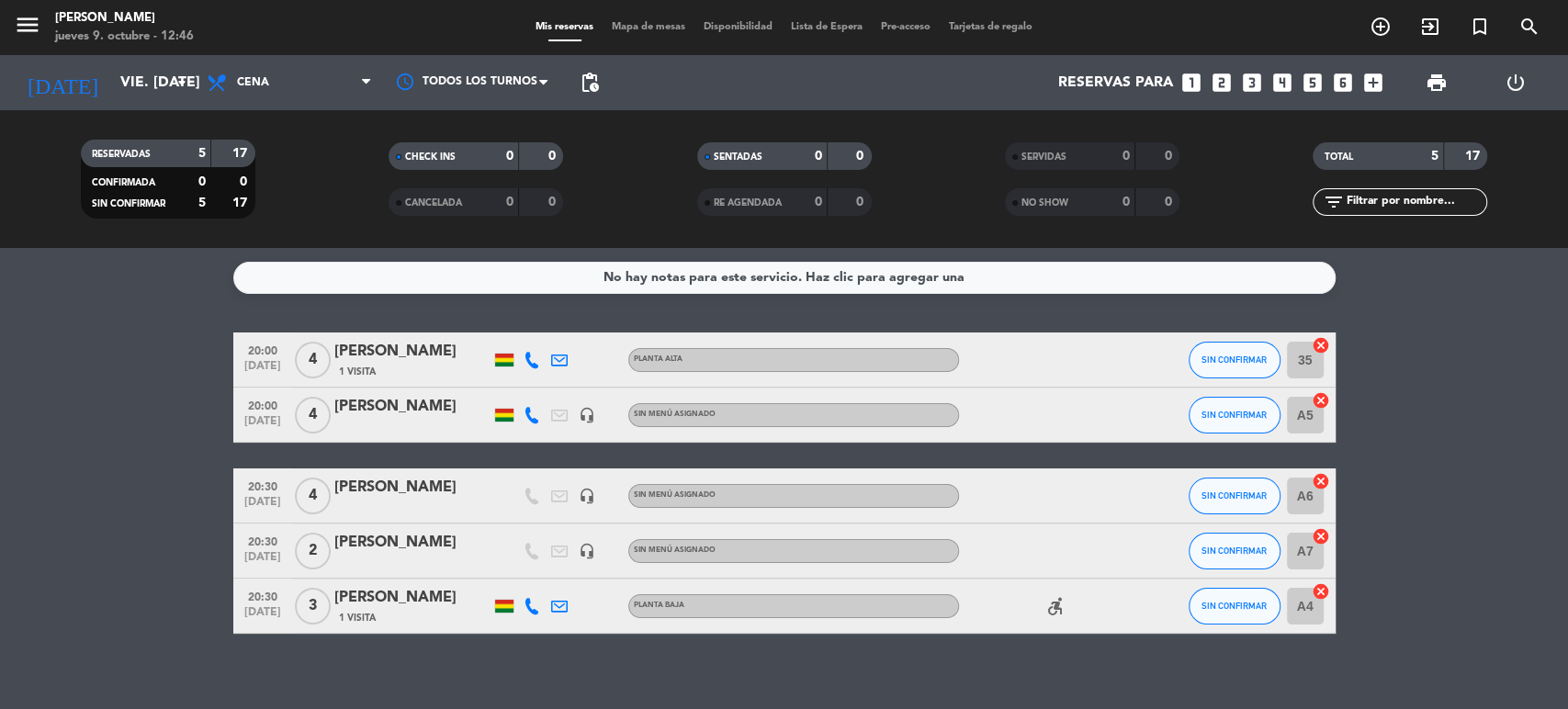
type input "[DEMOGRAPHIC_DATA] [DATE]"
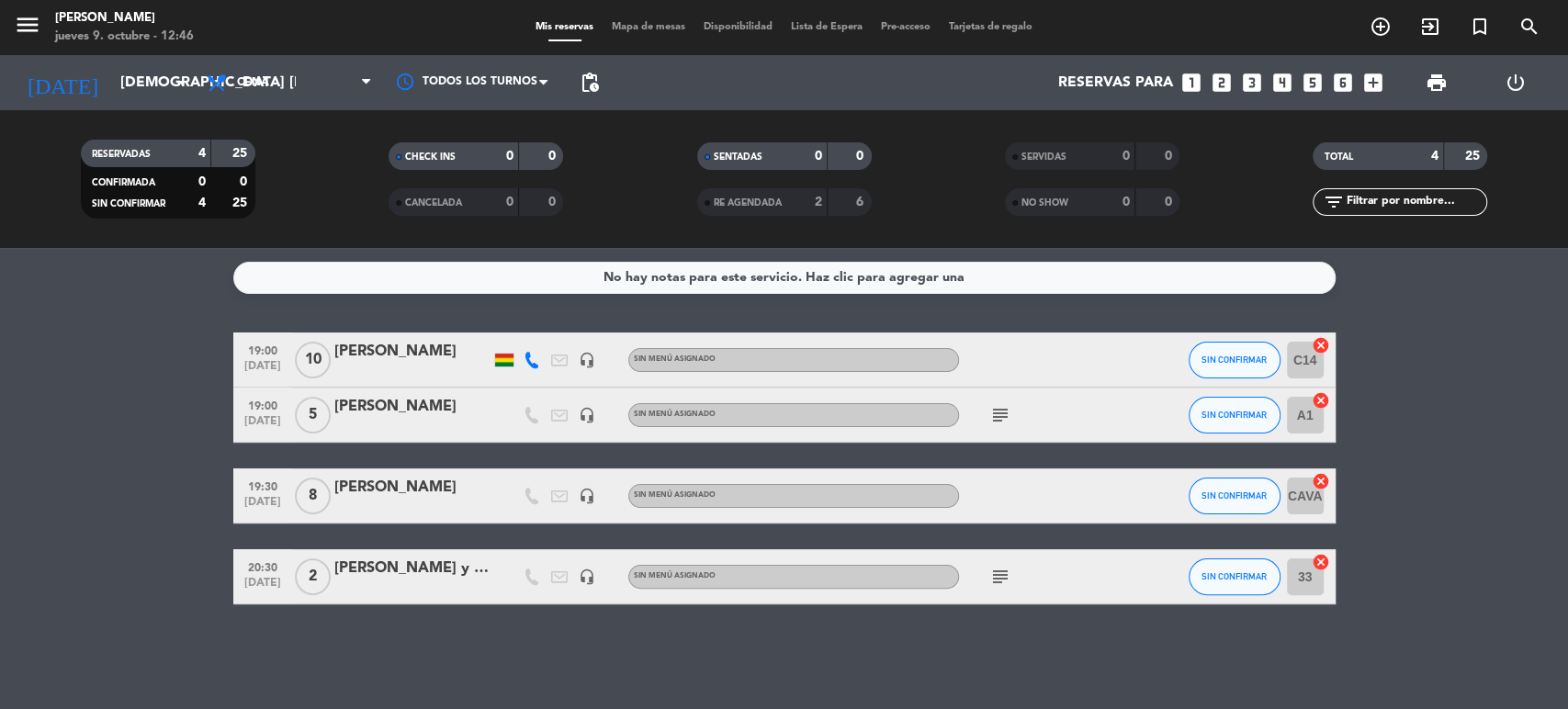
click at [1403, 523] on bookings-row "19:00 [DATE] [PERSON_NAME] headset_mic Sin menú asignado SIN CONFIRMAR C14 canc…" at bounding box center [784, 469] width 1568 height 272
click at [1337, 85] on icon "looks_6" at bounding box center [1343, 82] width 24 height 24
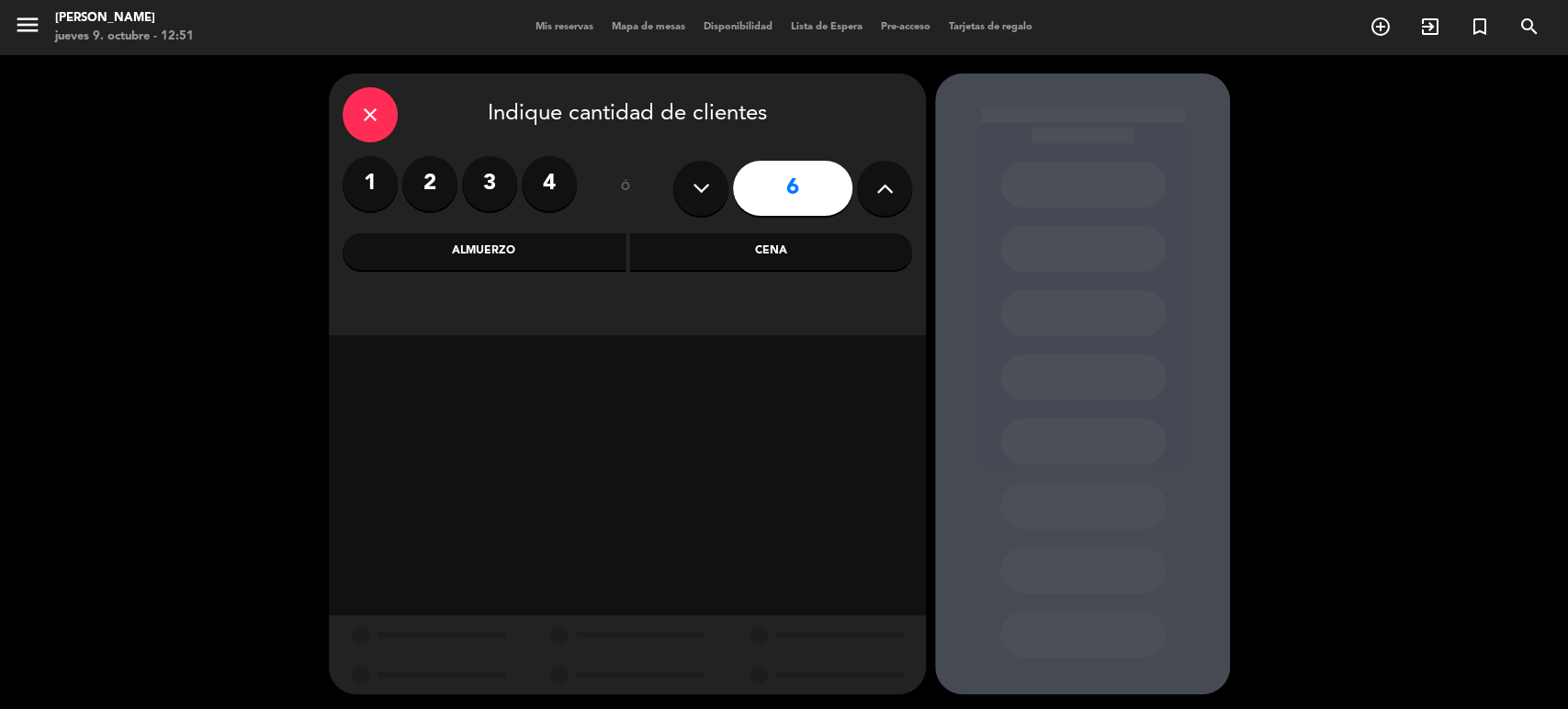
click at [749, 241] on div "Cena" at bounding box center [772, 252] width 283 height 37
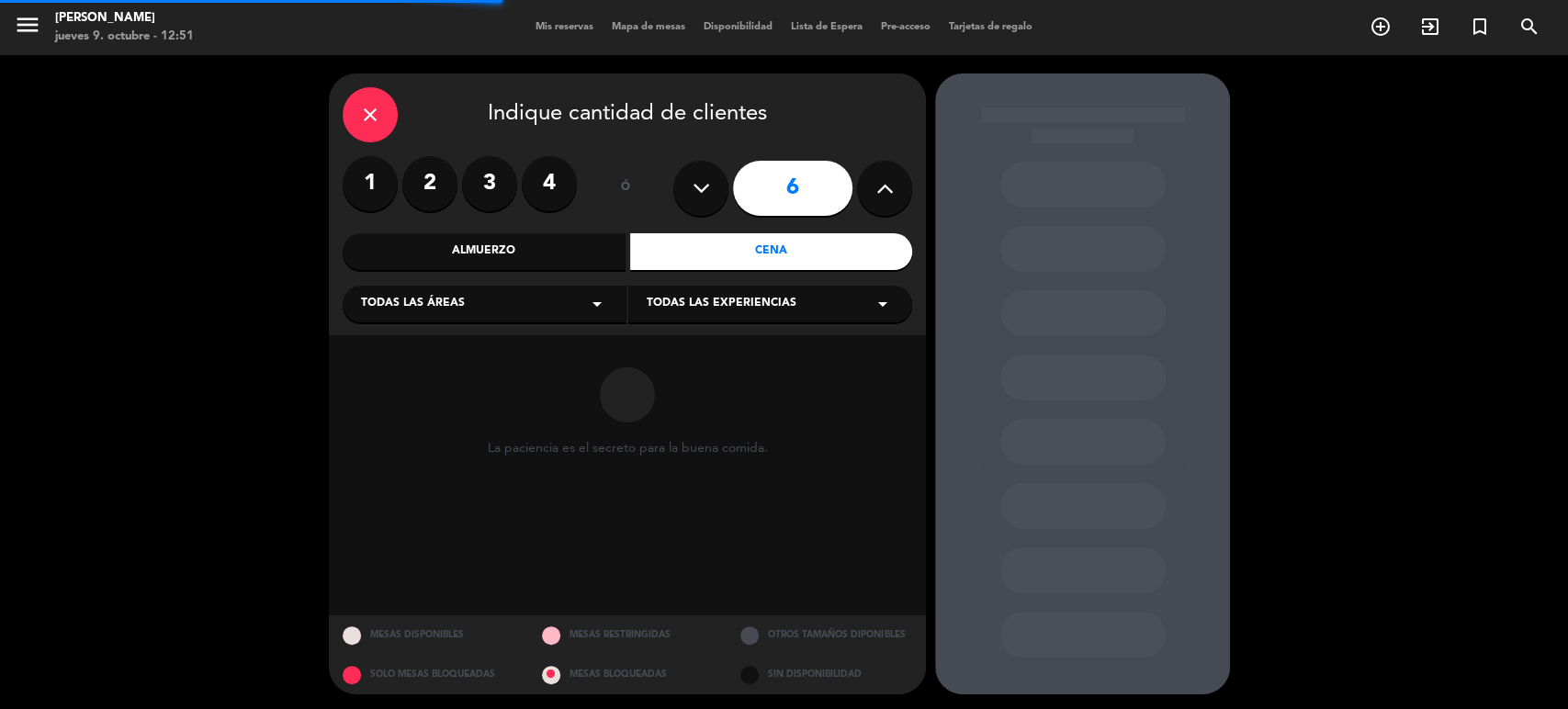
click at [473, 298] on div "Todas las áreas arrow_drop_down" at bounding box center [485, 305] width 284 height 37
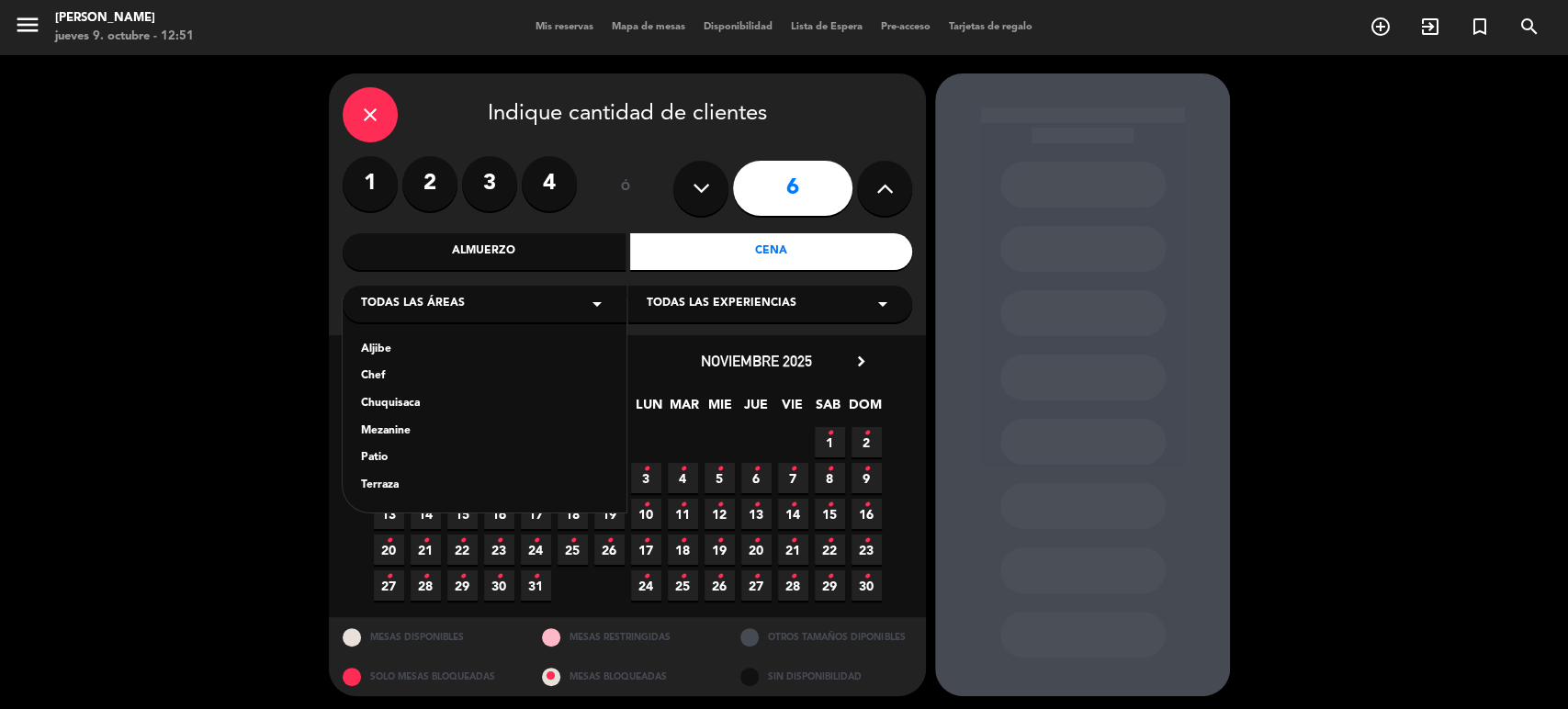
click at [375, 378] on div "Chef" at bounding box center [485, 376] width 247 height 19
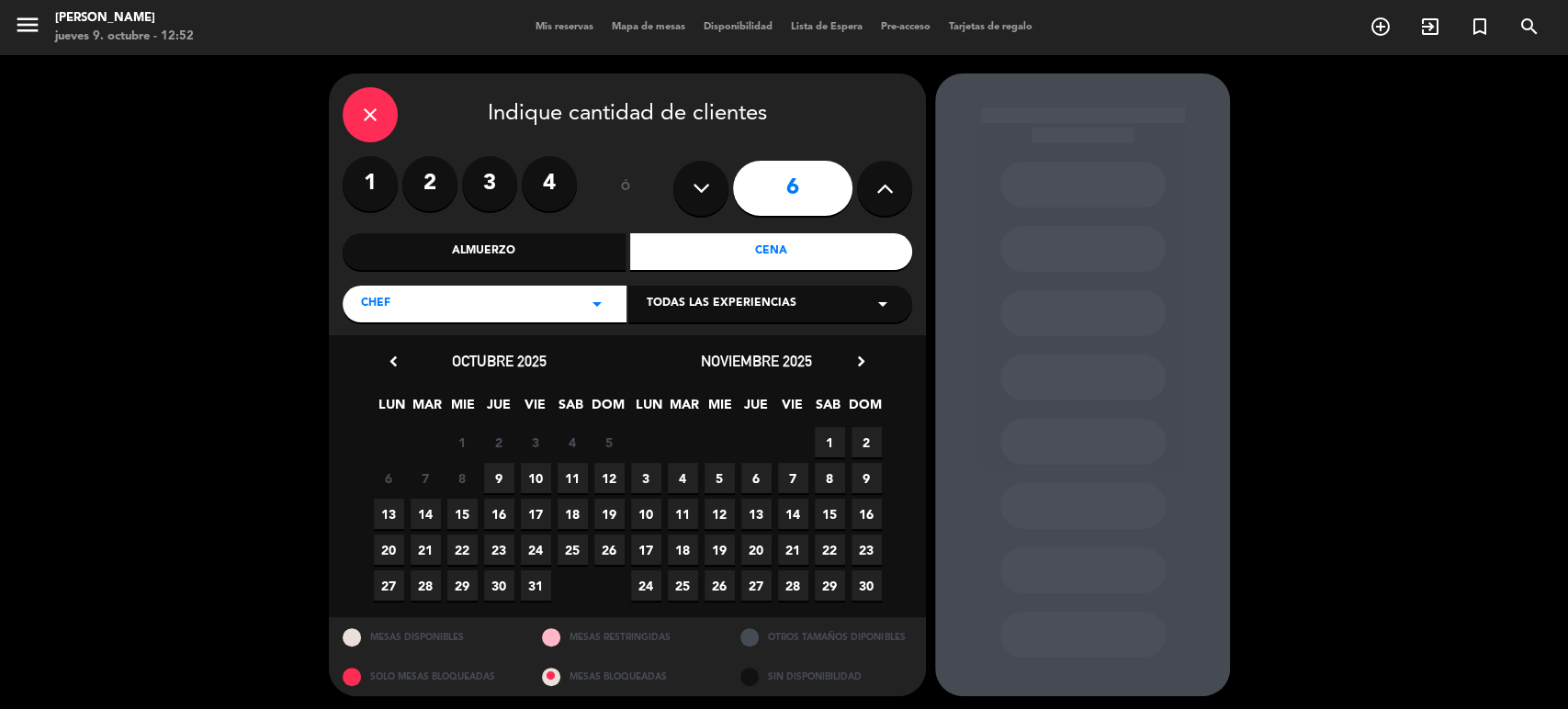
click at [502, 476] on span "9" at bounding box center [499, 478] width 30 height 30
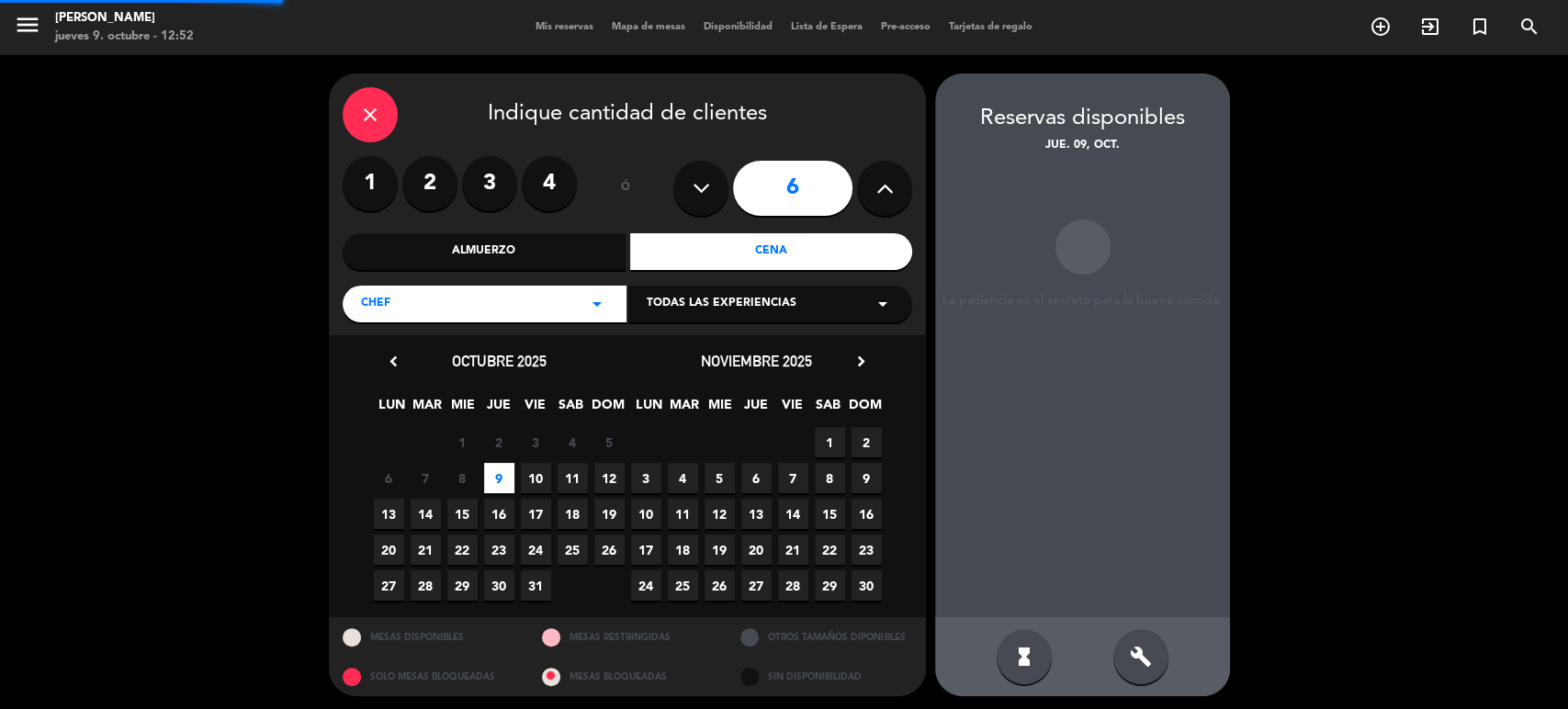
scroll to position [4, 0]
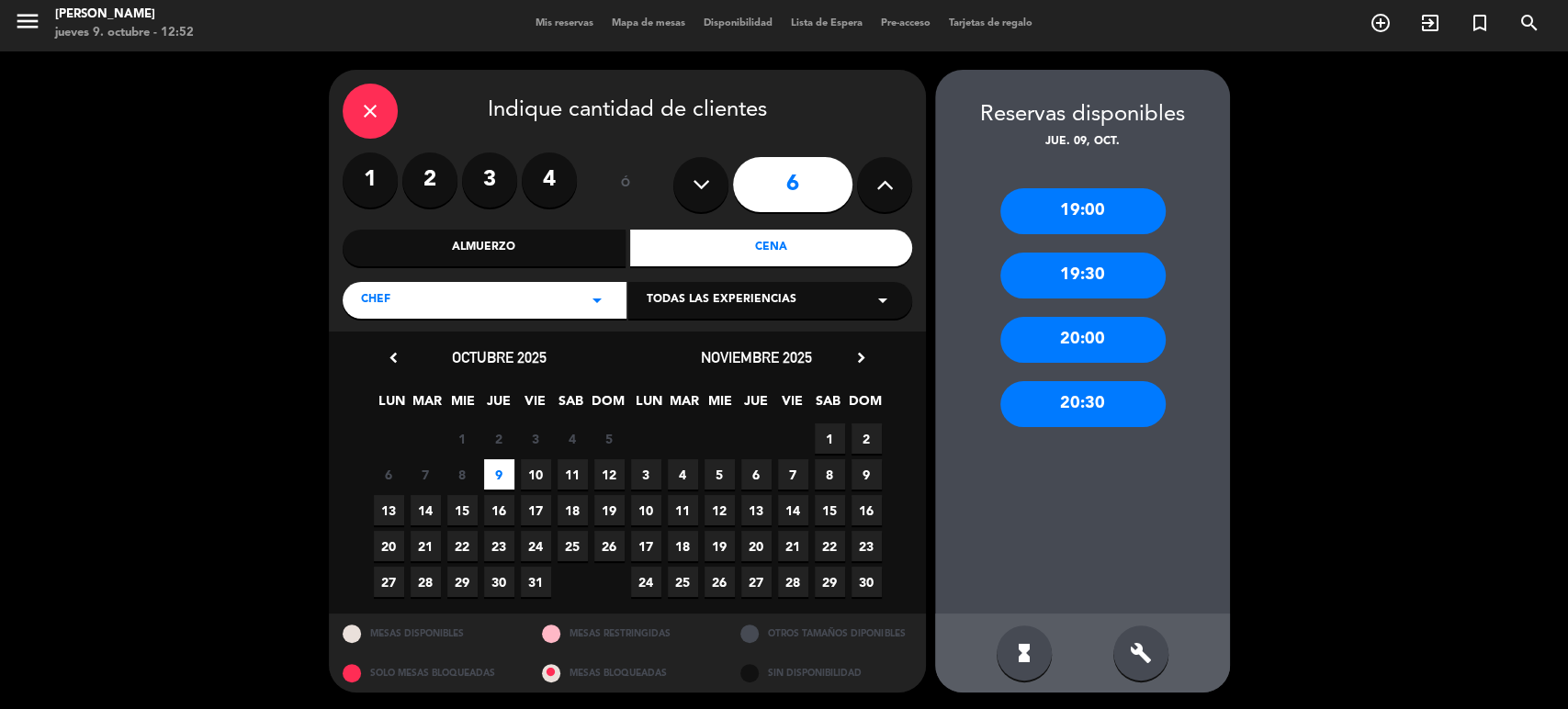
click at [1080, 381] on div "20:30" at bounding box center [1083, 403] width 166 height 46
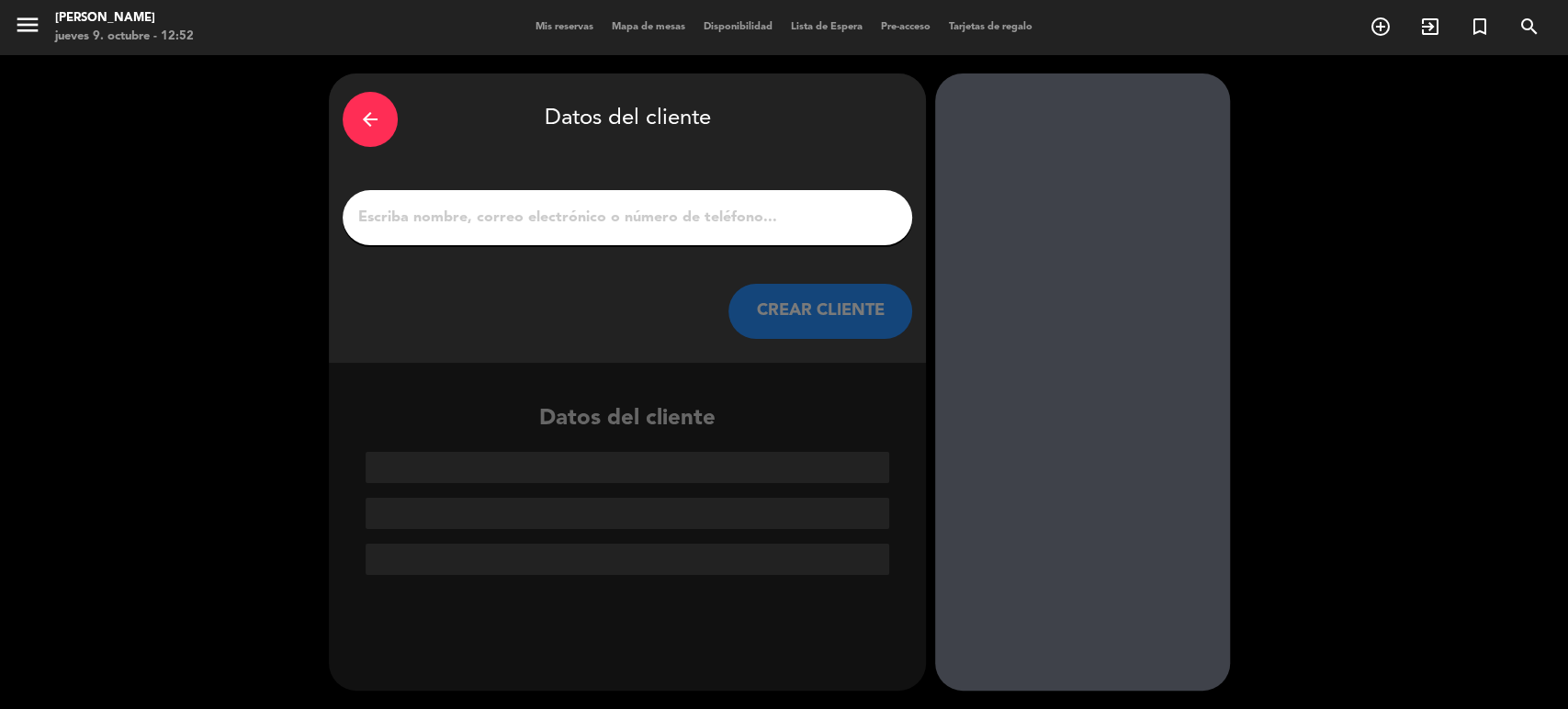
click at [445, 221] on input "1" at bounding box center [628, 217] width 543 height 25
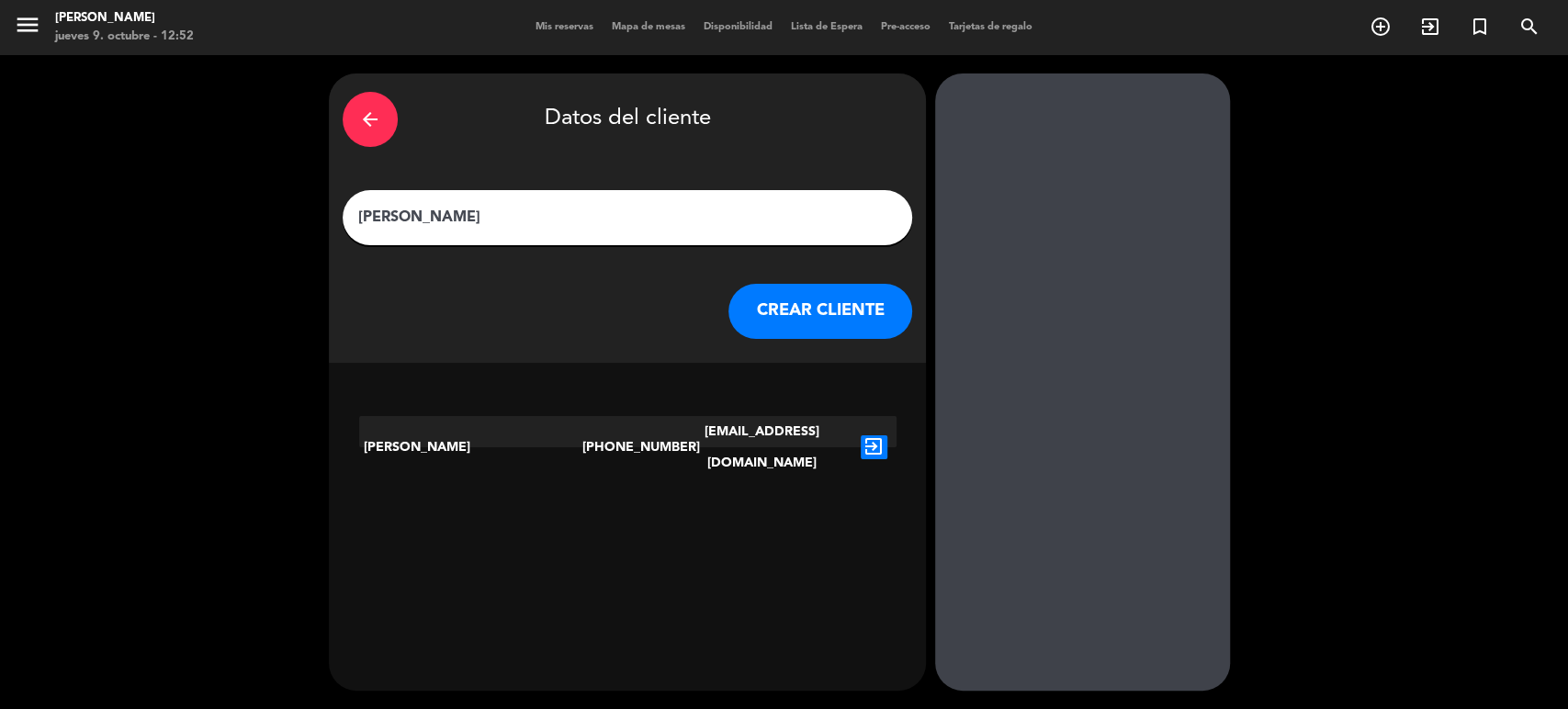
type input "[PERSON_NAME]"
click at [879, 436] on icon "exit_to_app" at bounding box center [874, 448] width 26 height 24
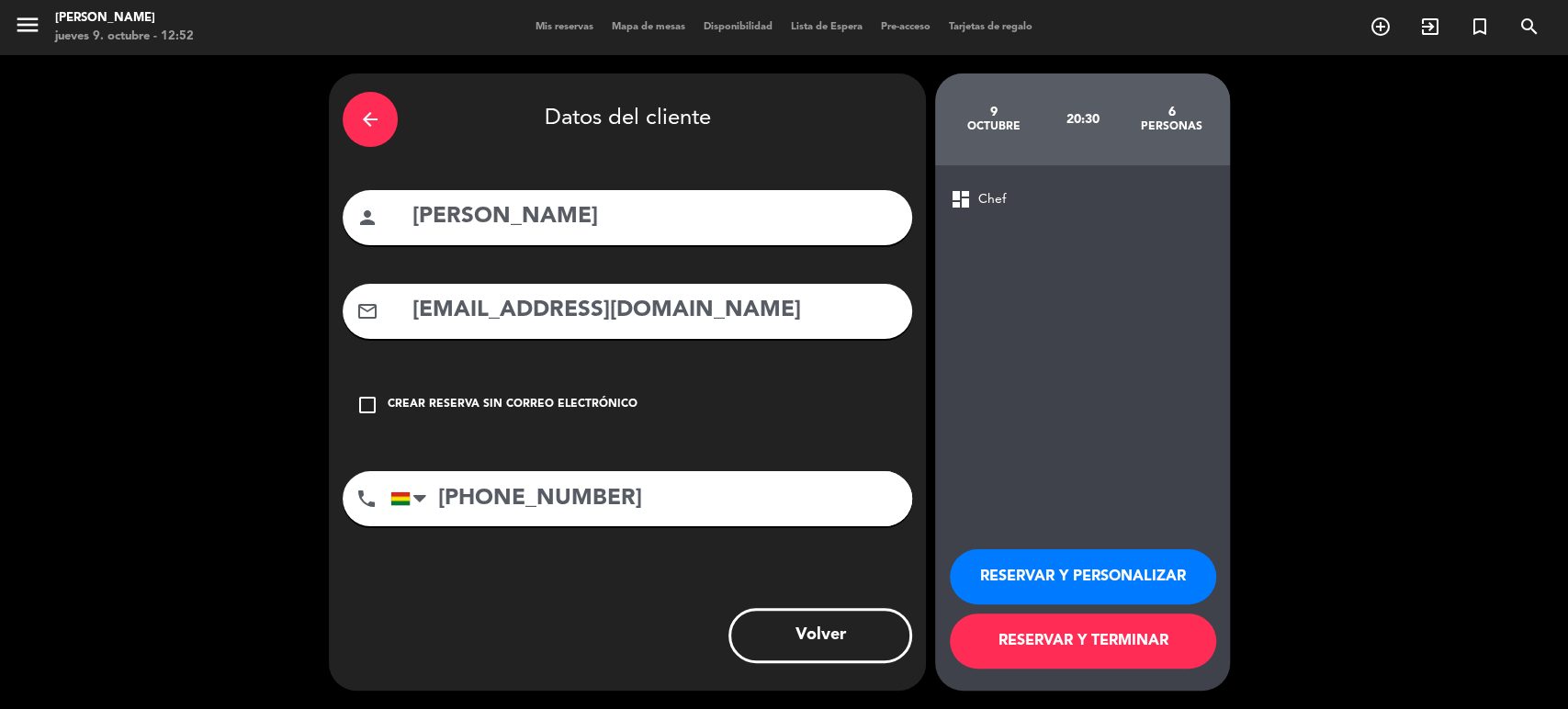
click at [529, 403] on div "Crear reserva sin correo electrónico" at bounding box center [512, 404] width 250 height 19
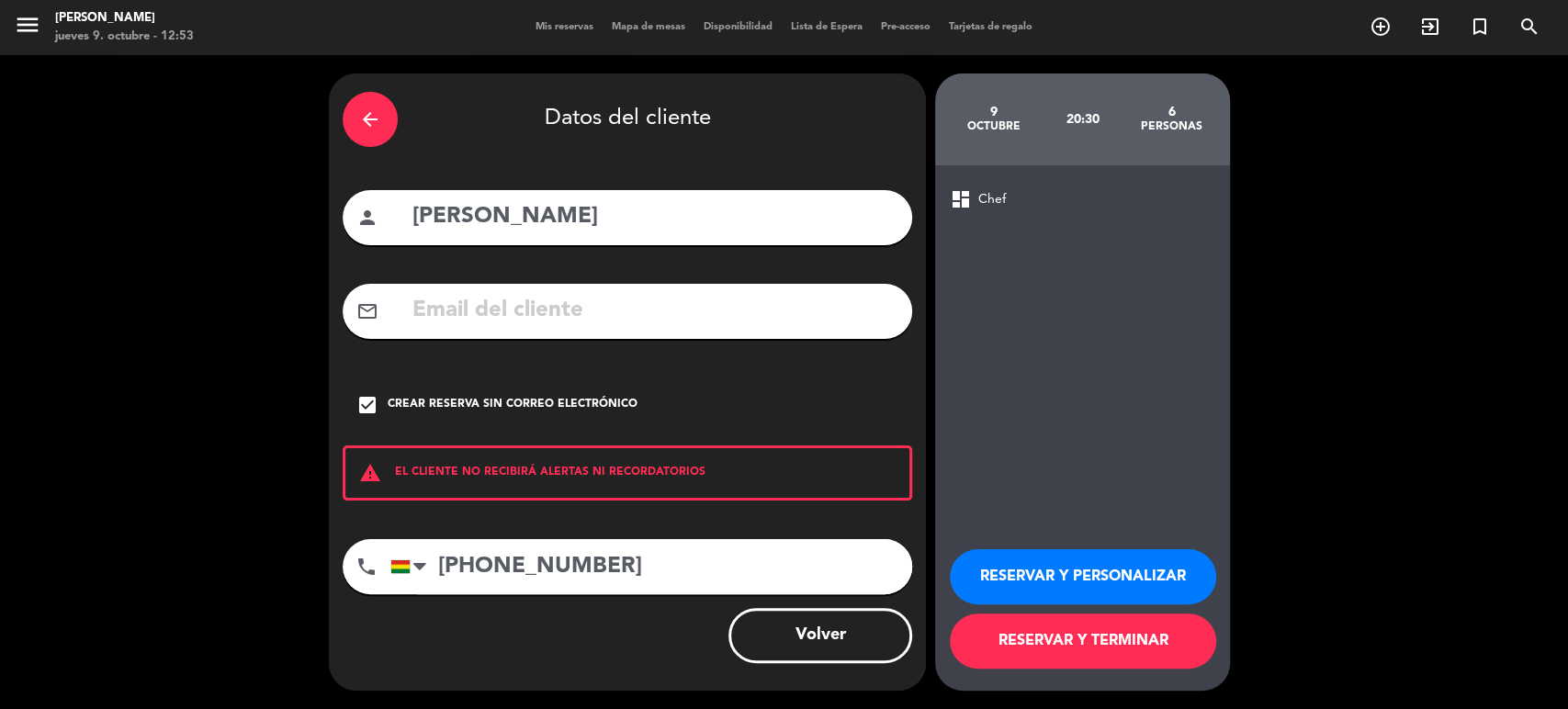
click at [1121, 657] on button "RESERVAR Y TERMINAR" at bounding box center [1083, 641] width 266 height 55
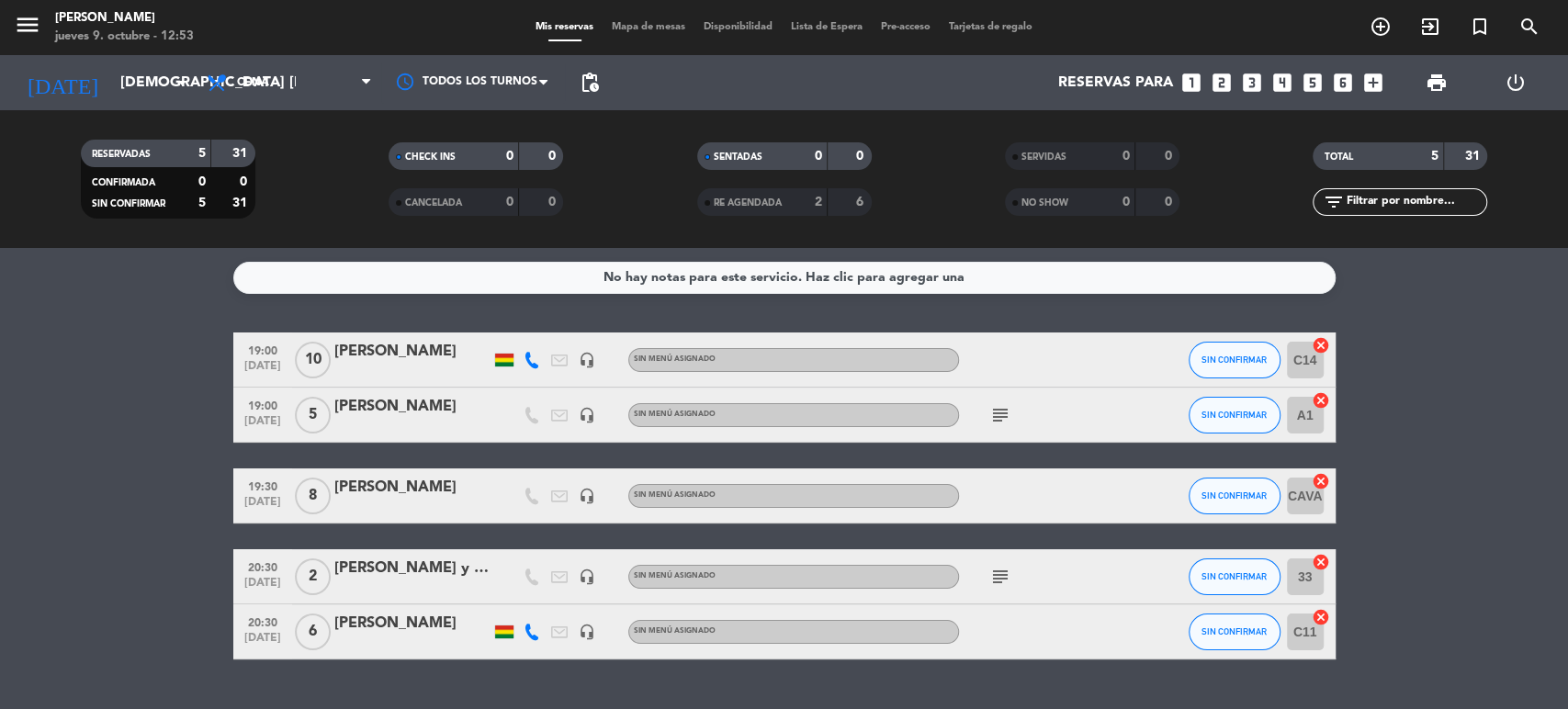
click at [1319, 616] on icon "cancel" at bounding box center [1321, 617] width 19 height 19
click at [1309, 642] on icon "border_all" at bounding box center [1308, 632] width 23 height 23
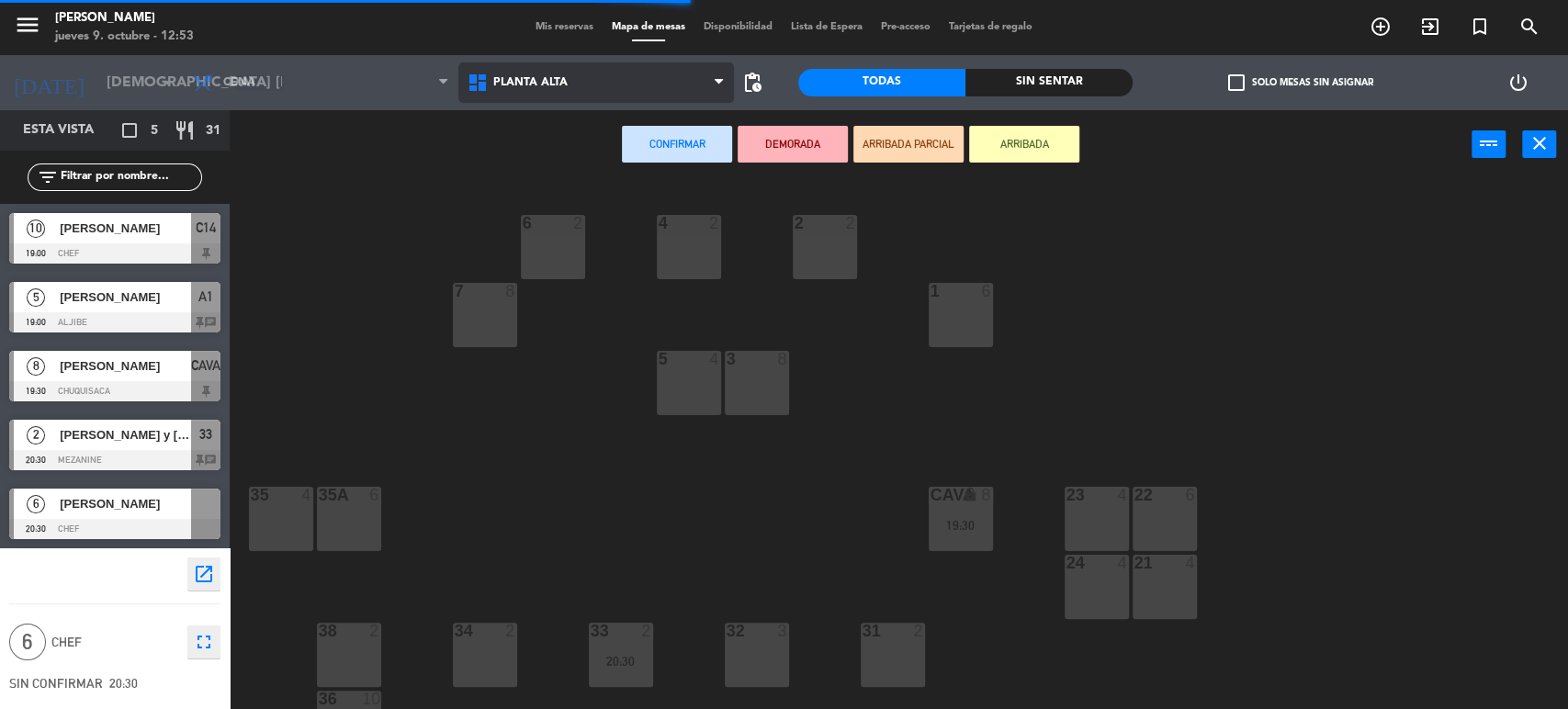
click at [584, 92] on span "Planta alta" at bounding box center [595, 82] width 275 height 40
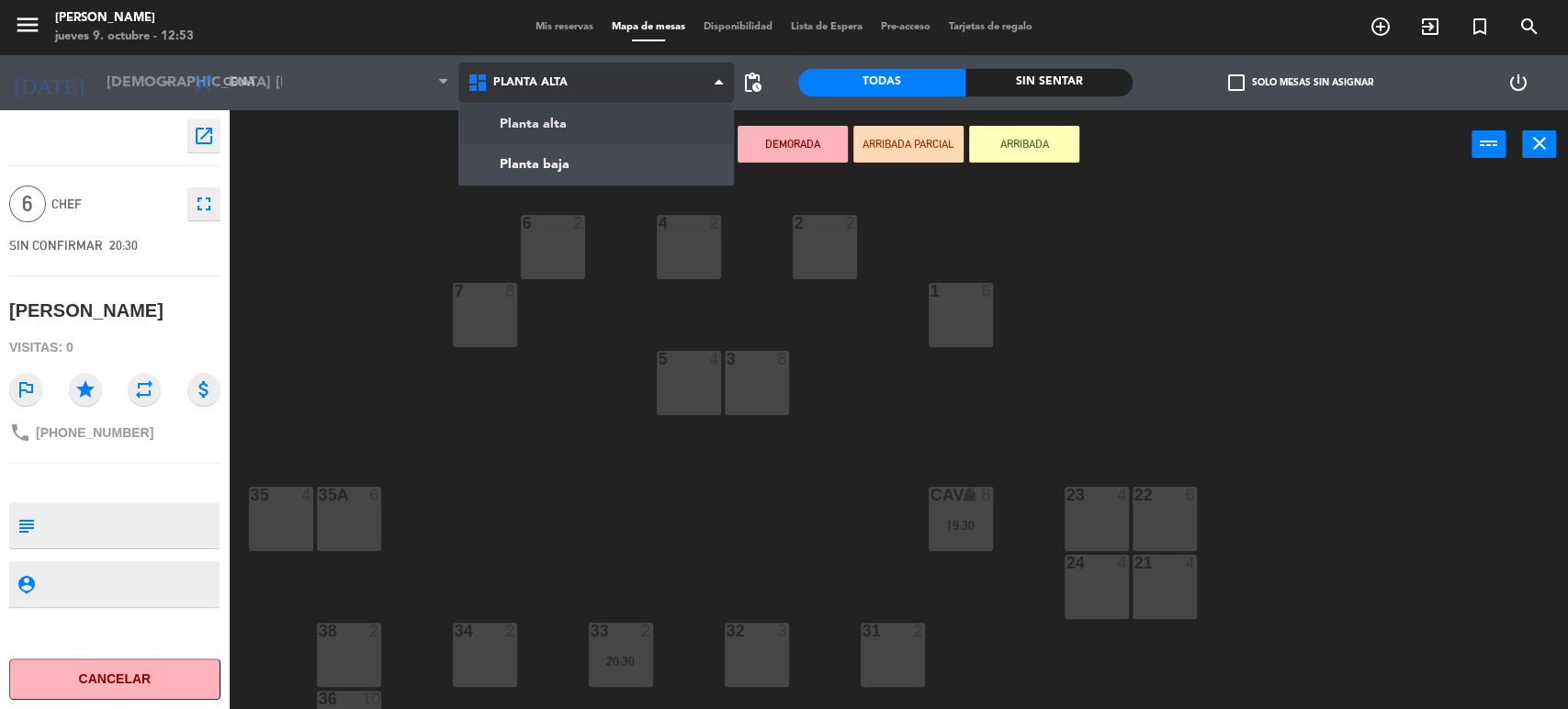
click at [582, 144] on ng-component "menu [PERSON_NAME] jueves 9. octubre - 12:53 Mis reservas Mapa de mesas Disponi…" at bounding box center [784, 355] width 1568 height 712
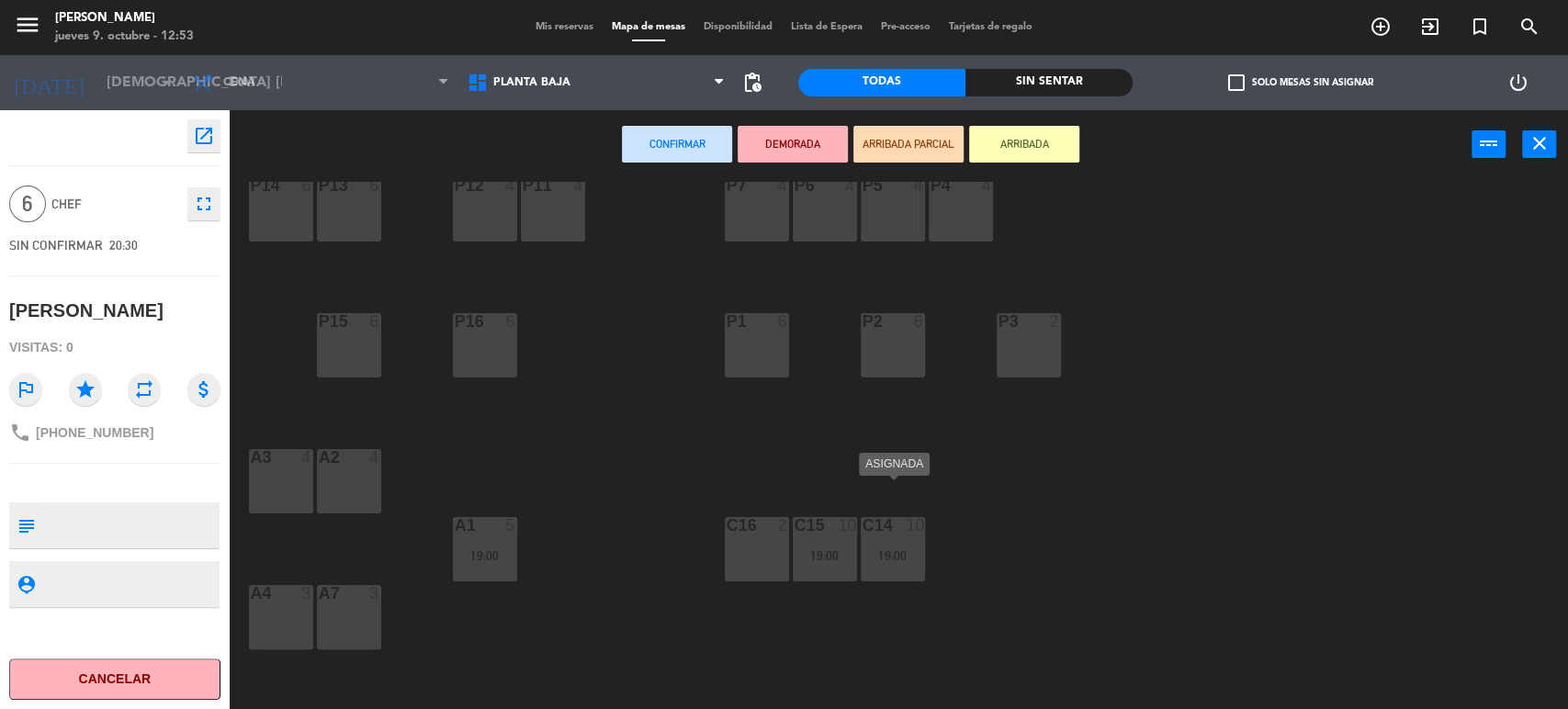
scroll to position [111, 0]
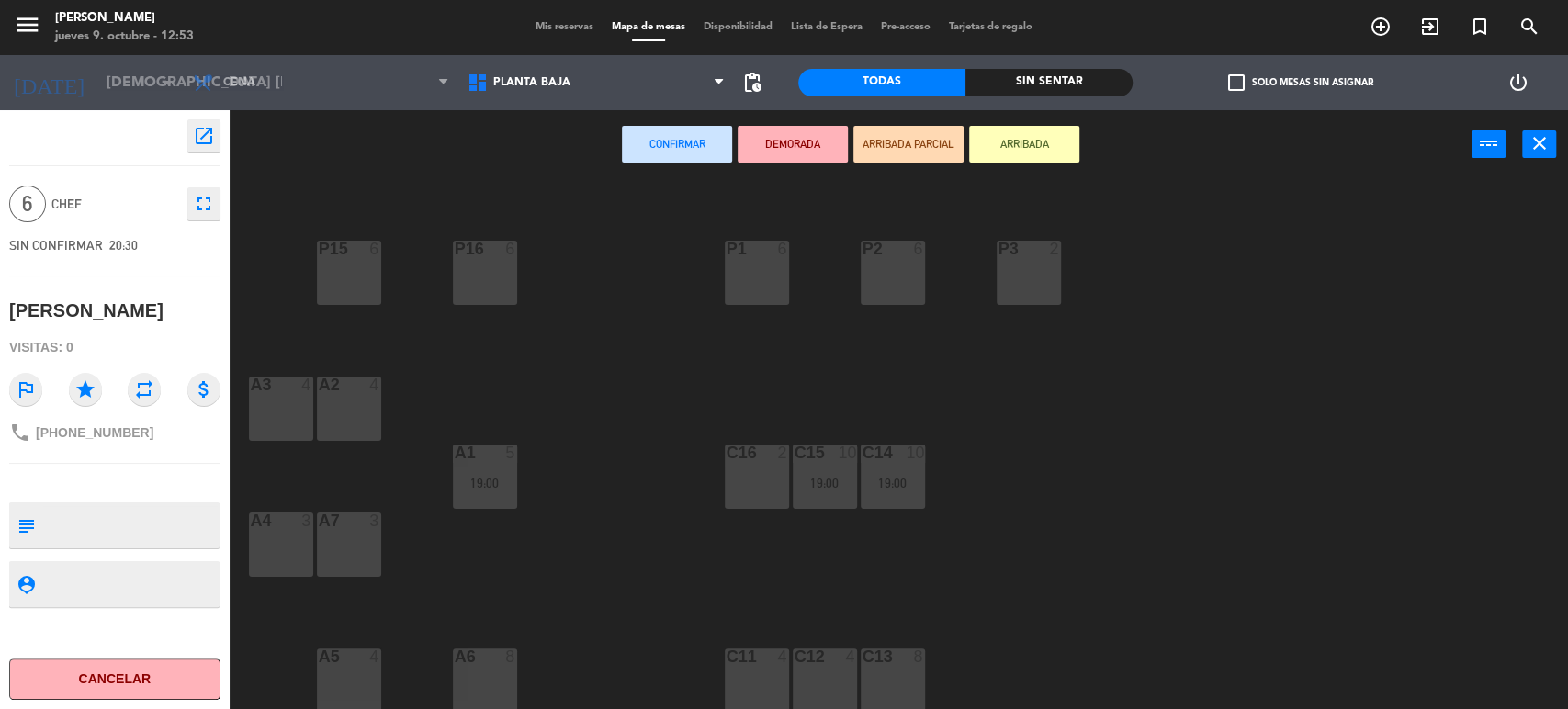
click at [886, 664] on div "C13 8" at bounding box center [893, 657] width 65 height 19
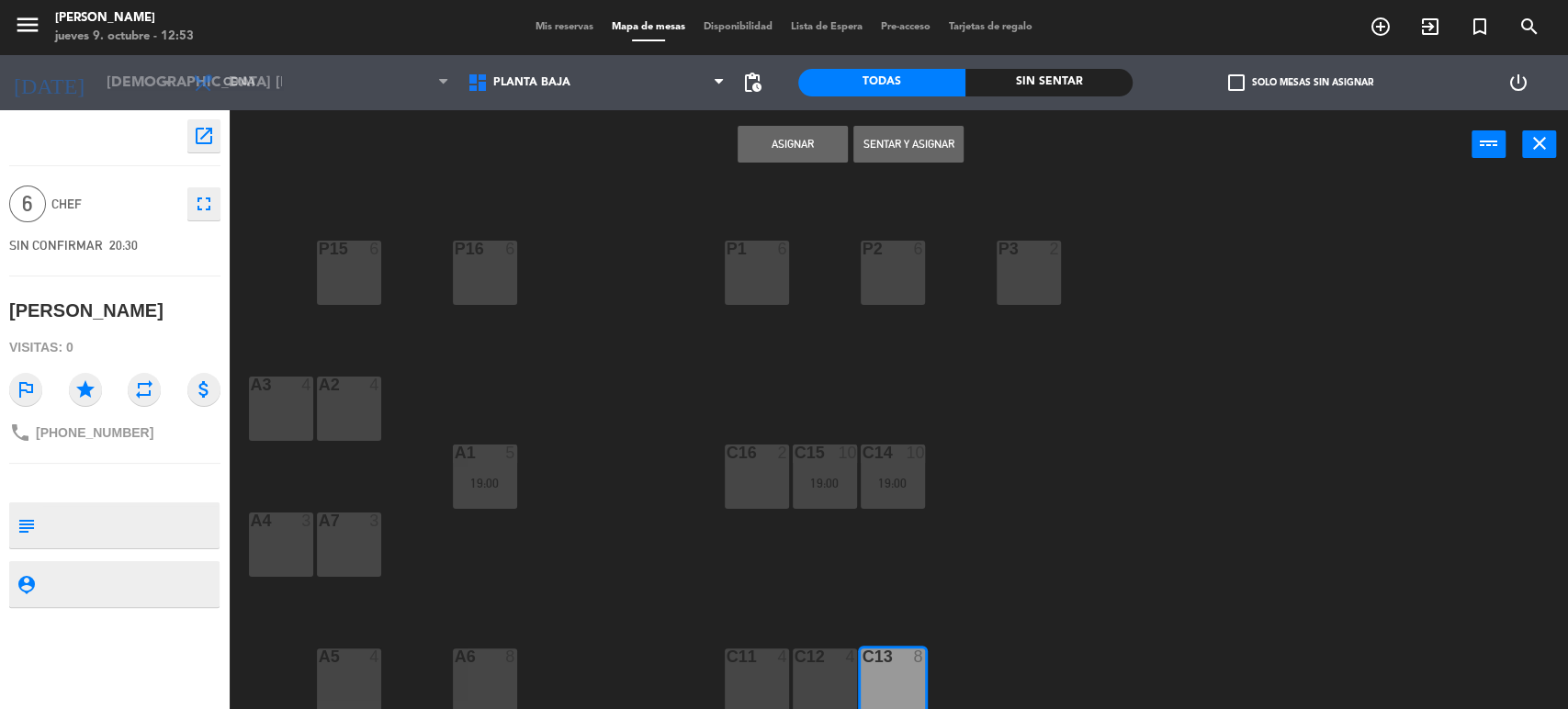
click at [772, 149] on button "Asignar" at bounding box center [792, 145] width 111 height 37
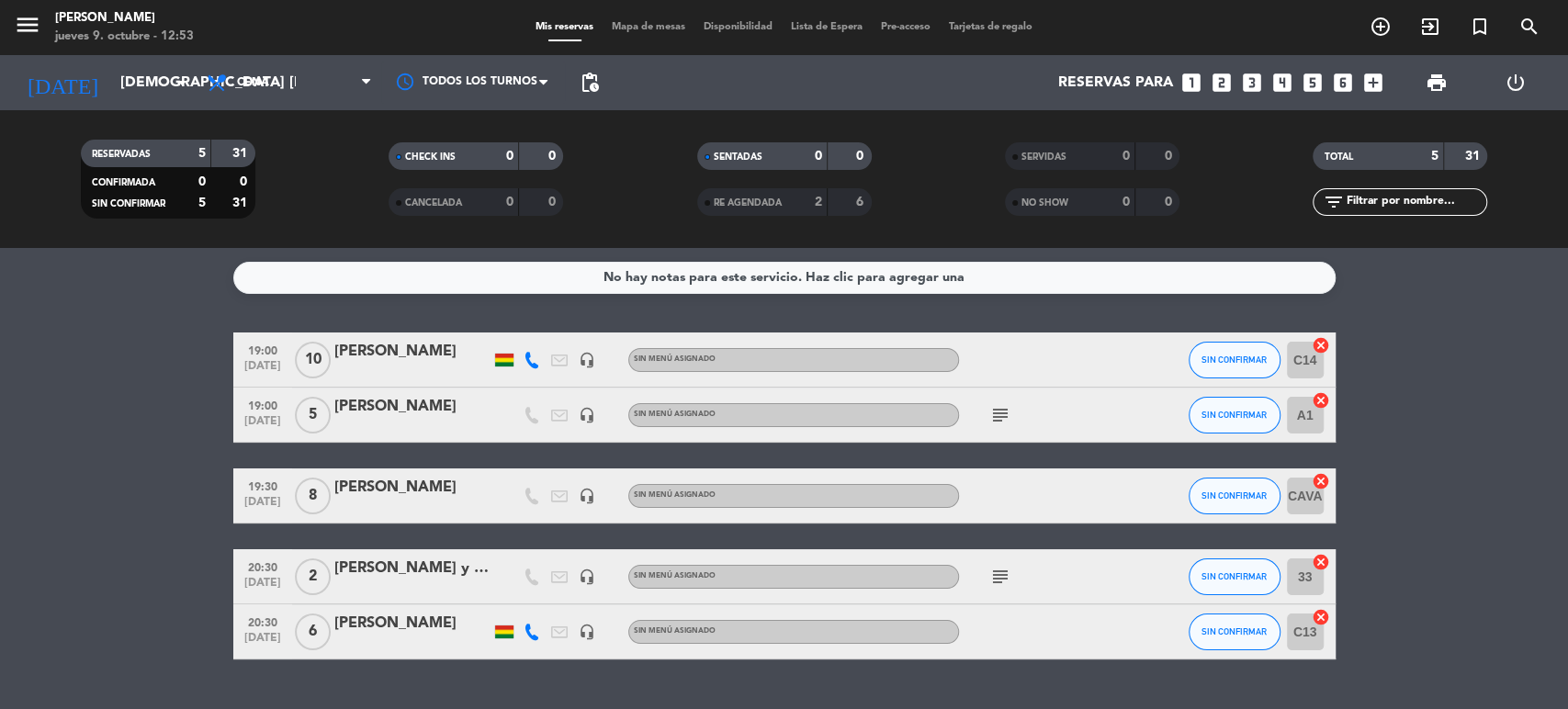
click at [382, 612] on div "[PERSON_NAME]" at bounding box center [411, 624] width 156 height 24
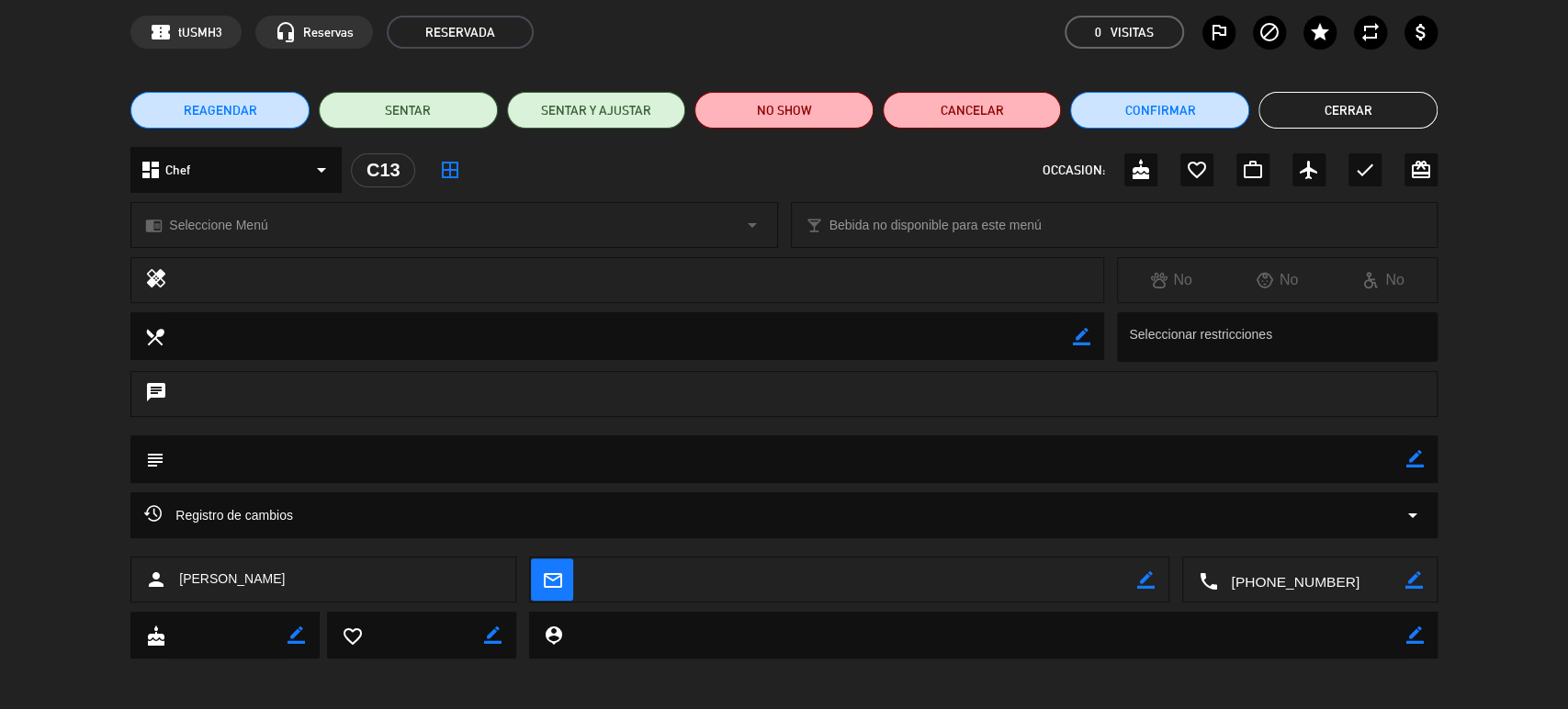
scroll to position [77, 0]
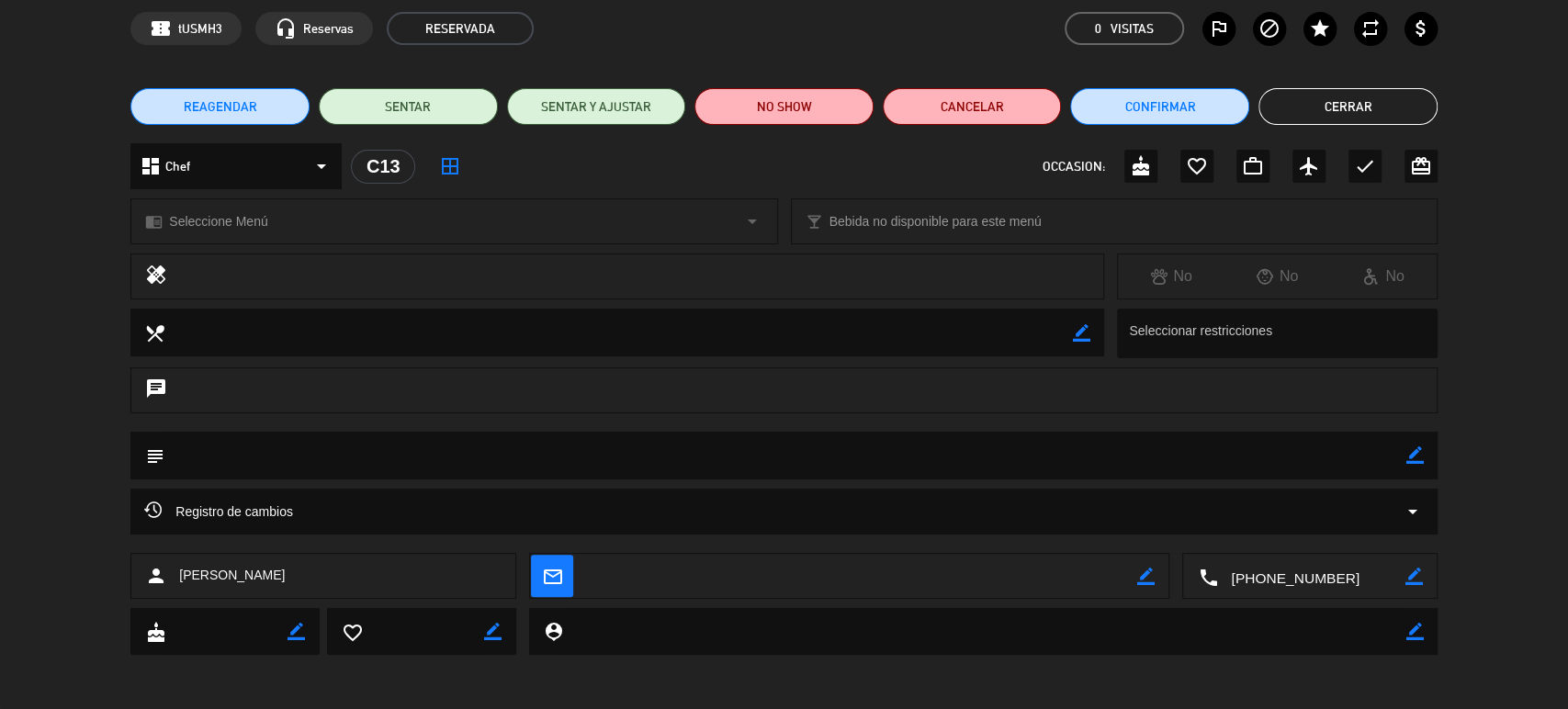
click at [1415, 448] on icon "border_color" at bounding box center [1415, 455] width 18 height 18
click at [1330, 467] on textarea at bounding box center [785, 455] width 1242 height 47
type textarea "DECORACION CANCELADA"
click at [1423, 451] on icon at bounding box center [1415, 455] width 18 height 18
